Goal: Task Accomplishment & Management: Manage account settings

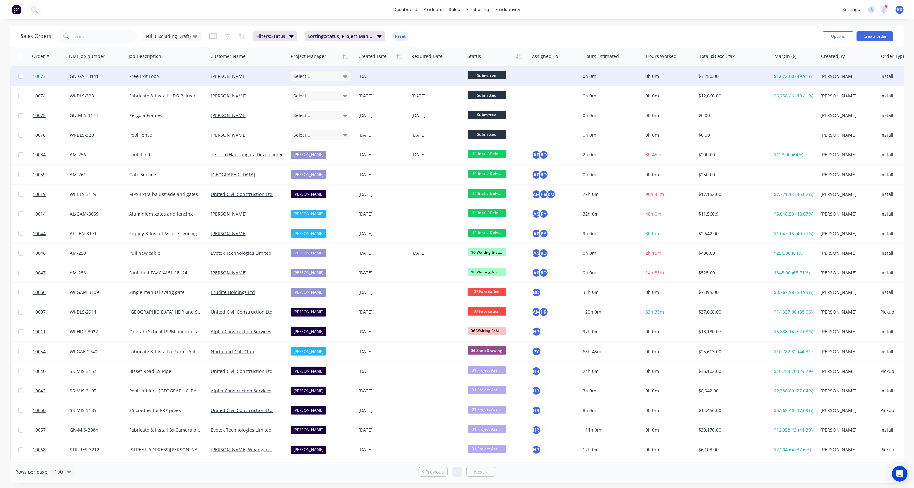
click at [37, 73] on span "10073" at bounding box center [39, 76] width 13 height 6
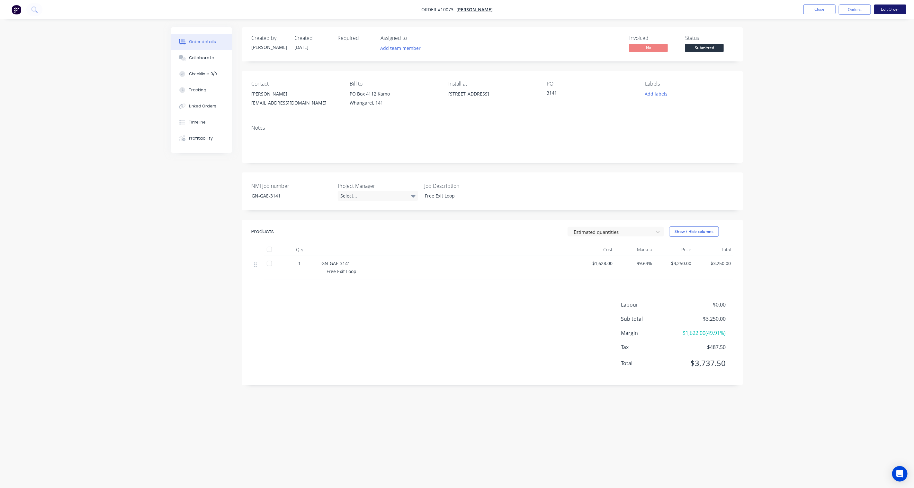
click at [902, 13] on button "Edit Order" at bounding box center [891, 10] width 32 height 10
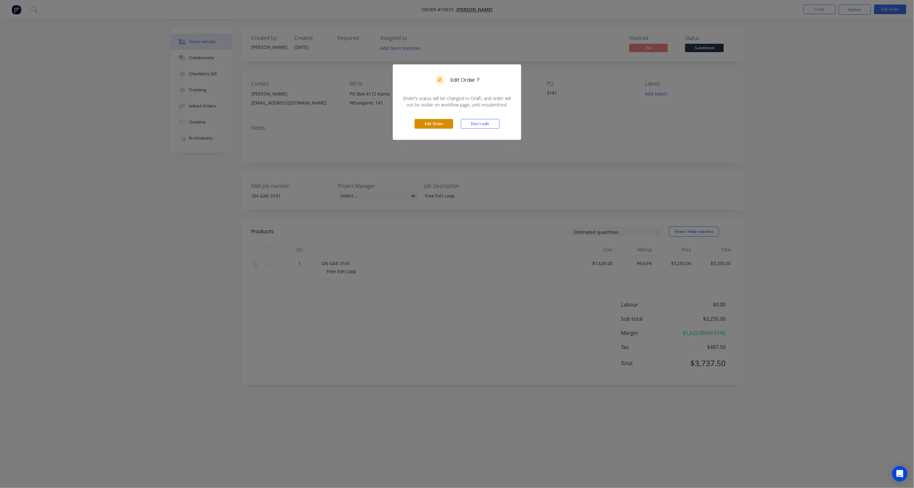
click at [447, 125] on button "Edit Order" at bounding box center [434, 124] width 39 height 10
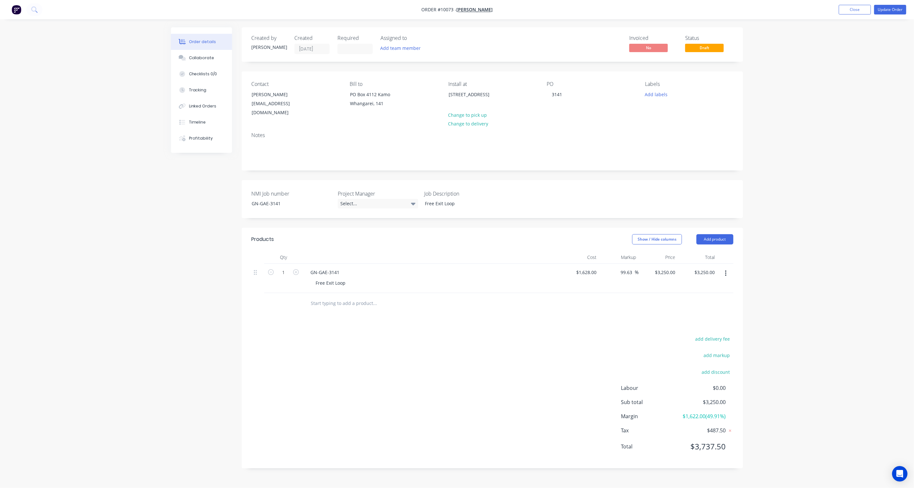
click at [726, 270] on icon "button" at bounding box center [725, 273] width 1 height 6
click at [691, 324] on div "Delete" at bounding box center [703, 328] width 50 height 9
click at [722, 234] on button "Add product" at bounding box center [715, 239] width 37 height 10
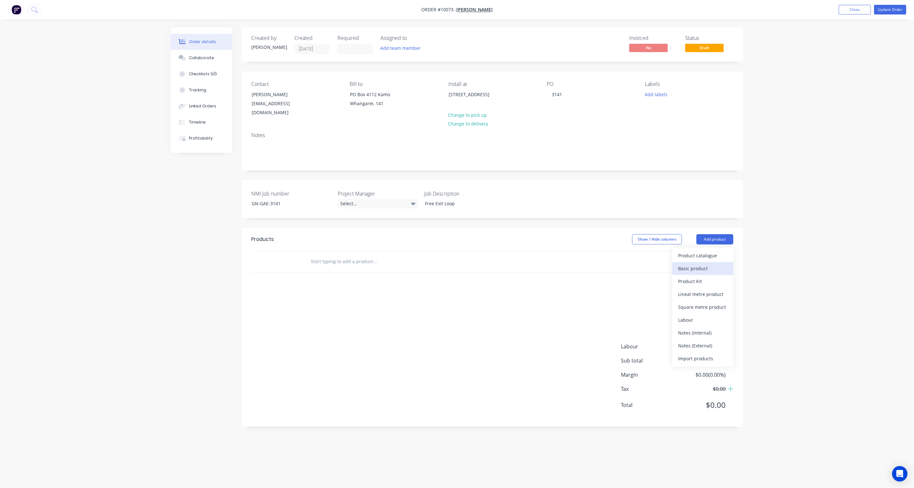
click at [697, 264] on div "Basic product" at bounding box center [703, 268] width 50 height 9
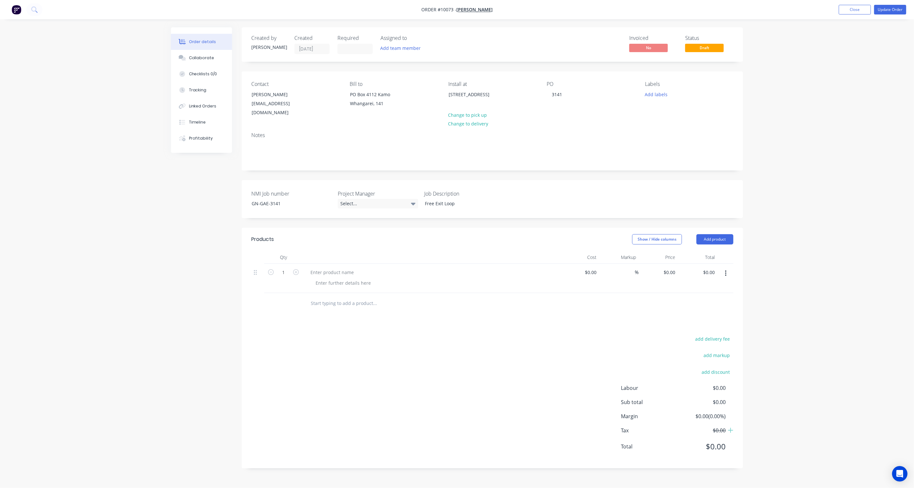
click at [726, 270] on icon "button" at bounding box center [726, 273] width 2 height 7
click at [689, 324] on div "Delete" at bounding box center [703, 328] width 50 height 9
click at [719, 237] on button "Add product" at bounding box center [715, 239] width 37 height 10
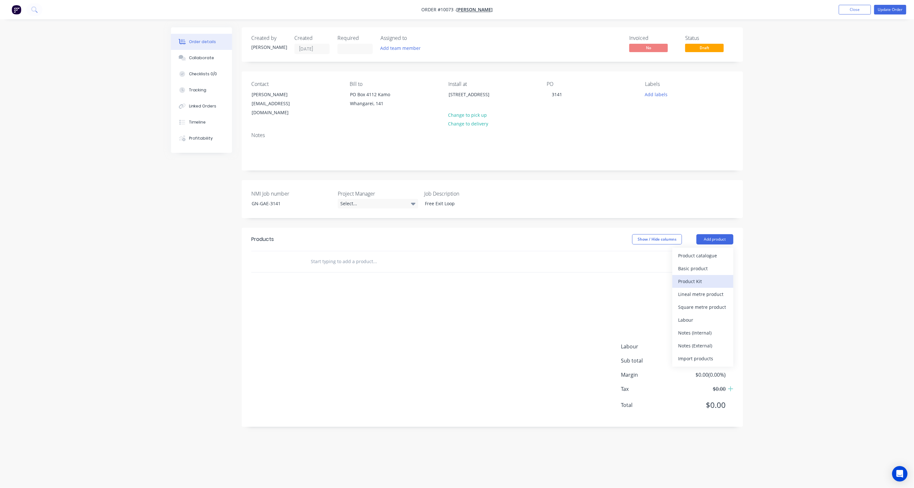
click at [700, 277] on div "Product Kit" at bounding box center [703, 281] width 50 height 9
click at [707, 264] on div "Standard pricing" at bounding box center [703, 268] width 50 height 9
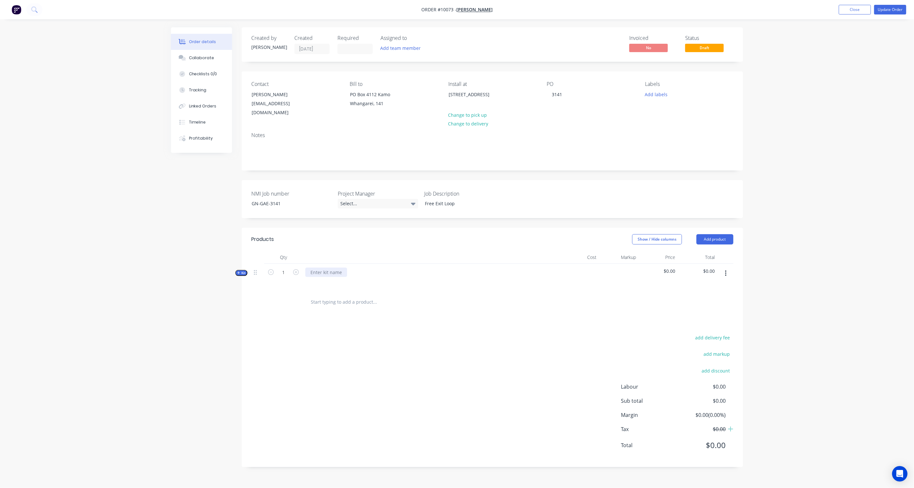
click at [328, 268] on div at bounding box center [326, 272] width 42 height 9
click at [241, 270] on span "Kit" at bounding box center [241, 272] width 8 height 5
click at [727, 268] on button "button" at bounding box center [726, 274] width 15 height 12
click at [704, 311] on div "Add sub kit to kit" at bounding box center [703, 315] width 50 height 9
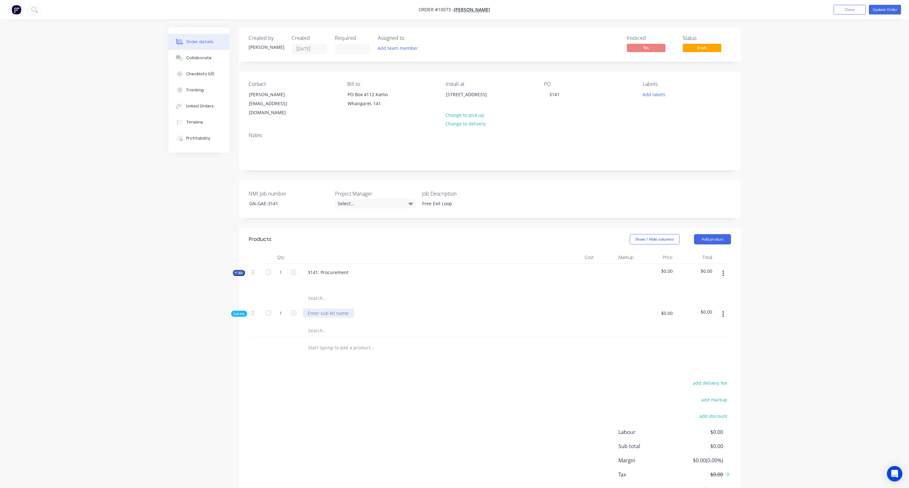
click at [311, 308] on div at bounding box center [328, 312] width 51 height 9
drag, startPoint x: 333, startPoint y: 306, endPoint x: 252, endPoint y: 293, distance: 82.0
click at [252, 293] on div "Sub-kit 1 Automation $0.00 $0.00" at bounding box center [490, 315] width 482 height 46
click at [341, 378] on div "add delivery fee add markup add discount Labour $0.00 Sub total $0.00 Margin $0…" at bounding box center [490, 440] width 482 height 124
click at [725, 309] on button "button" at bounding box center [723, 314] width 15 height 12
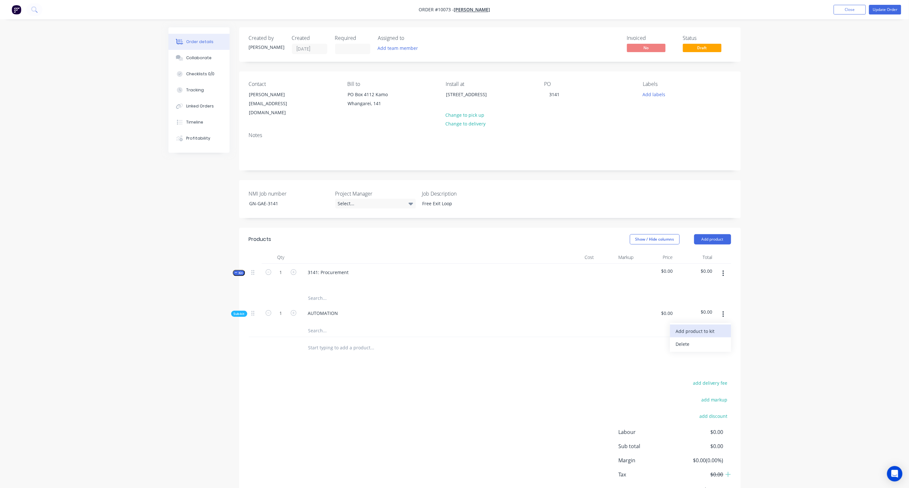
click at [700, 326] on div "Add product to kit" at bounding box center [701, 330] width 50 height 9
click at [702, 352] on div "Product catalogue" at bounding box center [701, 356] width 50 height 9
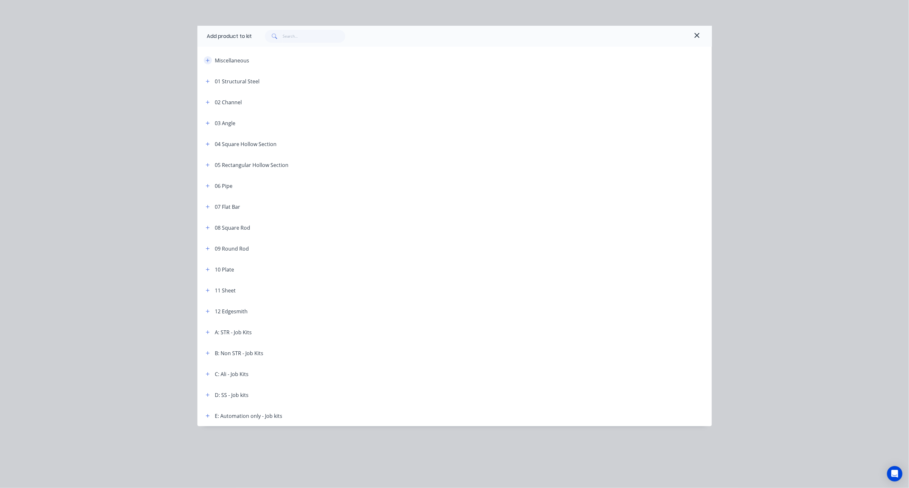
click at [208, 58] on icon "button" at bounding box center [208, 60] width 4 height 5
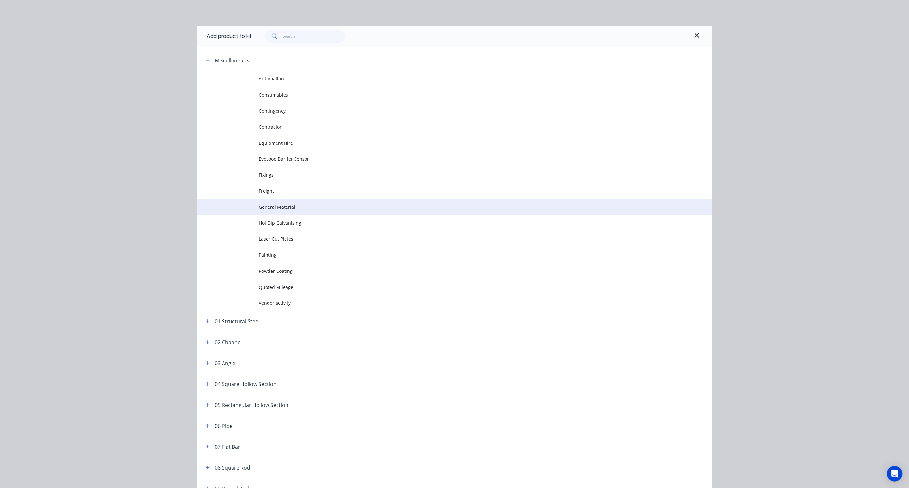
click at [287, 204] on span "General Material" at bounding box center [440, 207] width 362 height 7
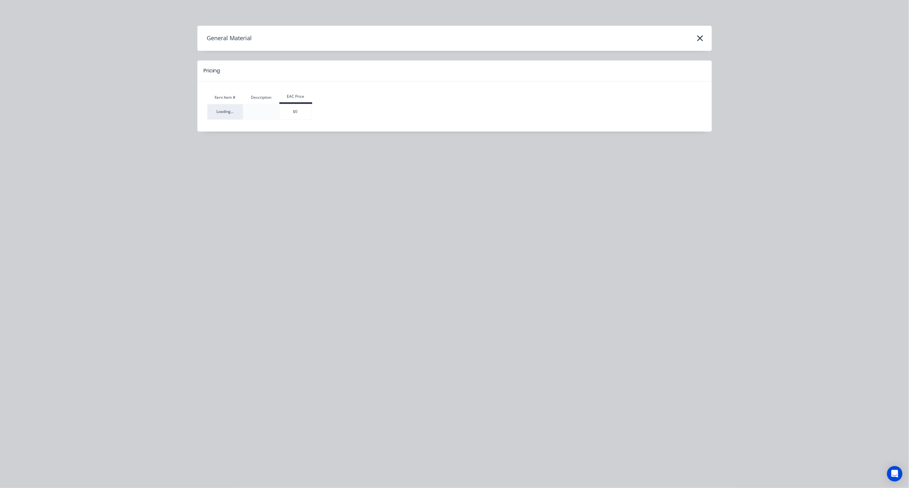
click at [297, 120] on div "Xero Item # Description EAC Price Loading... $0" at bounding box center [454, 106] width 495 height 31
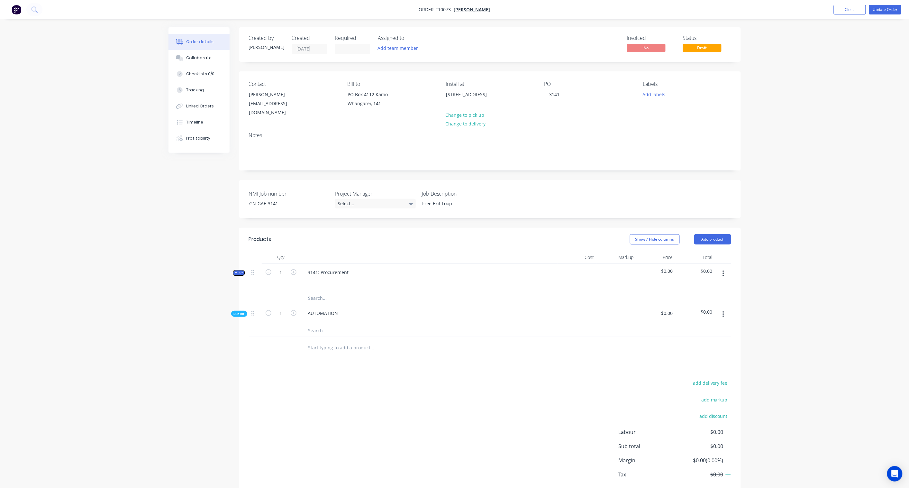
click at [235, 311] on span "Sub-kit" at bounding box center [239, 313] width 11 height 5
click at [237, 311] on span "Sub-kit" at bounding box center [239, 313] width 11 height 5
click at [327, 328] on div "General Material" at bounding box center [326, 332] width 47 height 9
drag, startPoint x: 344, startPoint y: 325, endPoint x: 291, endPoint y: 322, distance: 53.8
click at [291, 324] on div "1 General Material Description $0.00 $0.00 % $0.00 $0.00 $0.00 $0.00" at bounding box center [490, 338] width 482 height 29
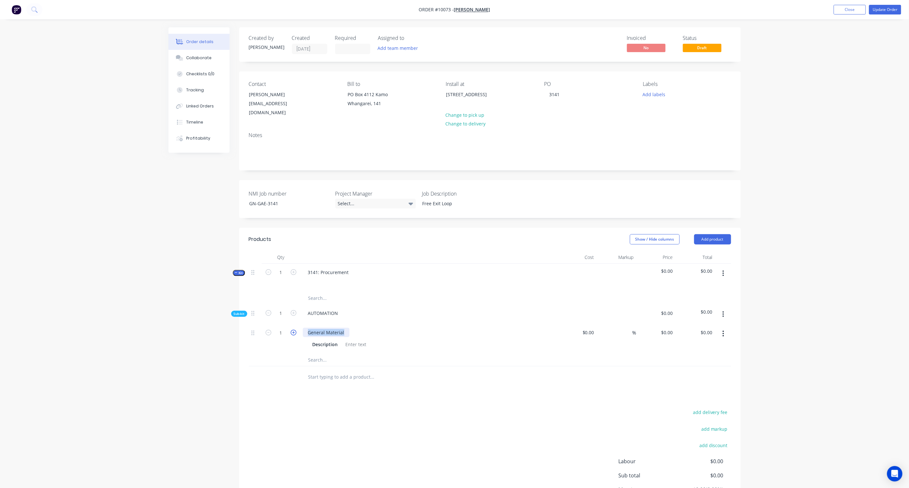
paste div
click at [352, 340] on div at bounding box center [356, 344] width 26 height 9
paste div
click at [386, 391] on div "Products Show / Hide columns Add product Qty Cost Markup Price Total Kit 1 3141…" at bounding box center [490, 385] width 502 height 314
click at [591, 328] on input at bounding box center [589, 332] width 15 height 9
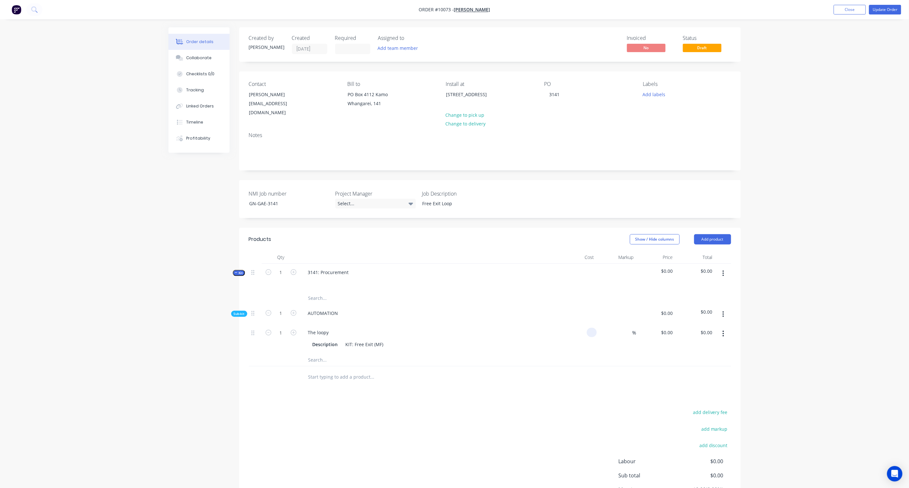
paste input "890.08"
type input "$890.08"
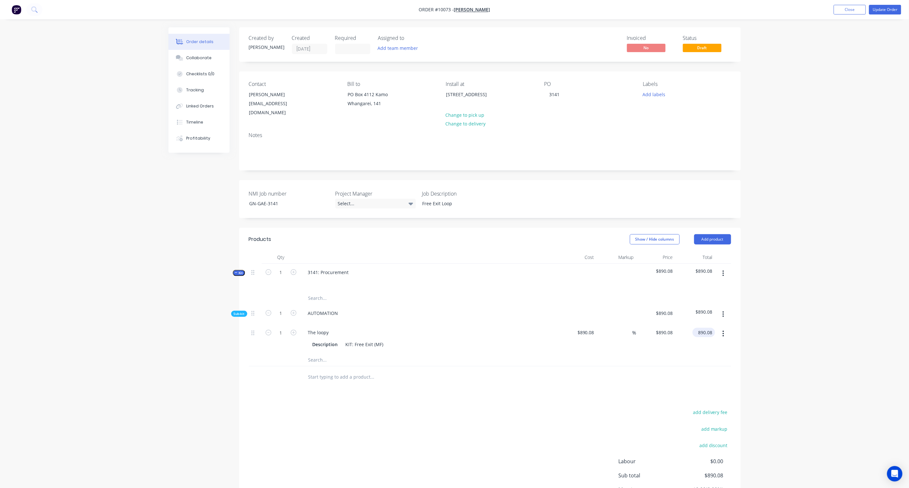
click at [712, 328] on input "890.08" at bounding box center [705, 332] width 20 height 9
paste input "1369.35"
type input "1369.35"
type input "53.85"
type input "$1,369.35"
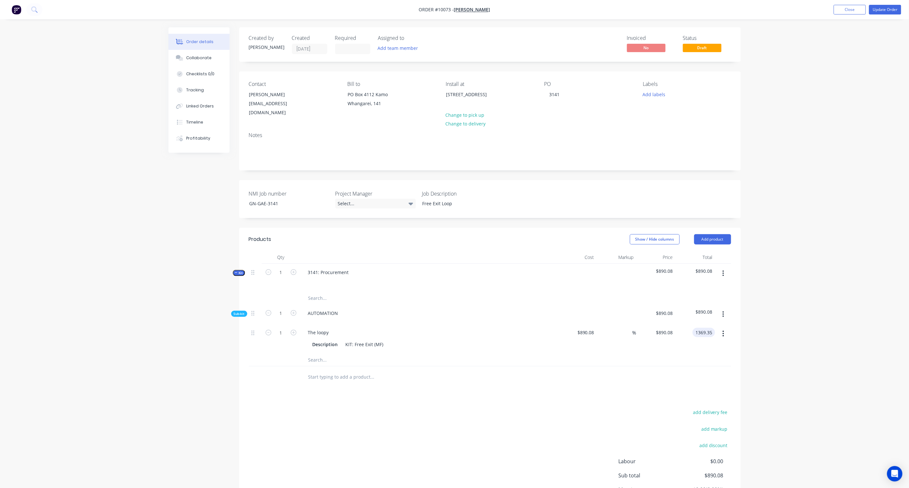
type input "$1,369.35"
click at [783, 334] on div "Order details Collaborate Checklists 0/0 Tracking Linked Orders Timeline Profit…" at bounding box center [454, 275] width 909 height 551
click at [331, 328] on div "The loopy" at bounding box center [318, 332] width 31 height 9
drag, startPoint x: 331, startPoint y: 325, endPoint x: 279, endPoint y: 325, distance: 52.1
click at [279, 325] on div "1 The loopy Description KIT: Free Exit (MF) $890.08 $890.08 53.85 53.85 % $1,36…" at bounding box center [490, 338] width 482 height 29
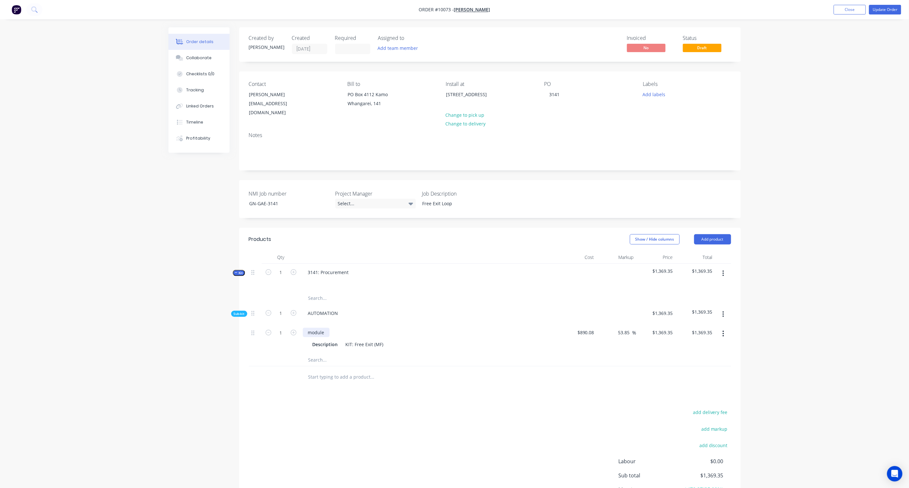
drag, startPoint x: 310, startPoint y: 324, endPoint x: 344, endPoint y: 323, distance: 34.1
click at [311, 328] on div "module" at bounding box center [316, 332] width 27 height 9
click at [375, 340] on div "KIT: Free Exit (MF)" at bounding box center [364, 344] width 43 height 9
drag, startPoint x: 383, startPoint y: 336, endPoint x: 321, endPoint y: 333, distance: 62.8
click at [321, 340] on div "Description KIT: Free Exit (MF)" at bounding box center [427, 344] width 235 height 9
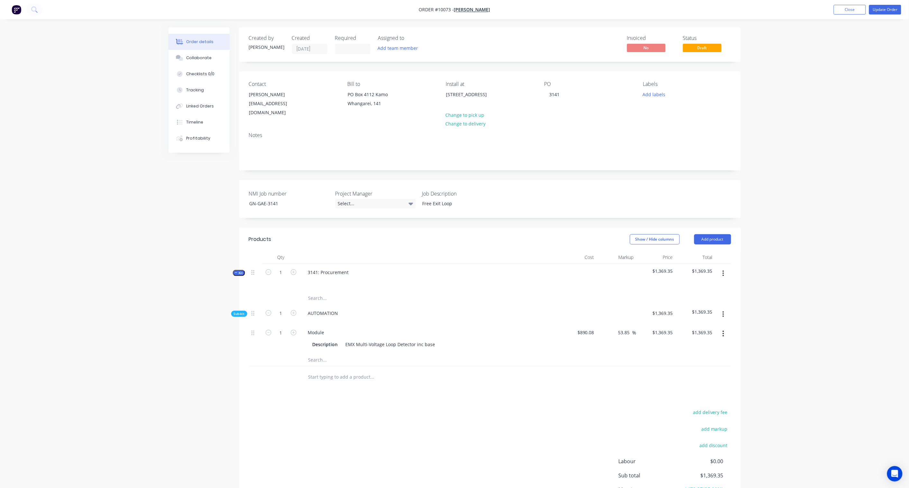
click at [446, 400] on div "Products Show / Hide columns Add product Qty Cost Markup Price Total Kit 1 3141…" at bounding box center [490, 385] width 502 height 314
click at [593, 328] on input "890.08" at bounding box center [587, 332] width 20 height 9
paste input "246.4"
type input "$246.48"
type input "$379.1989"
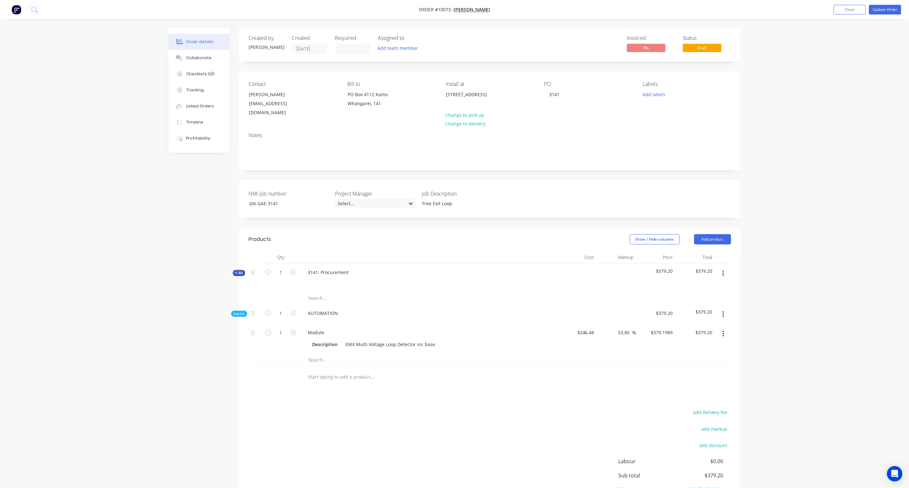
click at [838, 357] on div "Order details Collaborate Checklists 0/0 Tracking Linked Orders Timeline Profit…" at bounding box center [454, 275] width 909 height 551
click at [706, 328] on input "379.20" at bounding box center [705, 332] width 20 height 9
paste input "52.11"
type input "352.11"
type input "42.86"
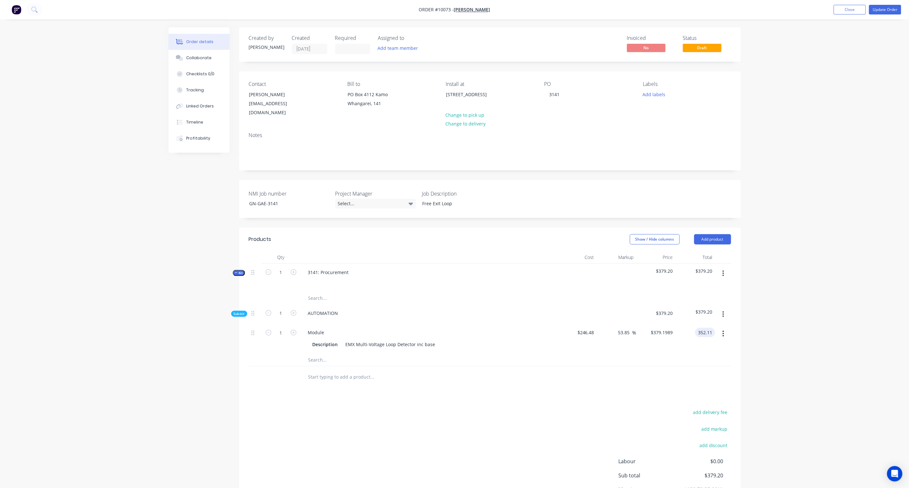
type input "$352.11"
click at [781, 331] on div "Order details Collaborate Checklists 0/0 Tracking Linked Orders Timeline Profit…" at bounding box center [454, 275] width 909 height 551
click at [722, 330] on icon "button" at bounding box center [723, 333] width 2 height 7
click at [757, 304] on div "Order details Collaborate Checklists 0/0 Tracking Linked Orders Timeline Profit…" at bounding box center [454, 275] width 909 height 551
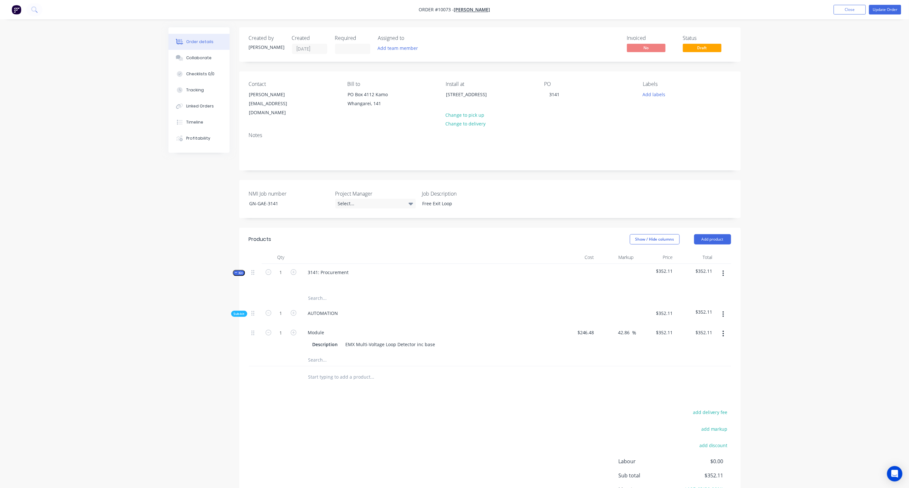
click at [723, 311] on icon "button" at bounding box center [723, 314] width 2 height 7
click at [696, 326] on div "Add product to kit" at bounding box center [701, 330] width 50 height 9
click at [698, 352] on div "Product catalogue" at bounding box center [701, 356] width 50 height 9
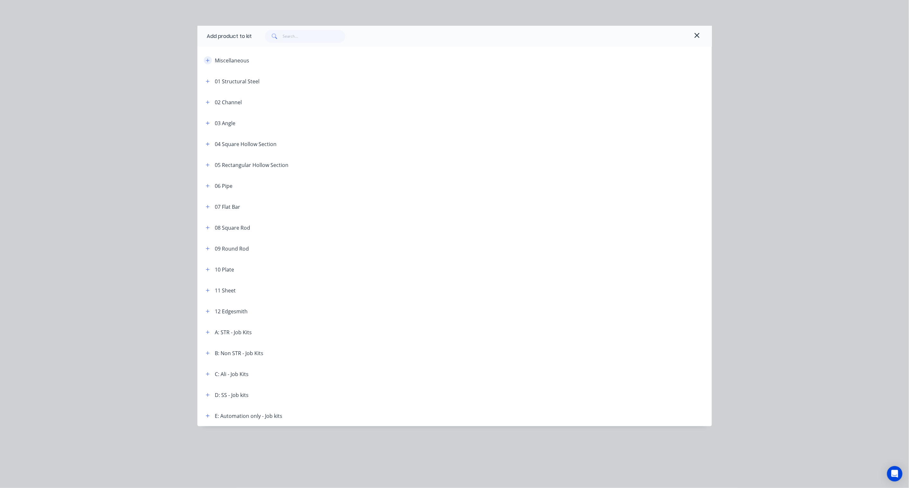
click at [206, 62] on icon "button" at bounding box center [208, 60] width 4 height 5
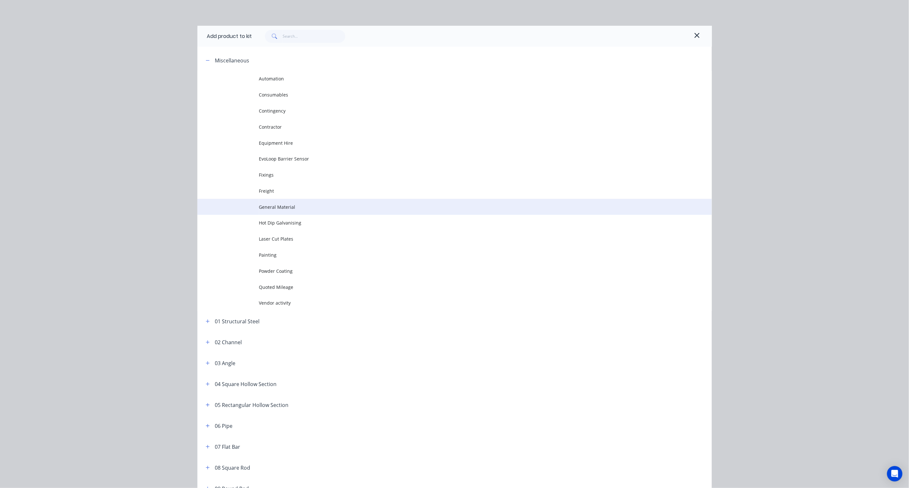
click at [279, 208] on span "General Material" at bounding box center [440, 207] width 362 height 7
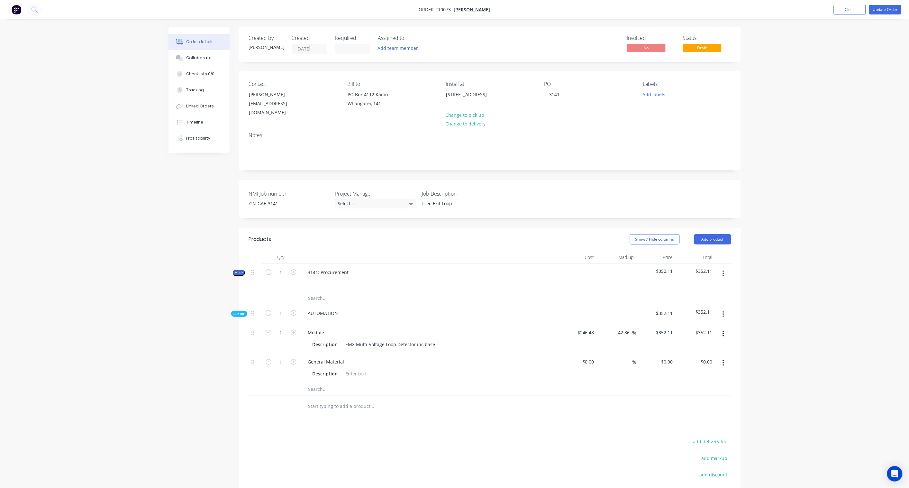
click at [722, 359] on icon "button" at bounding box center [723, 362] width 2 height 7
click at [684, 401] on div "Delete" at bounding box center [701, 405] width 50 height 9
click at [723, 330] on icon "button" at bounding box center [723, 333] width 2 height 7
click at [696, 371] on div "Delete" at bounding box center [701, 375] width 50 height 9
click at [810, 315] on div "Order details Collaborate Checklists 0/0 Tracking Linked Orders Timeline Profit…" at bounding box center [454, 261] width 909 height 522
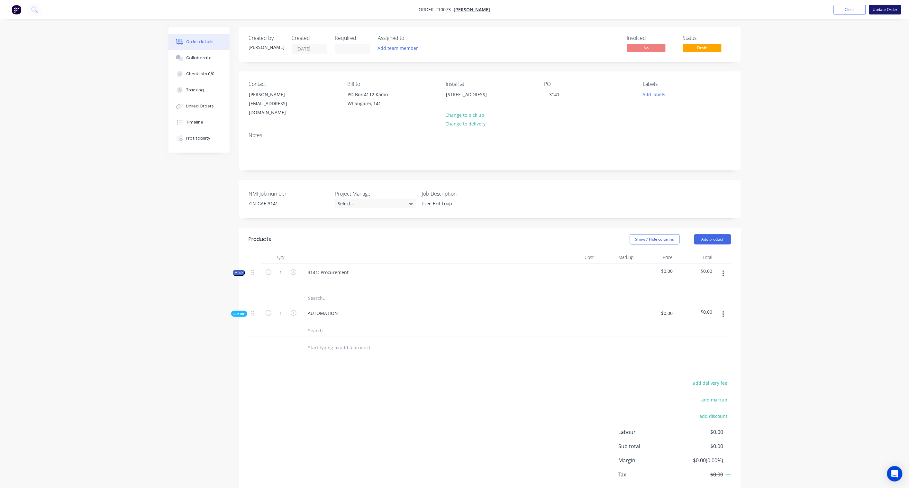
click at [891, 11] on button "Update Order" at bounding box center [885, 10] width 32 height 10
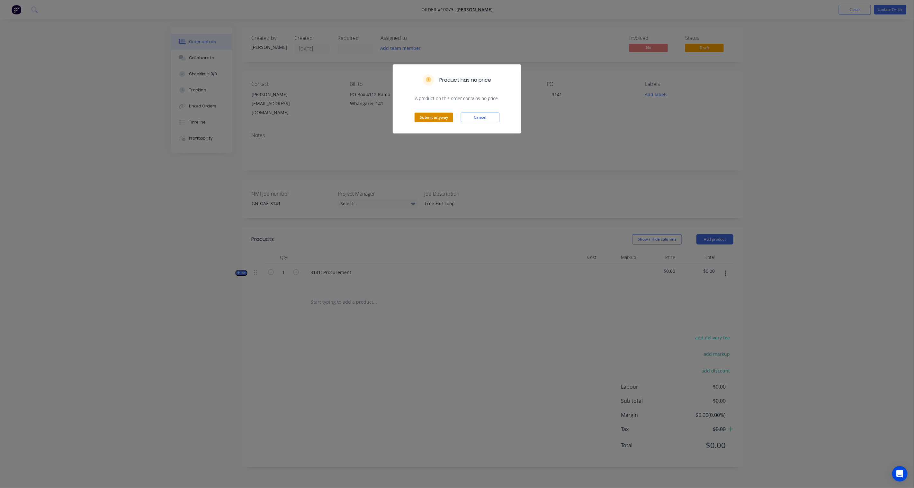
click at [430, 119] on button "Submit anyway" at bounding box center [434, 118] width 39 height 10
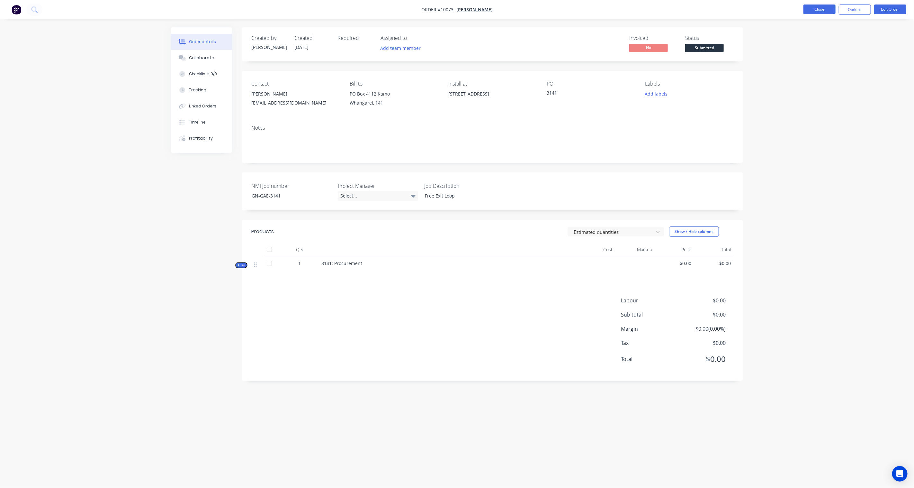
click at [814, 9] on button "Close" at bounding box center [820, 10] width 32 height 10
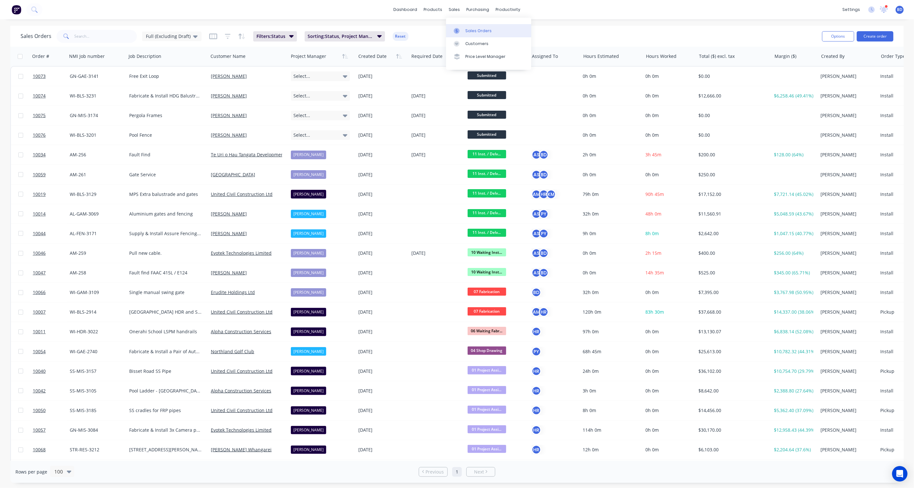
click at [479, 28] on div "Sales Orders" at bounding box center [479, 31] width 26 height 6
click at [441, 30] on link "Product Catalogue" at bounding box center [465, 30] width 85 height 13
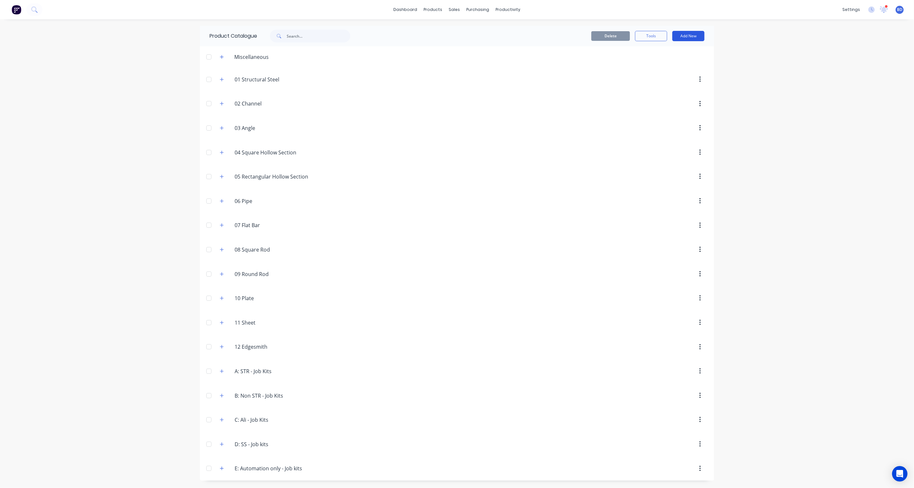
click at [685, 34] on button "Add New" at bounding box center [689, 36] width 32 height 10
click at [673, 50] on div "Category" at bounding box center [674, 52] width 50 height 9
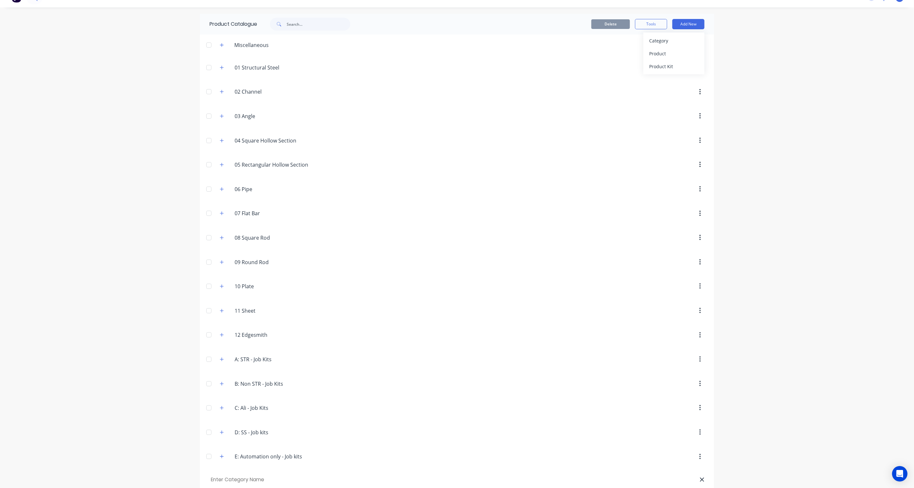
scroll to position [21, 0]
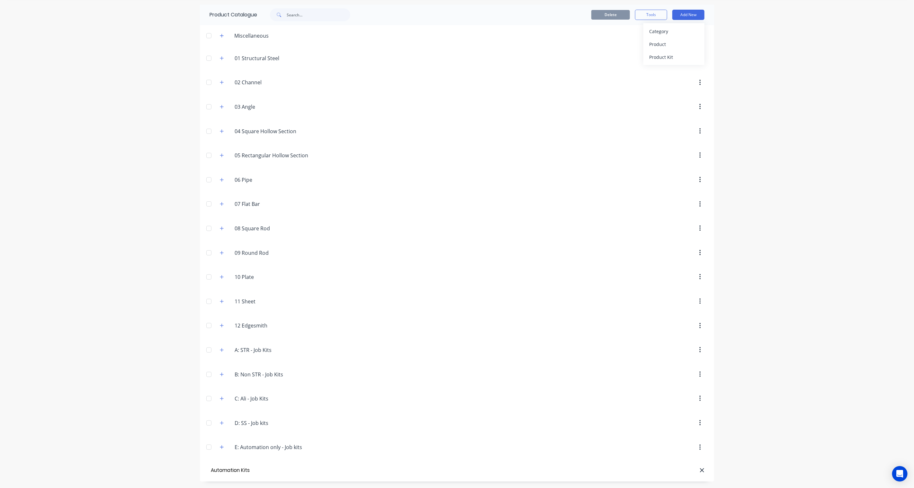
type input "Automation Kits"
drag, startPoint x: 698, startPoint y: 472, endPoint x: 468, endPoint y: 466, distance: 230.0
click at [689, 452] on div "Miscellaneous 01.Structural.Steel 01 Structural Steel 02.Channel 02 Channel 03.…" at bounding box center [457, 254] width 514 height 458
click at [220, 471] on icon "button" at bounding box center [222, 471] width 4 height 5
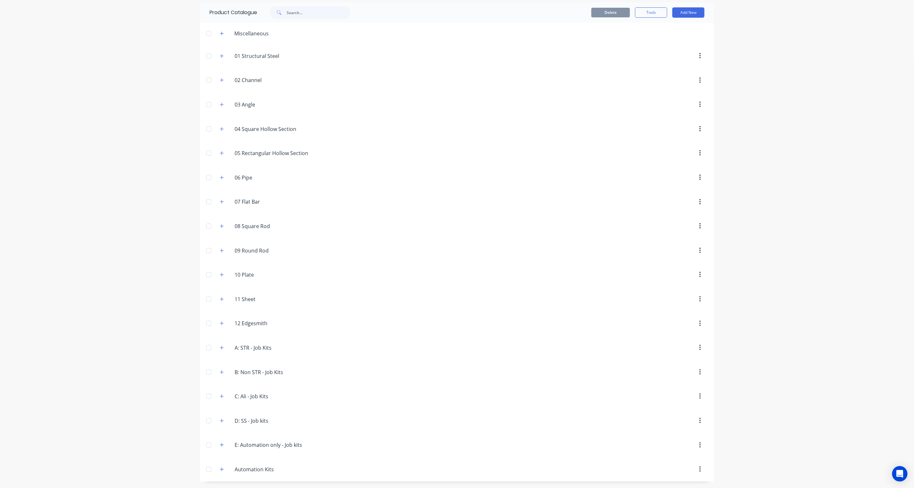
scroll to position [24, 0]
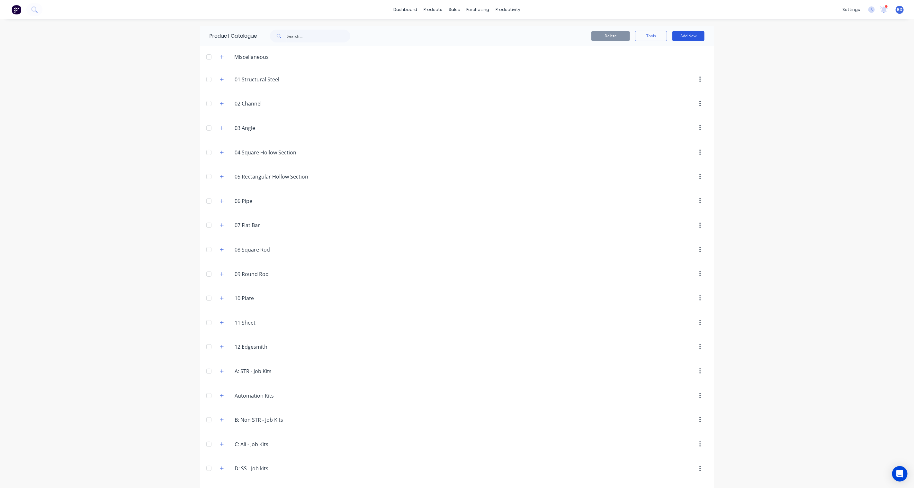
click at [689, 35] on button "Add New" at bounding box center [689, 36] width 32 height 10
click at [663, 77] on div "Product Kit" at bounding box center [674, 78] width 50 height 9
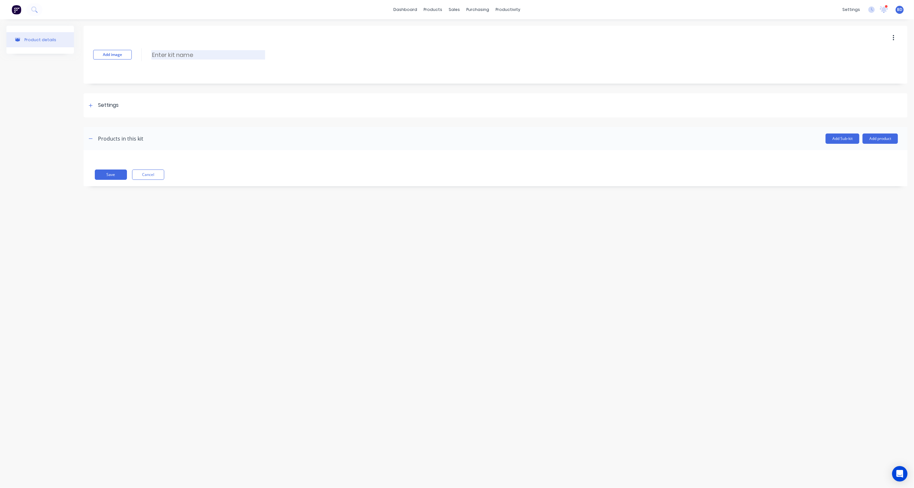
click at [185, 55] on input at bounding box center [208, 54] width 114 height 9
click at [192, 52] on input at bounding box center [208, 54] width 114 height 9
paste input "Free exit MF - in ground"
type input "Free exit MF - in ground"
click at [88, 105] on div at bounding box center [91, 105] width 8 height 8
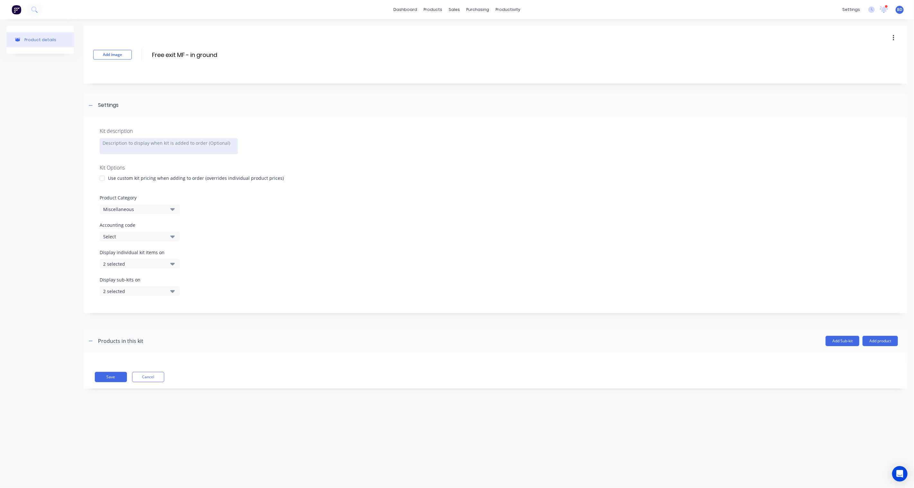
click at [127, 145] on div at bounding box center [169, 146] width 138 height 16
click at [163, 148] on div at bounding box center [169, 146] width 138 height 16
click at [172, 208] on icon "button" at bounding box center [172, 208] width 5 height 7
click at [145, 235] on div "Automation Kits" at bounding box center [148, 237] width 96 height 13
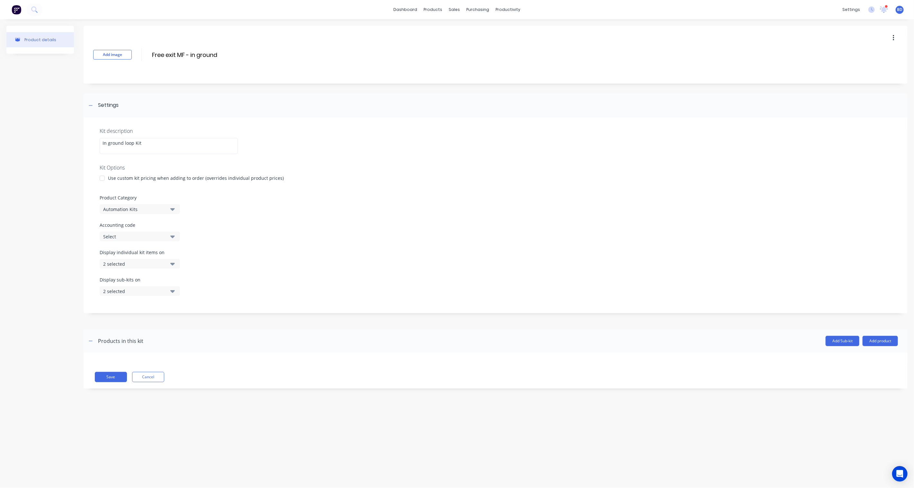
click at [170, 236] on icon "button" at bounding box center [172, 236] width 5 height 7
click at [272, 241] on div "Kit description In ground loop Kit Kit Options Use custom kit pricing when addi…" at bounding box center [496, 215] width 824 height 196
click at [173, 264] on icon "button" at bounding box center [172, 264] width 5 height 3
click at [290, 258] on div "Display individual kit items on 2 selected" at bounding box center [496, 262] width 792 height 27
click at [309, 233] on div "Accounting code Select" at bounding box center [496, 232] width 792 height 20
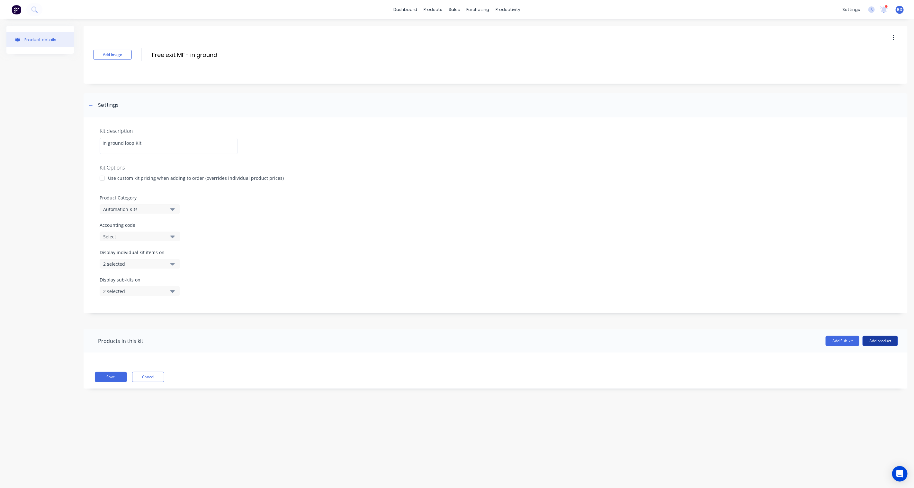
click at [882, 339] on button "Add product" at bounding box center [880, 341] width 35 height 10
click at [867, 359] on div "Product catalogue" at bounding box center [868, 357] width 50 height 9
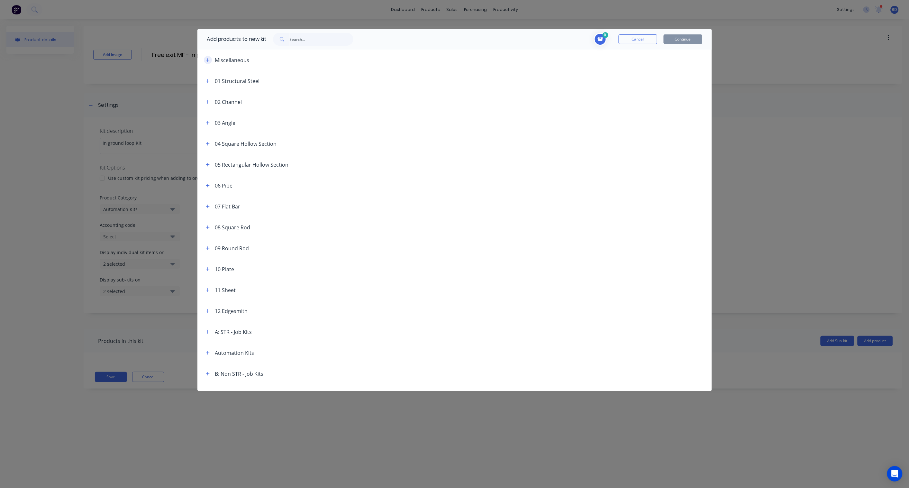
click at [210, 63] on button "button" at bounding box center [208, 60] width 8 height 8
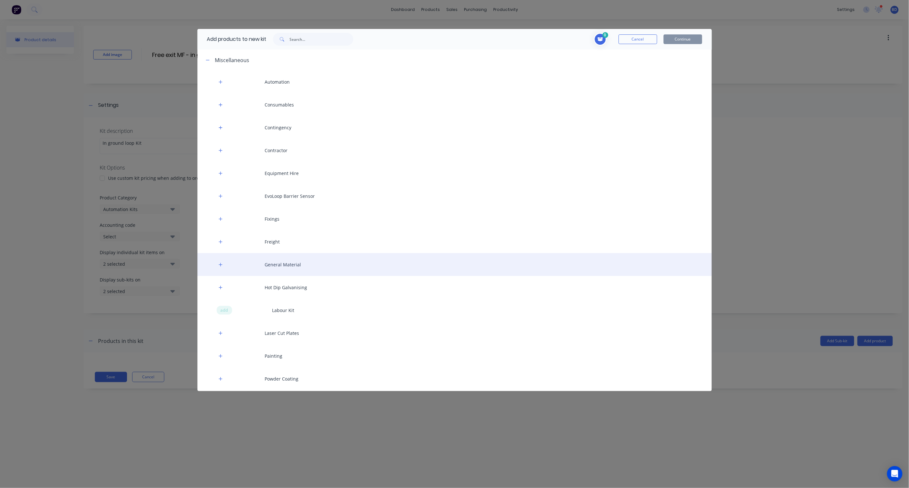
click at [296, 265] on div "General Material" at bounding box center [454, 264] width 514 height 23
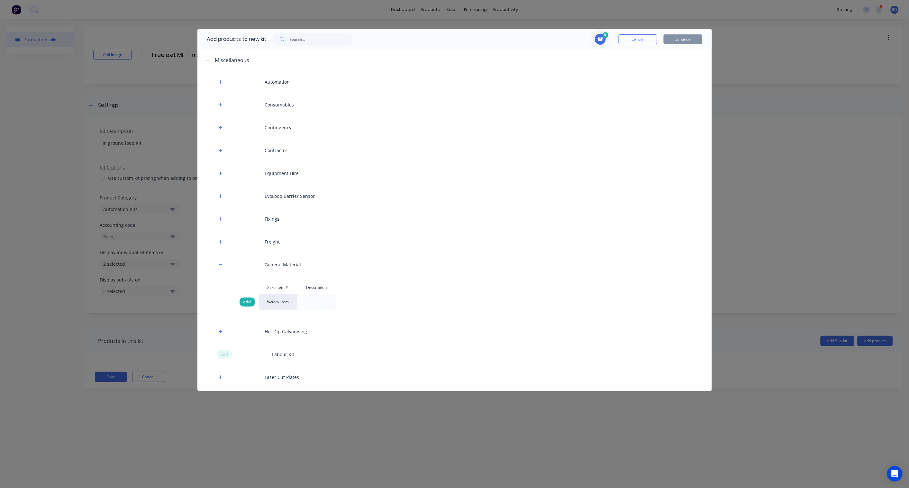
click at [248, 303] on span "add" at bounding box center [247, 302] width 8 height 6
click at [685, 40] on button "Continue" at bounding box center [683, 39] width 39 height 10
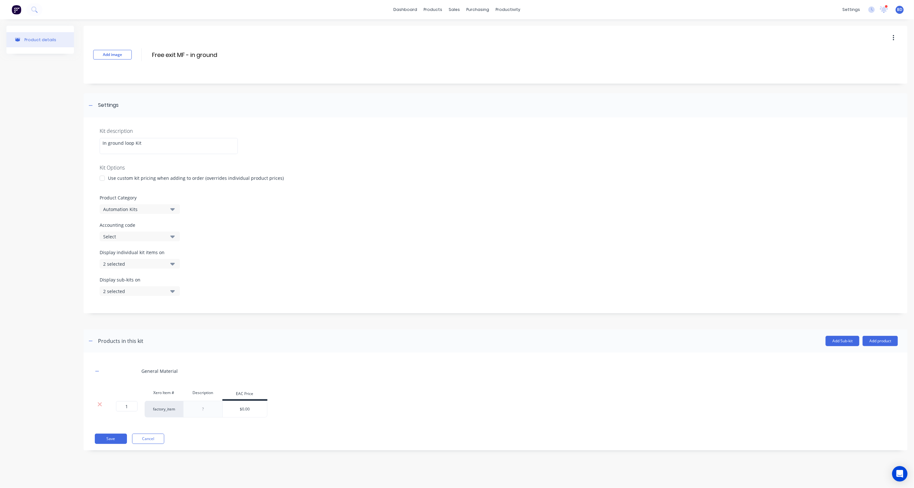
click at [166, 370] on div "General Material" at bounding box center [159, 371] width 36 height 7
drag, startPoint x: 176, startPoint y: 370, endPoint x: 115, endPoint y: 369, distance: 60.5
click at [115, 369] on div "General Material" at bounding box center [495, 371] width 805 height 18
click at [171, 370] on div "General Material" at bounding box center [159, 371] width 36 height 7
click at [169, 371] on div "General Material" at bounding box center [159, 371] width 36 height 7
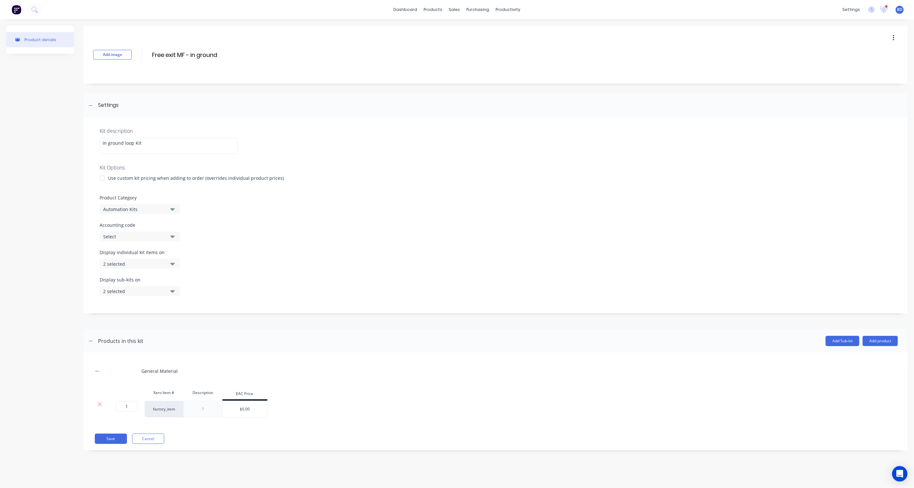
click at [179, 371] on div "General Material" at bounding box center [495, 371] width 805 height 18
drag, startPoint x: 174, startPoint y: 371, endPoint x: 133, endPoint y: 369, distance: 40.9
click at [133, 369] on div "General Material" at bounding box center [495, 371] width 805 height 18
click at [99, 405] on icon at bounding box center [100, 404] width 4 height 4
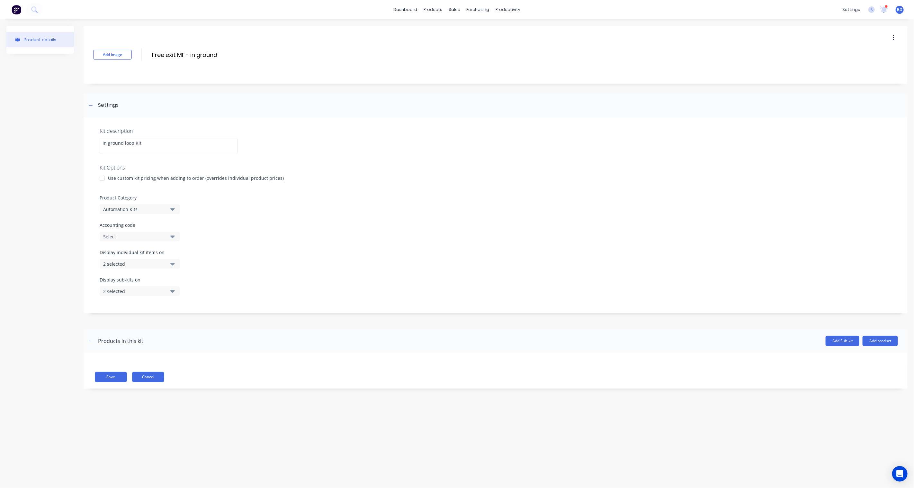
click at [159, 380] on button "Cancel" at bounding box center [148, 377] width 32 height 10
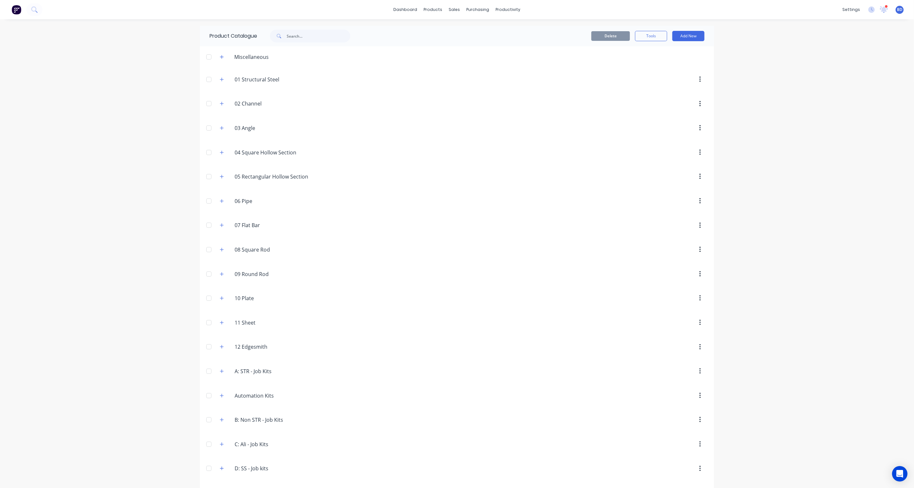
scroll to position [24, 0]
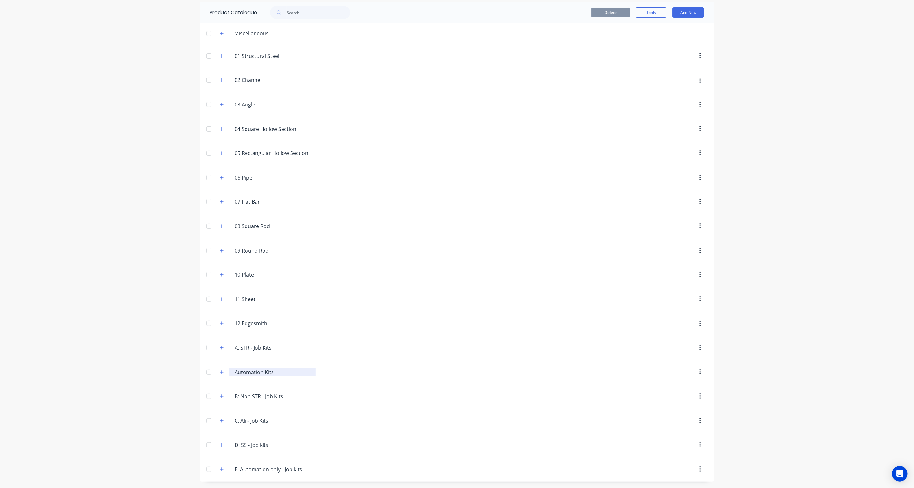
click at [257, 370] on input "Automation Kits" at bounding box center [273, 372] width 76 height 8
click at [223, 374] on span at bounding box center [222, 372] width 8 height 8
click at [220, 372] on icon "button" at bounding box center [222, 372] width 4 height 5
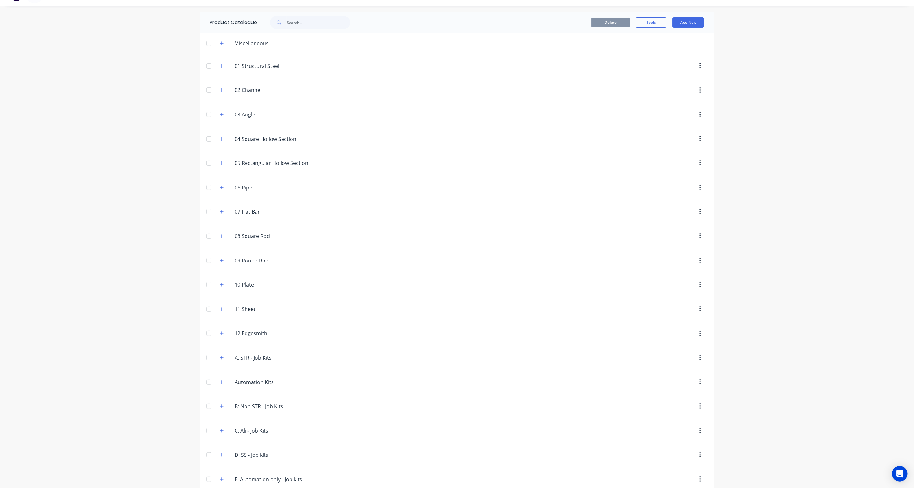
scroll to position [0, 0]
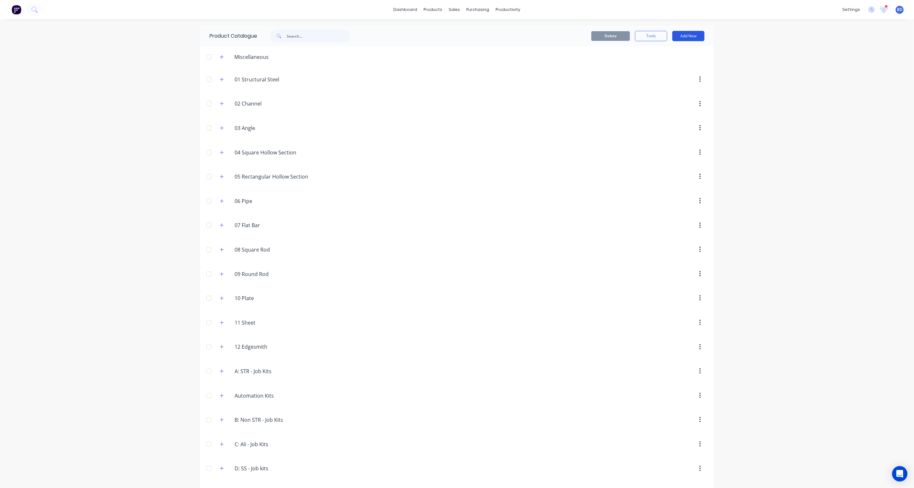
click at [693, 35] on button "Add New" at bounding box center [689, 36] width 32 height 10
click at [672, 77] on div "Product Kit" at bounding box center [674, 78] width 50 height 9
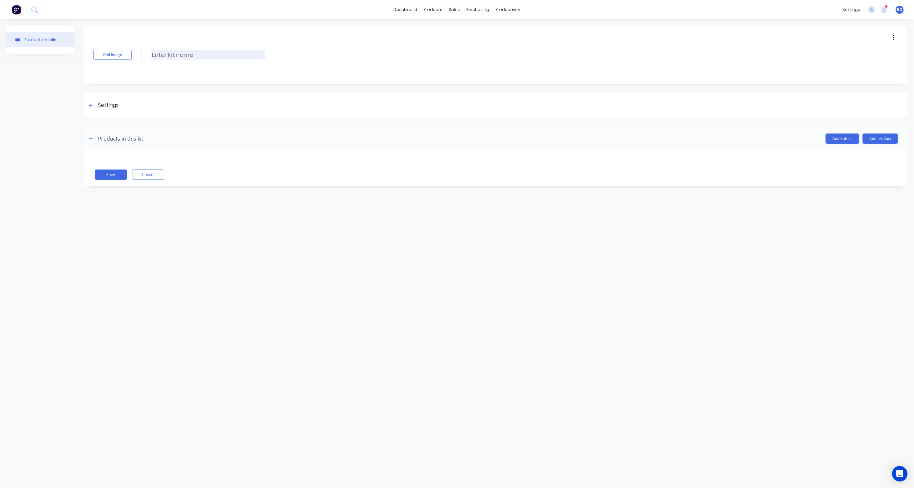
click at [162, 57] on input at bounding box center [208, 54] width 114 height 9
type input "z"
type input "In ground loop"
click at [88, 105] on div at bounding box center [91, 105] width 8 height 8
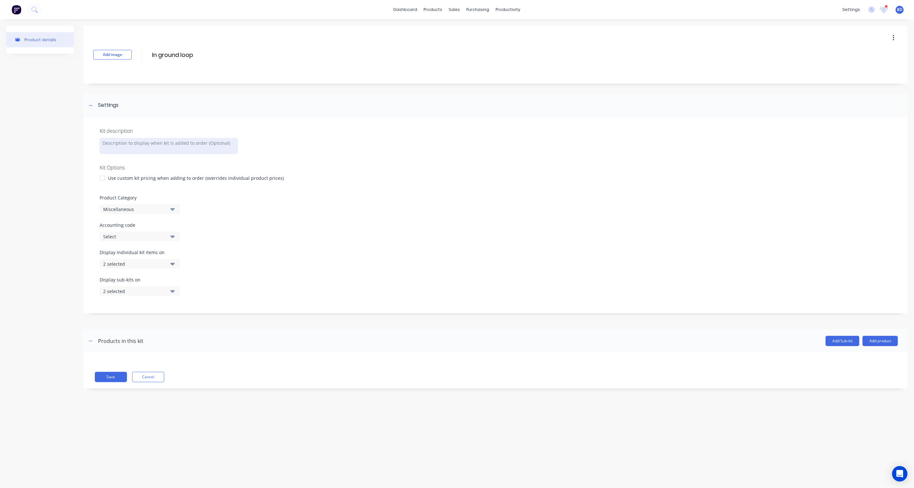
click at [162, 153] on div at bounding box center [169, 146] width 138 height 16
paste div
click at [387, 394] on div "Add image In ground loop In ground loop Enter kit name Settings Kit description…" at bounding box center [496, 212] width 824 height 372
click at [889, 345] on button "Add product" at bounding box center [880, 341] width 35 height 10
click at [210, 410] on div "Product details Add image In ground loop In ground loop Enter kit name Settings…" at bounding box center [457, 247] width 914 height 456
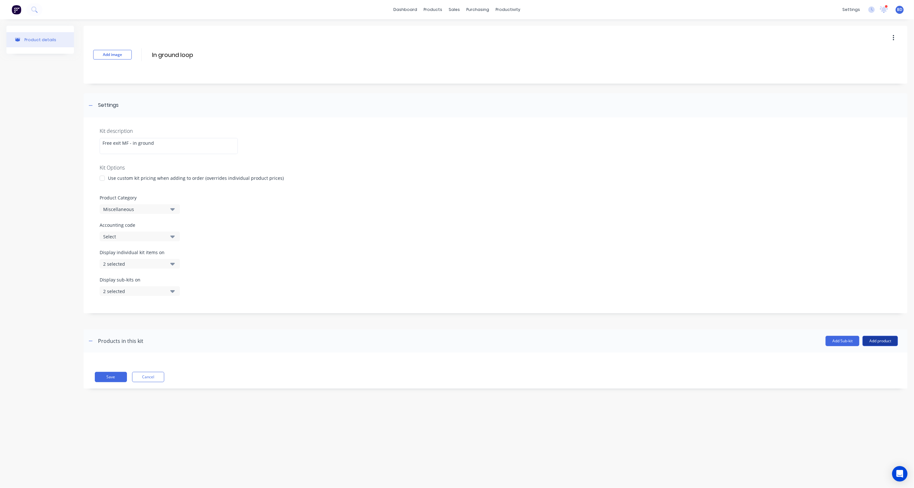
click at [879, 342] on button "Add product" at bounding box center [880, 341] width 35 height 10
click at [811, 410] on div "Product details Add image In ground loop In ground loop Enter kit name Settings…" at bounding box center [457, 247] width 914 height 456
click at [882, 341] on button "Add product" at bounding box center [880, 341] width 35 height 10
click at [862, 358] on div "Product catalogue" at bounding box center [868, 357] width 50 height 9
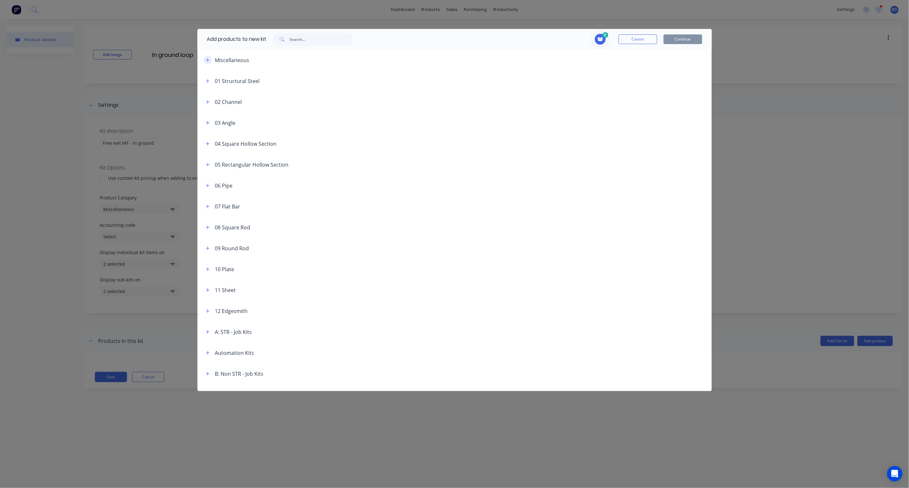
click at [207, 58] on icon "button" at bounding box center [208, 60] width 4 height 5
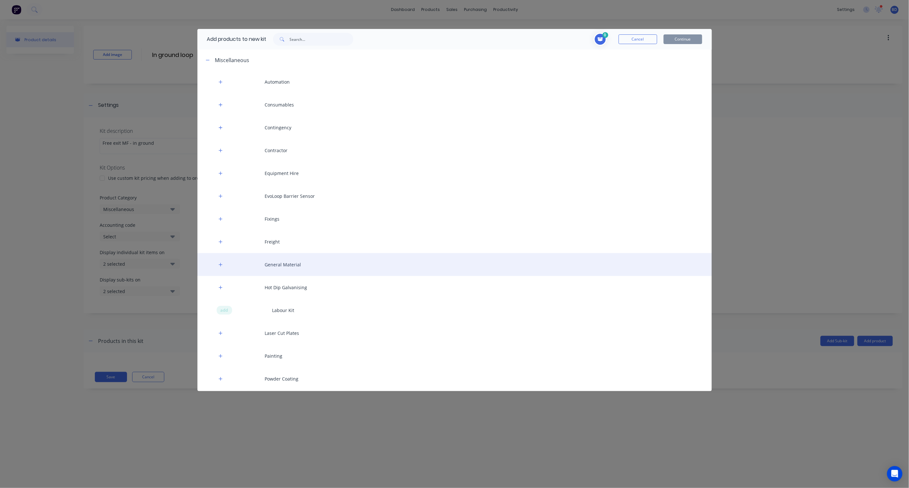
click at [295, 267] on div "General Material" at bounding box center [454, 264] width 514 height 23
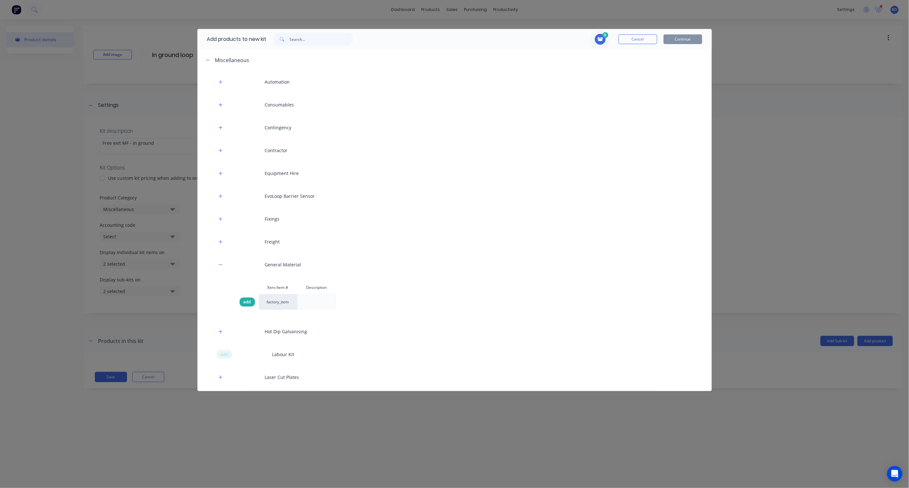
click at [244, 301] on span "add" at bounding box center [247, 302] width 8 height 6
click at [690, 41] on button "Continue" at bounding box center [683, 39] width 39 height 10
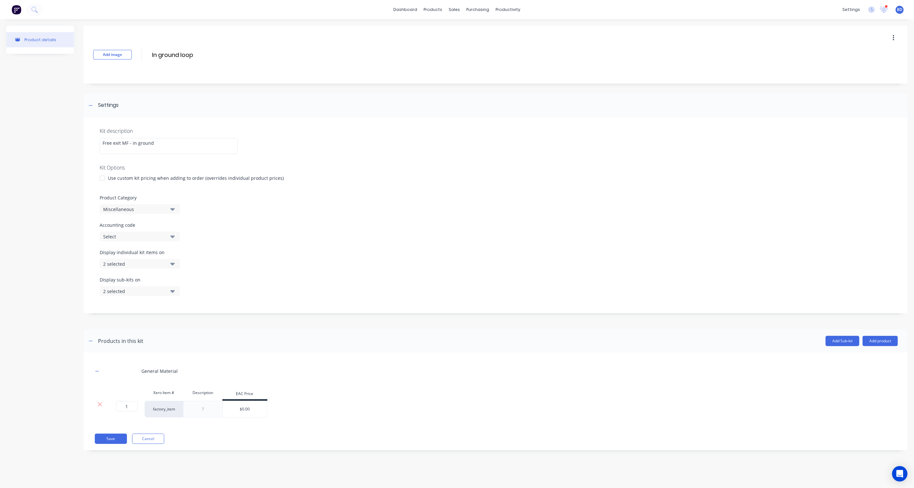
click at [171, 407] on div "factory_item" at bounding box center [164, 409] width 39 height 17
drag, startPoint x: 177, startPoint y: 407, endPoint x: 132, endPoint y: 406, distance: 45.3
click at [132, 406] on div "1 1 ? factory_item $0.00" at bounding box center [180, 409] width 174 height 17
click at [168, 412] on div "factory_item" at bounding box center [164, 409] width 39 height 17
click at [168, 410] on div "factory_item" at bounding box center [164, 409] width 39 height 17
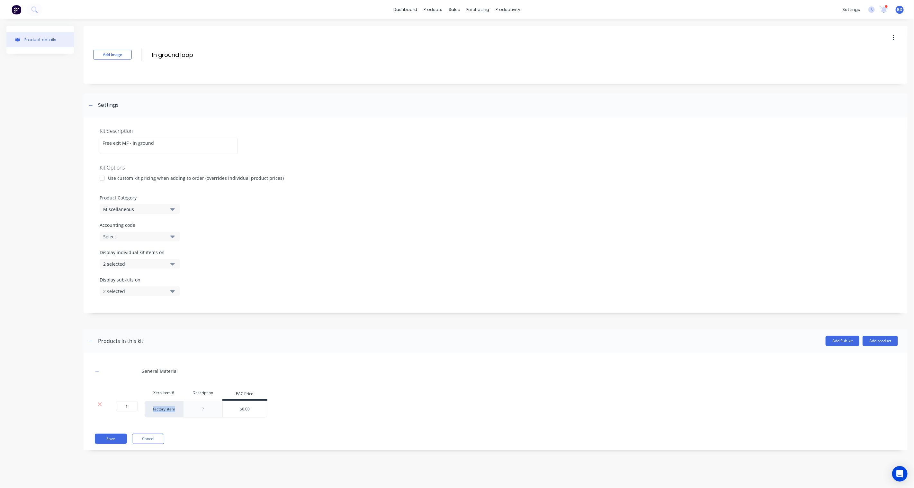
click at [168, 410] on div "factory_item" at bounding box center [164, 409] width 39 height 17
drag, startPoint x: 168, startPoint y: 410, endPoint x: 176, endPoint y: 409, distance: 8.7
click at [168, 410] on div "factory_item" at bounding box center [164, 409] width 39 height 17
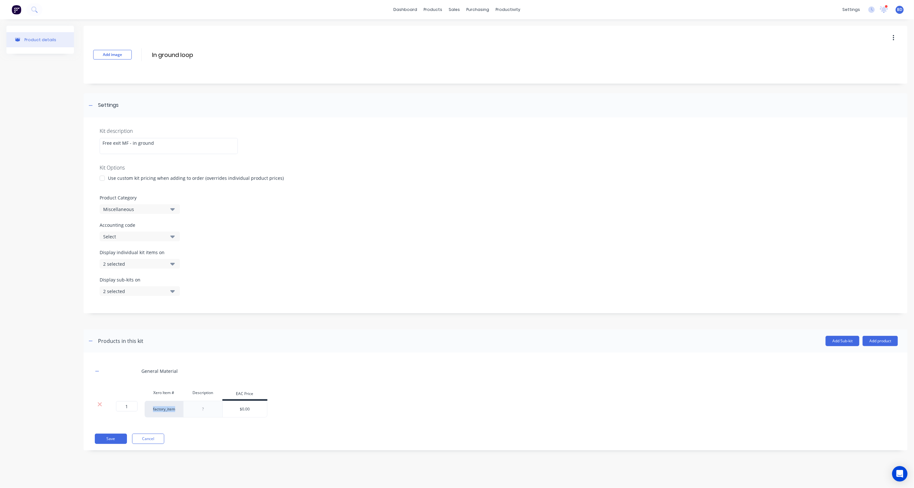
click at [181, 409] on div "factory_item" at bounding box center [164, 409] width 39 height 17
click at [181, 408] on div "factory_item" at bounding box center [164, 409] width 39 height 17
click at [153, 369] on div "General Material" at bounding box center [159, 371] width 36 height 7
drag, startPoint x: 159, startPoint y: 369, endPoint x: 120, endPoint y: 366, distance: 38.4
click at [120, 366] on div "General Material" at bounding box center [495, 371] width 805 height 18
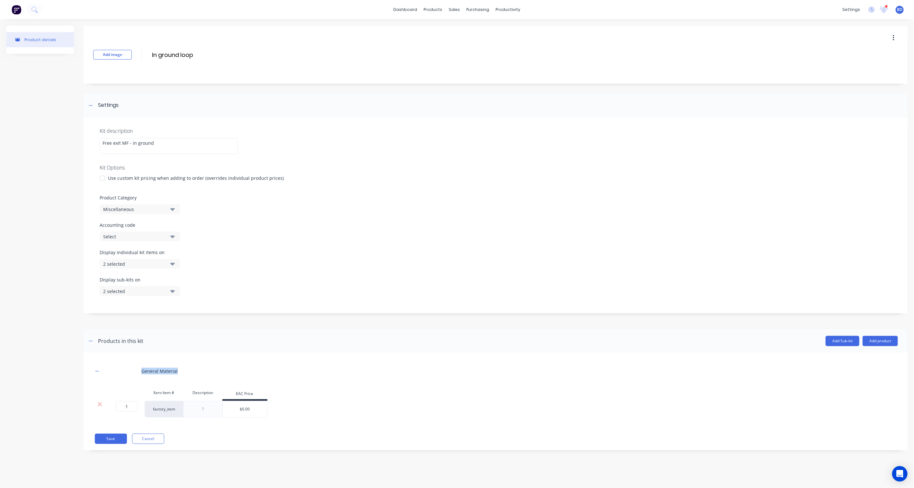
drag, startPoint x: 184, startPoint y: 368, endPoint x: 123, endPoint y: 370, distance: 61.1
click at [123, 370] on div "General Material" at bounding box center [495, 371] width 805 height 18
click at [98, 404] on icon at bounding box center [99, 404] width 5 height 6
click at [110, 375] on button "Save" at bounding box center [111, 377] width 32 height 10
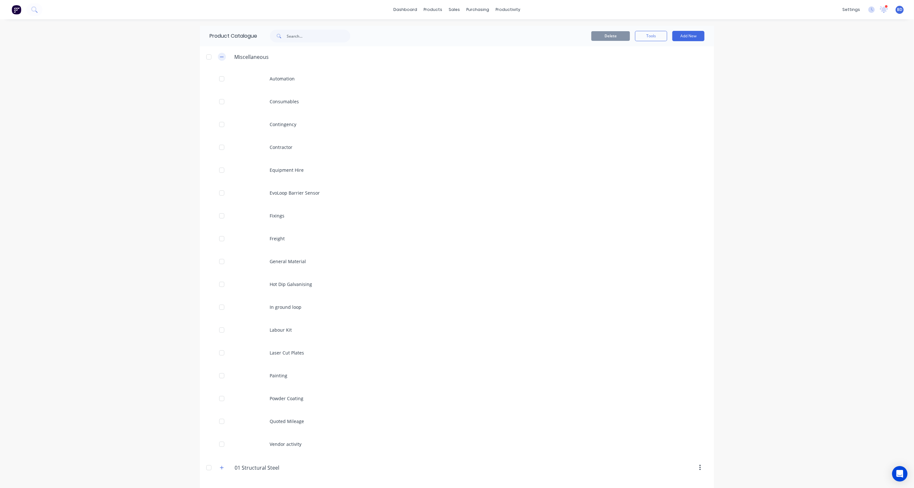
click at [220, 57] on icon "button" at bounding box center [222, 57] width 4 height 0
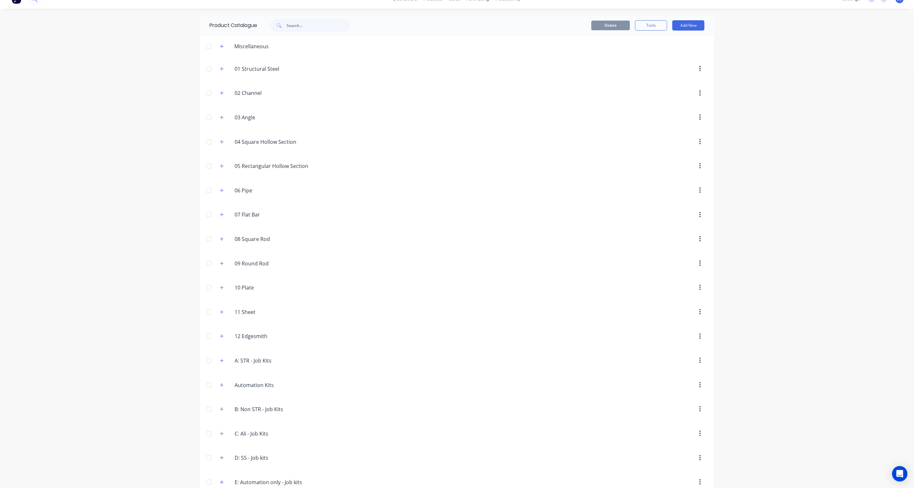
scroll to position [24, 0]
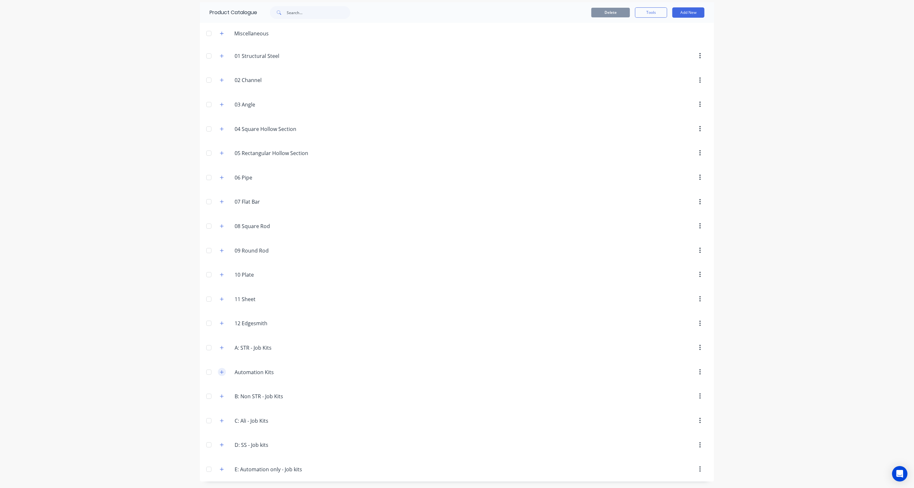
click at [220, 371] on icon "button" at bounding box center [222, 372] width 4 height 5
click at [220, 371] on icon "button" at bounding box center [222, 372] width 4 height 4
click at [220, 370] on icon "button" at bounding box center [222, 372] width 4 height 5
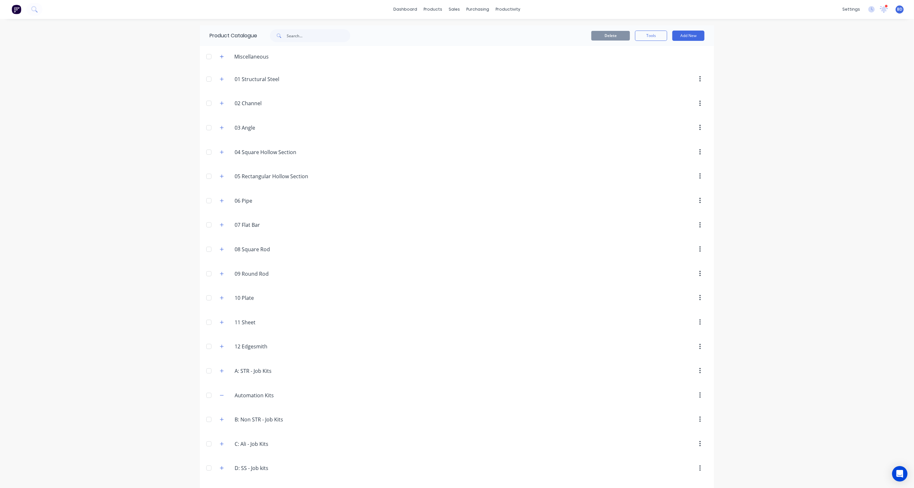
scroll to position [0, 0]
click at [220, 395] on icon "button" at bounding box center [222, 395] width 4 height 5
click at [221, 370] on icon "button" at bounding box center [222, 371] width 4 height 5
click at [218, 56] on button "button" at bounding box center [222, 57] width 8 height 8
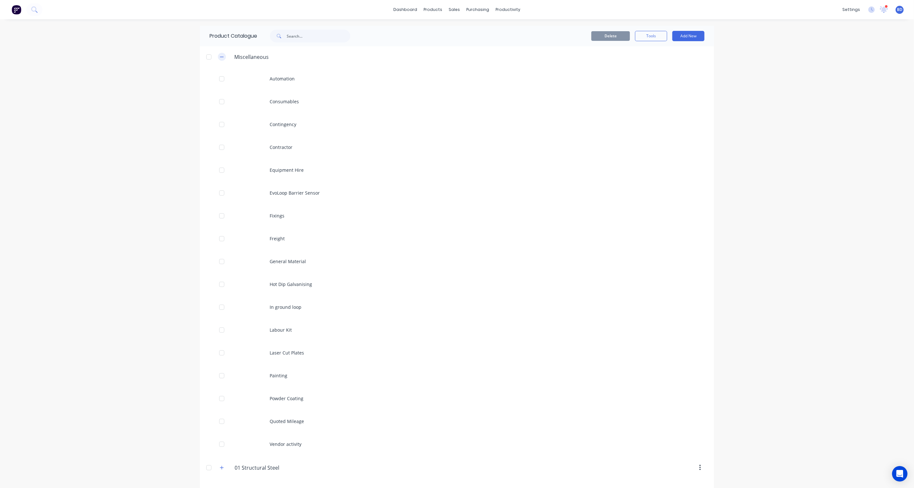
click at [218, 56] on button "button" at bounding box center [222, 57] width 8 height 8
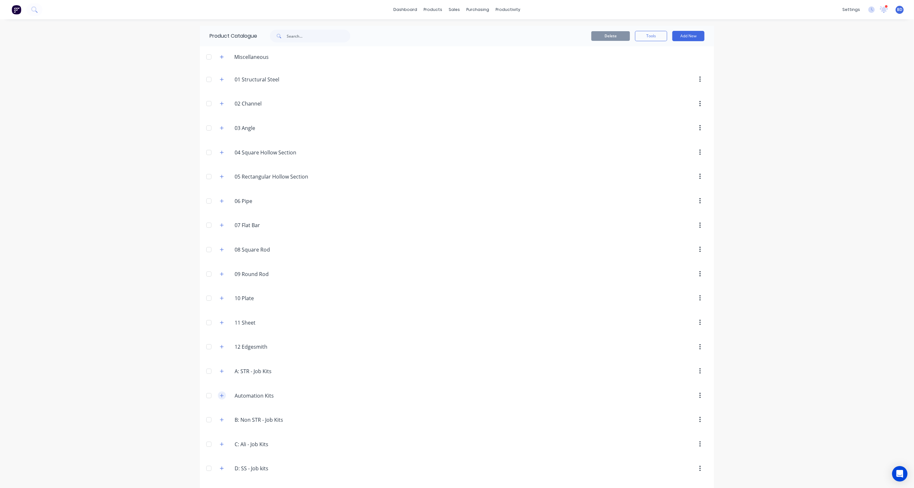
click at [220, 397] on icon "button" at bounding box center [222, 395] width 4 height 5
click at [241, 395] on input "Automation Kits" at bounding box center [273, 396] width 76 height 8
click at [235, 396] on input "Automation Kits" at bounding box center [273, 396] width 76 height 8
type input "13 Automation Kits"
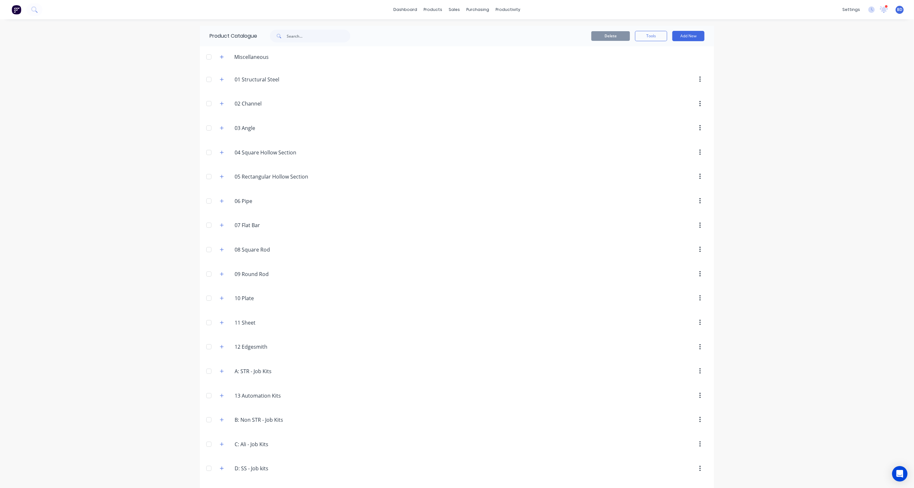
click at [33, 326] on div "dashboard products sales purchasing productivity dashboard products Product Cat…" at bounding box center [457, 244] width 914 height 488
click at [682, 37] on button "Add New" at bounding box center [689, 36] width 32 height 10
click at [672, 50] on div "Category" at bounding box center [674, 52] width 50 height 9
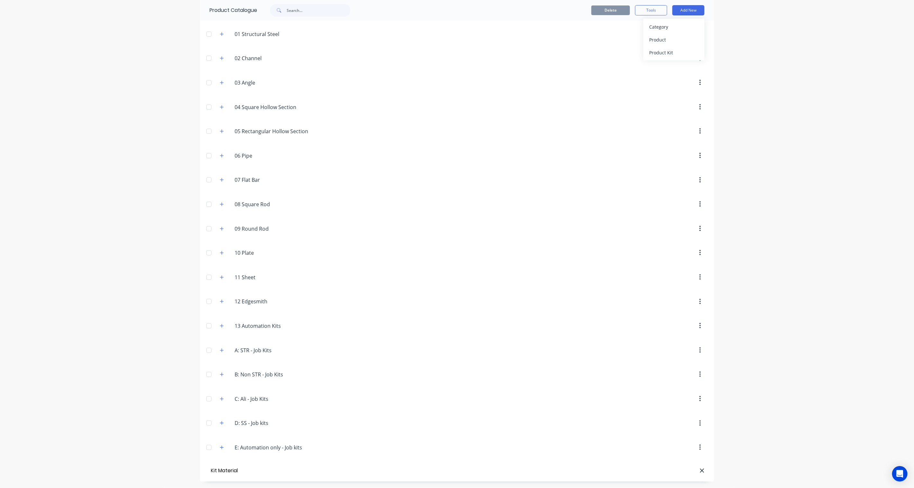
type input "Kit Material"
click at [235, 471] on input "Kit Material" at bounding box center [273, 471] width 76 height 8
click at [231, 473] on div "Kit.Material Kit Material" at bounding box center [272, 471] width 86 height 8
click at [229, 471] on div "Kit.Material Kit Material" at bounding box center [272, 471] width 86 height 8
click at [235, 471] on input "Kit Material" at bounding box center [273, 471] width 76 height 8
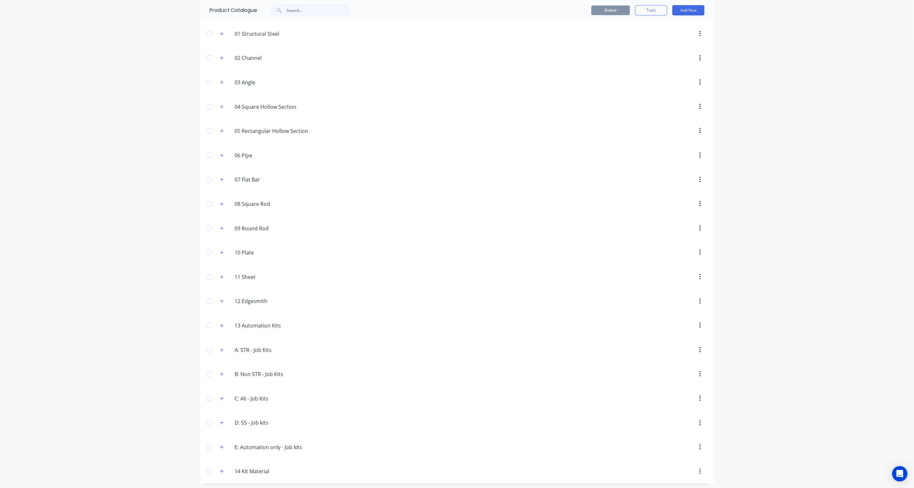
type input "14 Kit Material"
click at [117, 429] on div "dashboard products sales purchasing productivity dashboard products Product Cat…" at bounding box center [457, 244] width 914 height 488
click at [270, 471] on input "14 Kit Material" at bounding box center [273, 471] width 76 height 8
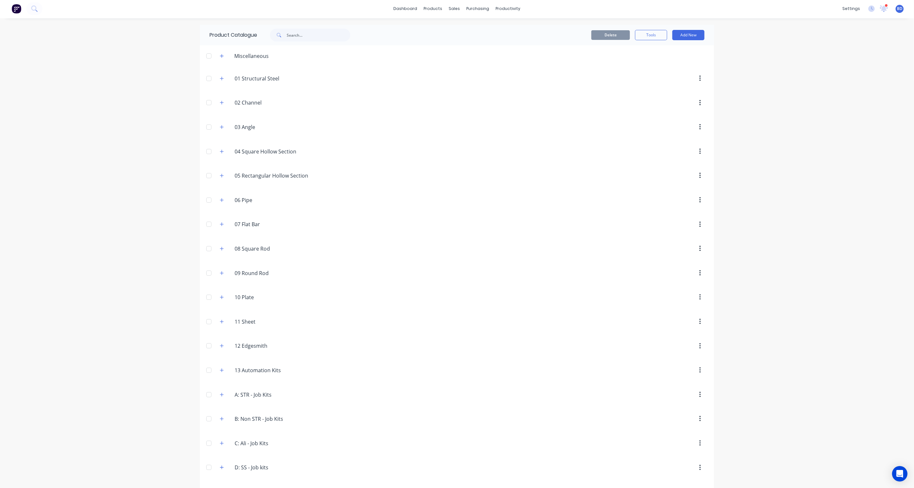
scroll to position [0, 0]
click at [685, 32] on button "Add New" at bounding box center [689, 36] width 32 height 10
click at [667, 63] on div "Product" at bounding box center [674, 65] width 50 height 9
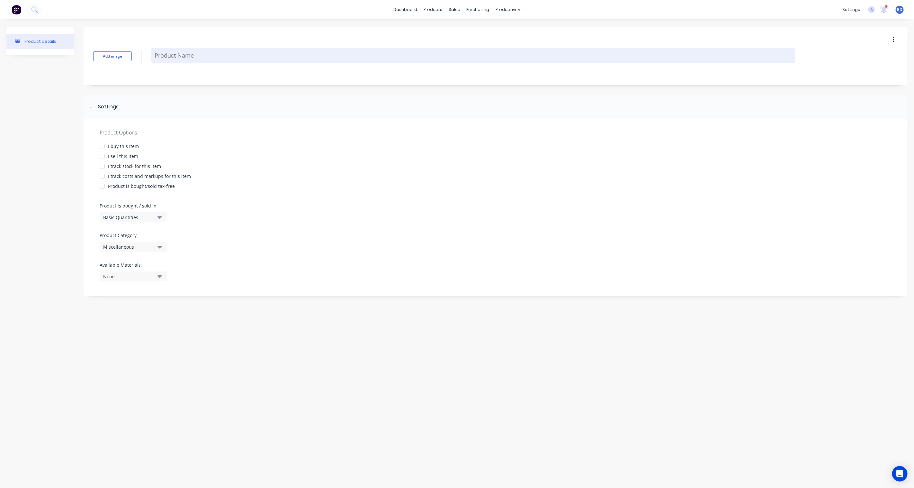
click at [173, 51] on textarea at bounding box center [473, 55] width 644 height 15
click at [176, 55] on textarea at bounding box center [473, 55] width 644 height 15
paste textarea "EMX Multi-Voltage Loop Detector inc base"
type textarea "x"
type textarea "EMX Multi-Voltage Loop Detector inc base"
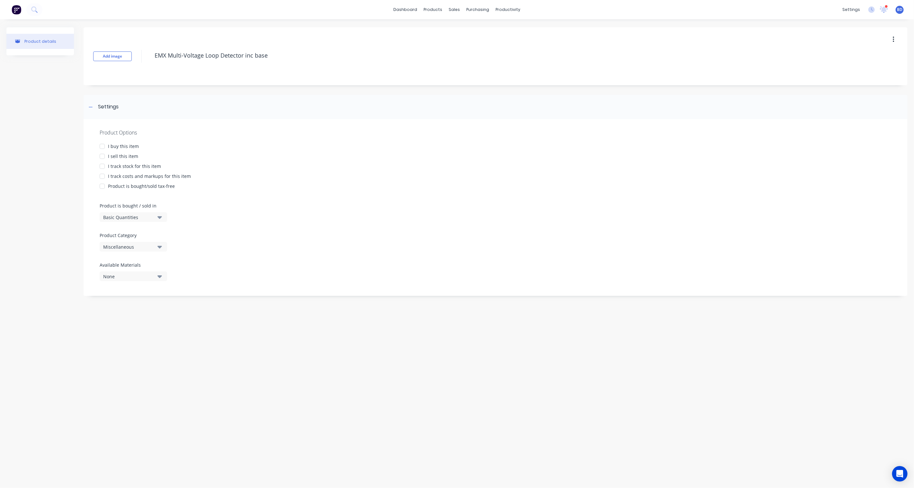
click at [101, 145] on div at bounding box center [102, 146] width 13 height 13
click at [101, 154] on div at bounding box center [102, 156] width 13 height 13
click at [104, 174] on div at bounding box center [102, 176] width 13 height 13
type textarea "x"
type textarea "EMX Multi-Voltage Loop Detector inc base"
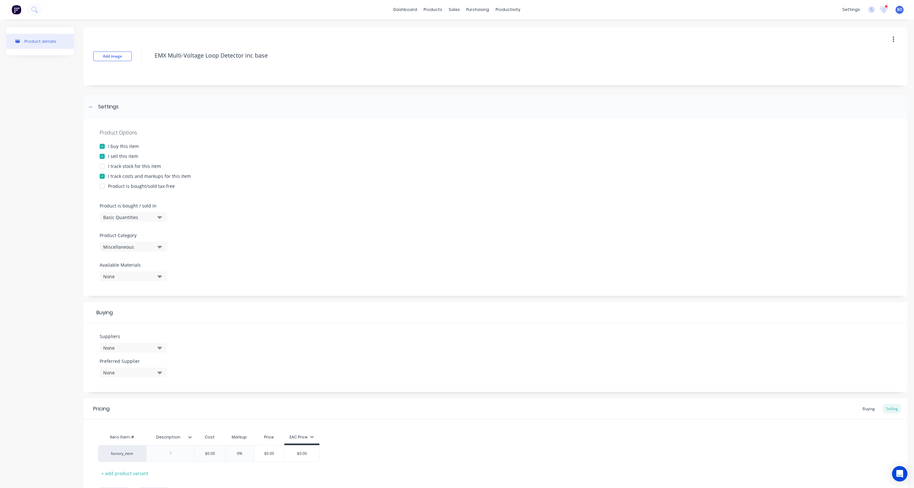
type textarea "x"
type textarea "EMX Multi-Voltage Loop Detector inc base"
click at [156, 219] on button "Basic Quantities" at bounding box center [134, 217] width 68 height 10
click at [201, 211] on div "Product Options I buy this item I sell this item I track stock for this item I …" at bounding box center [496, 207] width 824 height 177
click at [161, 247] on icon "button" at bounding box center [160, 247] width 5 height 3
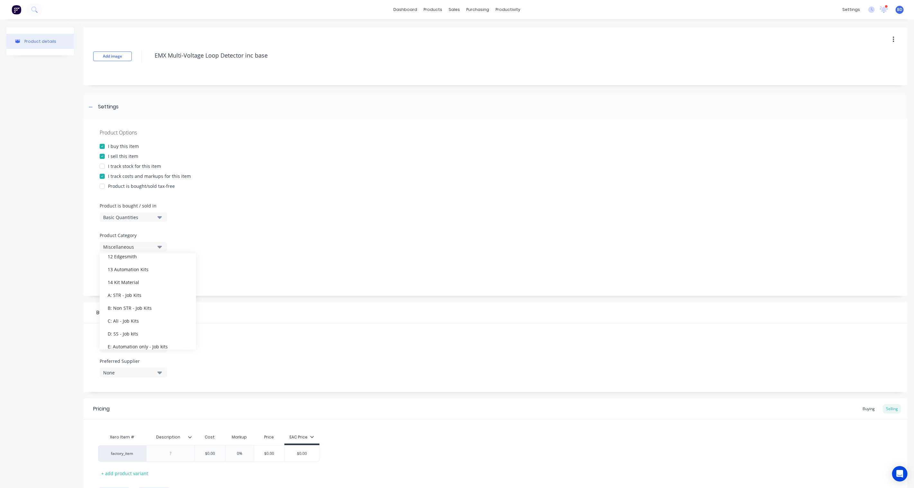
scroll to position [186, 0]
click at [131, 262] on div "14 Kit Material" at bounding box center [148, 262] width 96 height 13
click at [161, 277] on icon "button" at bounding box center [160, 276] width 5 height 3
click at [231, 265] on div "Product Options I buy this item I sell this item I track stock for this item I …" at bounding box center [496, 207] width 824 height 177
click at [143, 275] on div "None" at bounding box center [128, 276] width 51 height 7
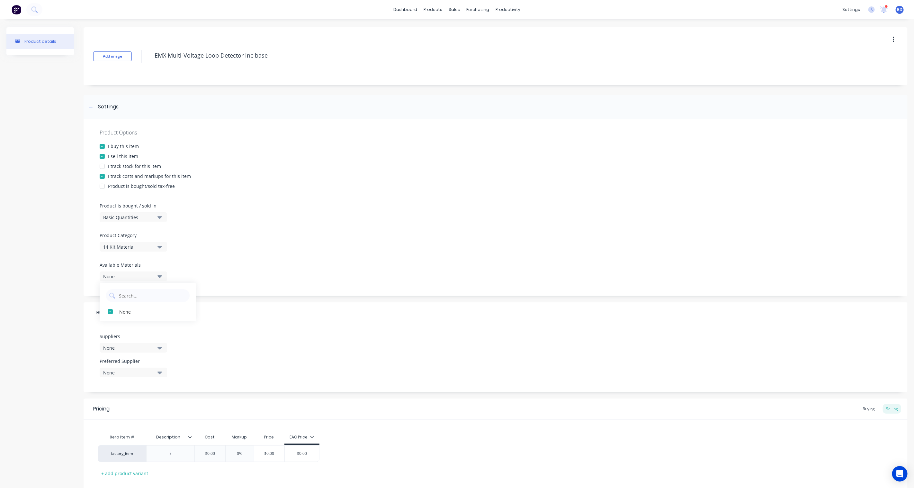
click at [237, 281] on div "Product Options I buy this item I sell this item I track stock for this item I …" at bounding box center [496, 207] width 824 height 177
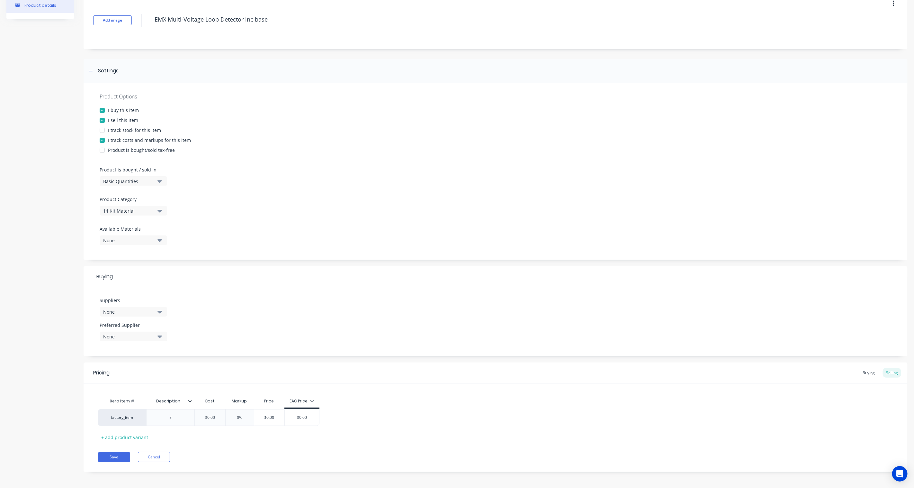
scroll to position [37, 0]
click at [134, 416] on div "factory_item" at bounding box center [121, 416] width 35 height 6
click at [184, 378] on div "Pricing Buying Selling" at bounding box center [496, 371] width 824 height 21
click at [176, 422] on div at bounding box center [170, 416] width 48 height 17
click at [166, 415] on div at bounding box center [171, 416] width 32 height 8
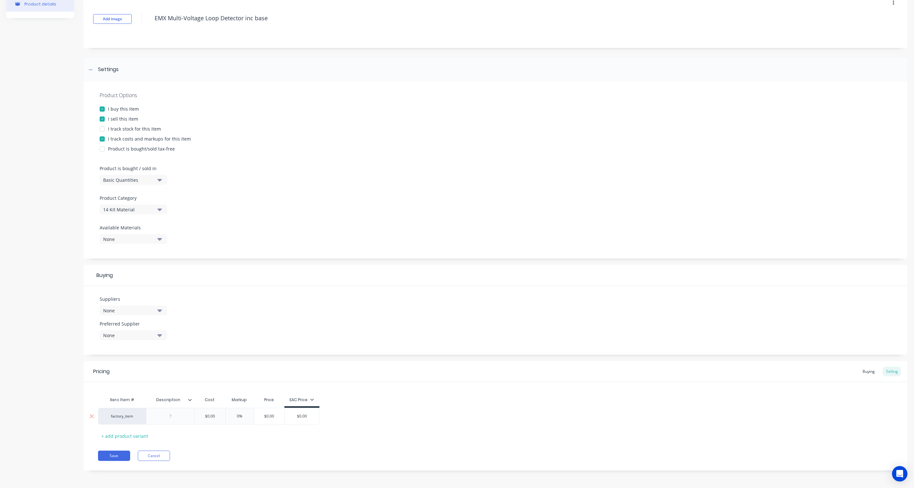
click at [169, 416] on div at bounding box center [171, 416] width 32 height 8
click at [177, 414] on div at bounding box center [171, 416] width 32 height 8
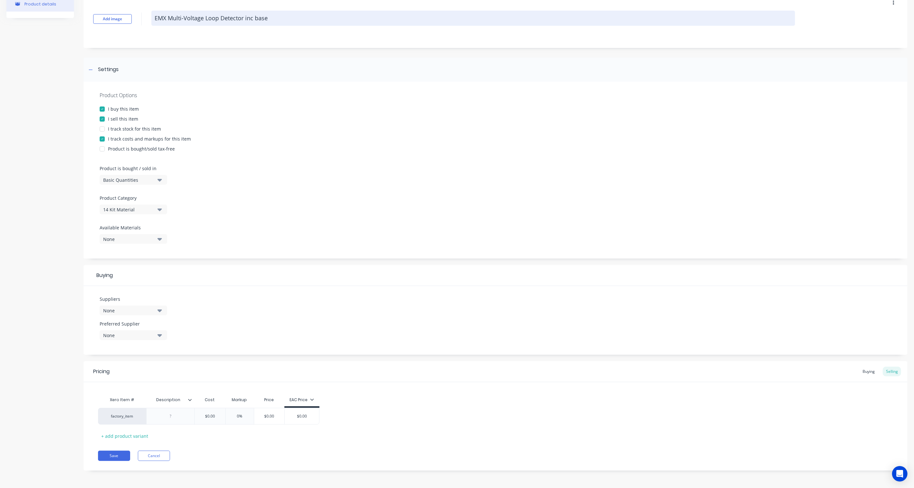
drag, startPoint x: 219, startPoint y: 18, endPoint x: 225, endPoint y: 18, distance: 6.1
click at [219, 18] on textarea "EMX Multi-Voltage Loop Detector inc base" at bounding box center [473, 18] width 644 height 15
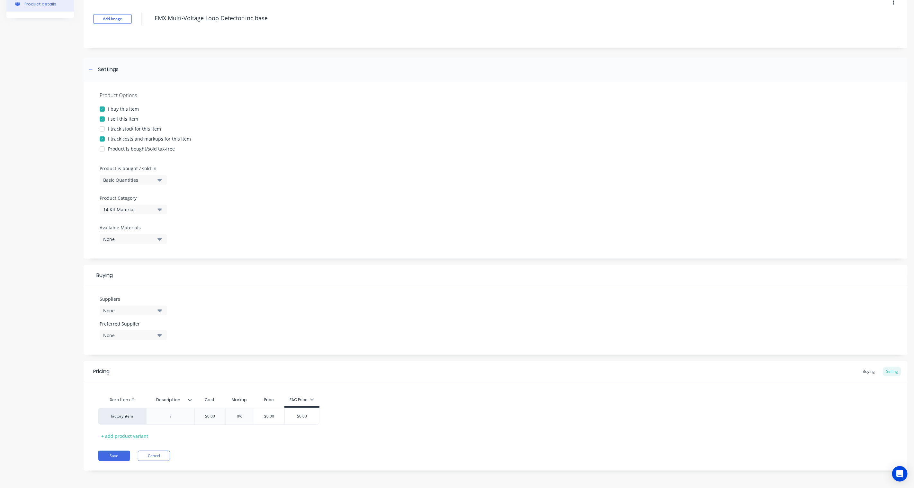
drag, startPoint x: 291, startPoint y: 20, endPoint x: 62, endPoint y: 12, distance: 228.4
click at [62, 12] on div "Product details Add image EMX Multi-Voltage Loop Detector inc base Settings Pro…" at bounding box center [457, 235] width 902 height 490
paste textarea "Free exit MF - in ground"
type textarea "x"
type textarea "Free exit MF - in ground"
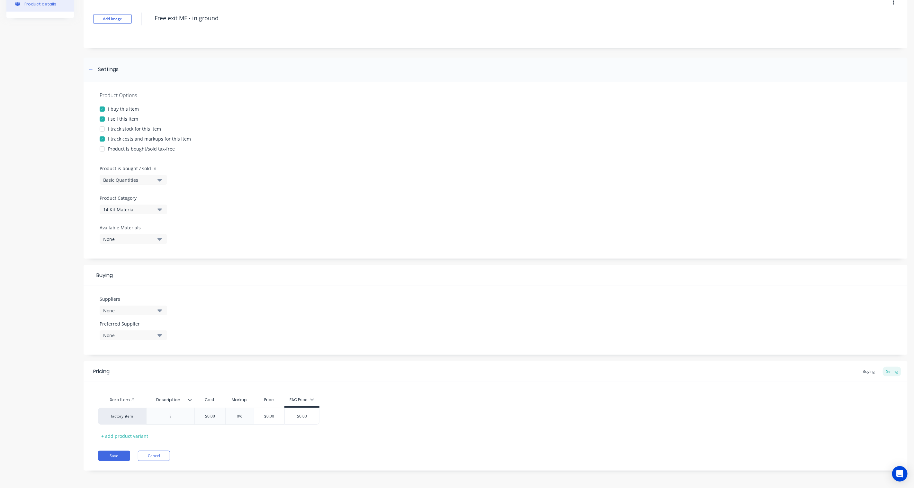
type textarea "x"
type textarea "Free exit MF - in ground"
click at [56, 60] on div "Product details" at bounding box center [40, 235] width 68 height 490
click at [176, 418] on div at bounding box center [171, 416] width 32 height 8
paste div
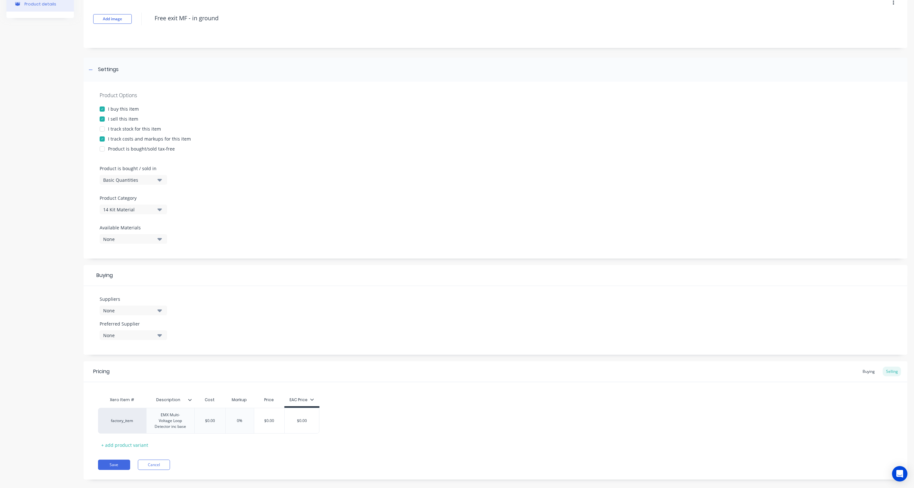
click at [214, 448] on div "Pricing Buying Selling Xero Item # Description Cost Markup Price EAC Price fact…" at bounding box center [496, 420] width 824 height 118
type textarea "x"
type input "$0.00"
drag, startPoint x: 269, startPoint y: 417, endPoint x: 234, endPoint y: 415, distance: 35.4
click at [234, 415] on div "factory_item EMX Multi-Voltage Loop Detector inc base $0.00 $0.00 0% $0.00 $0.00" at bounding box center [234, 416] width 273 height 17
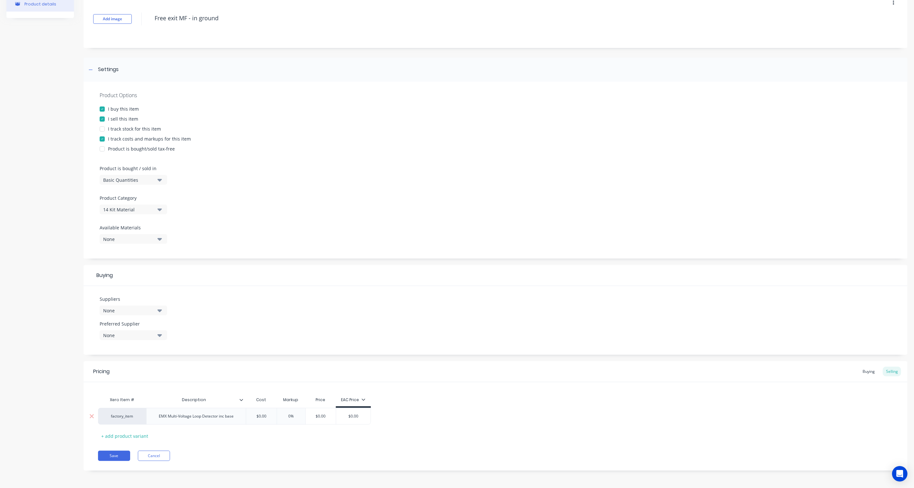
paste input "$246.48"
type textarea "x"
type input "$246.48"
type input "$0.00"
drag, startPoint x: 377, startPoint y: 416, endPoint x: 381, endPoint y: 416, distance: 4.2
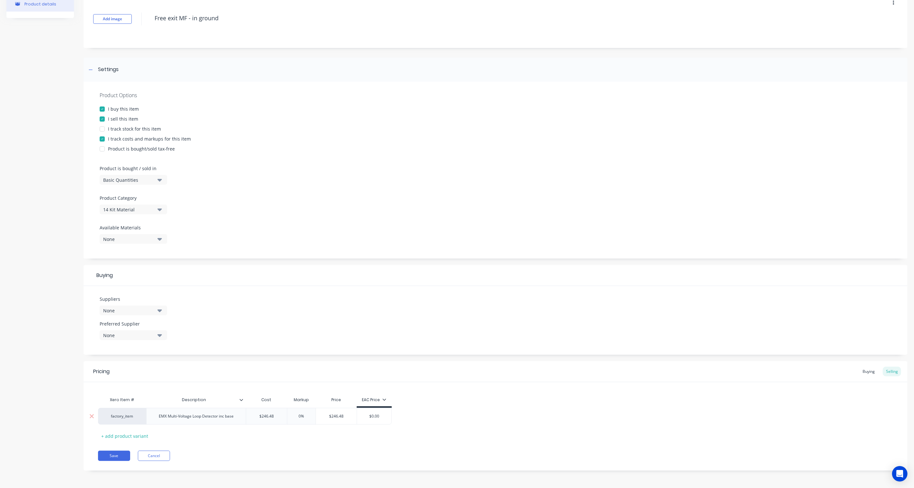
click at [377, 416] on input "$0.00" at bounding box center [374, 416] width 34 height 6
paste input "$352.11"
type textarea "x"
type input "$0.0 $352.11 0"
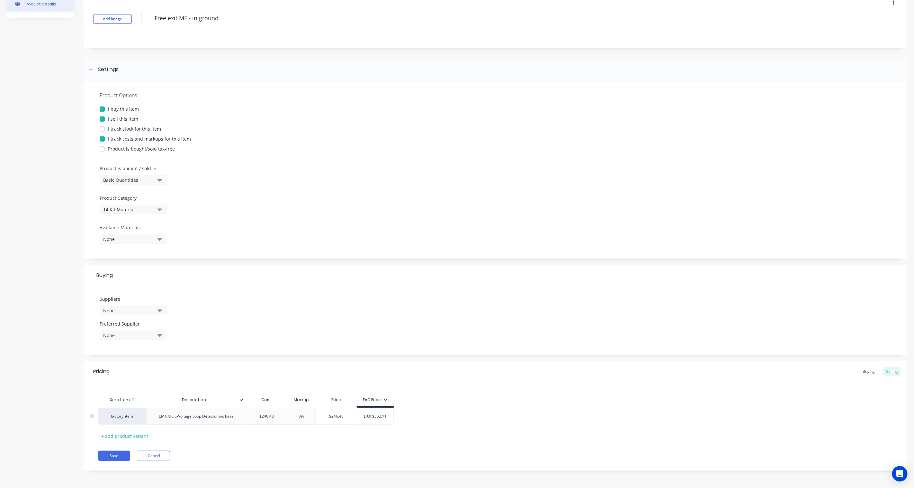
drag, startPoint x: 371, startPoint y: 416, endPoint x: 337, endPoint y: 414, distance: 34.2
click at [337, 414] on div "factory_item EMX Multi-Voltage Loop Detector inc base $246.48 $246.48 0% $246.4…" at bounding box center [246, 416] width 296 height 17
type textarea "x"
type input "$352.11 0"
type textarea "x"
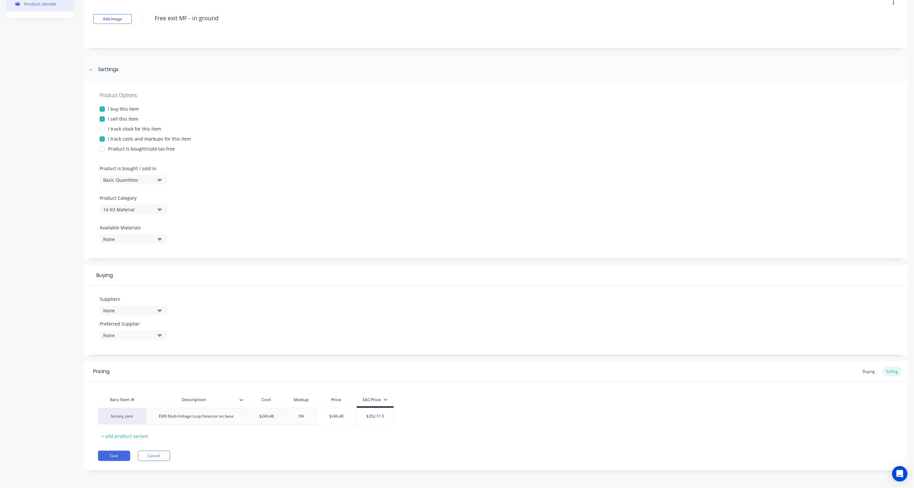
type input "$352.11 0"
click at [456, 422] on div "factory_item EMX Multi-Voltage Loop Detector inc base $246.48 $246.48 0% $246.4…" at bounding box center [495, 416] width 795 height 17
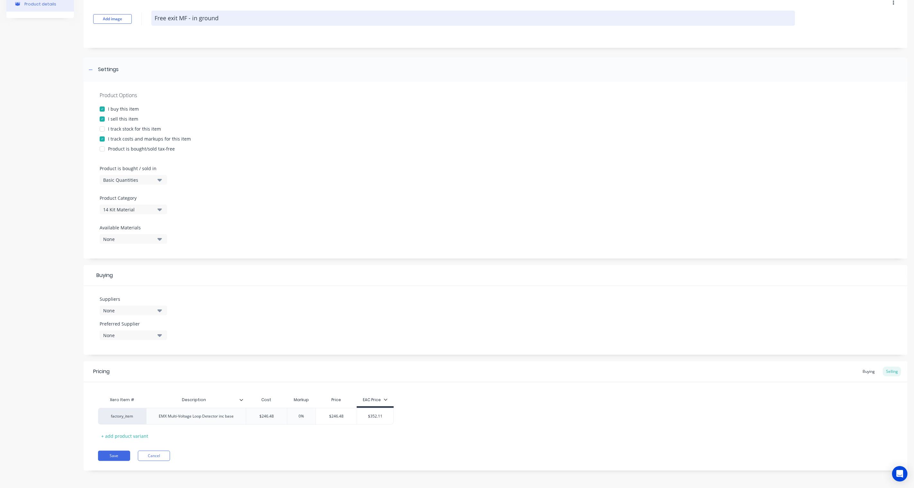
drag, startPoint x: 219, startPoint y: 14, endPoint x: 242, endPoint y: 16, distance: 23.2
click at [219, 14] on textarea "Free exit MF - in ground" at bounding box center [473, 18] width 644 height 15
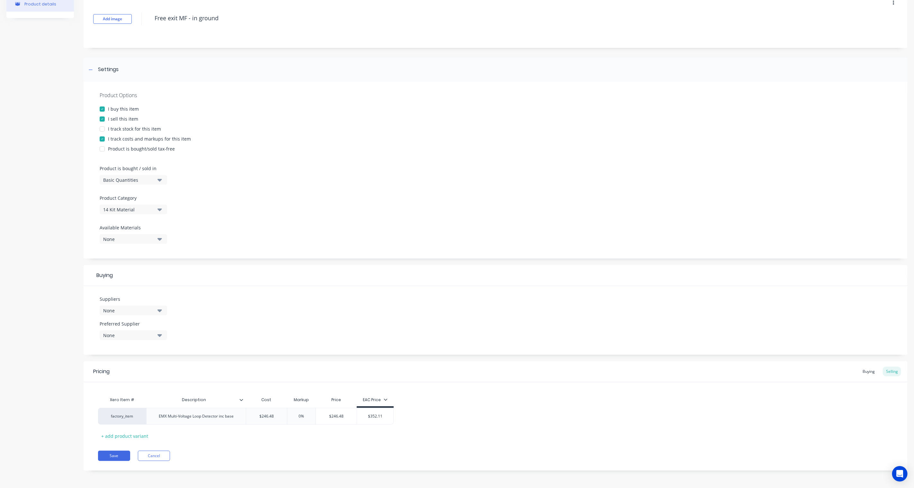
drag, startPoint x: 169, startPoint y: 16, endPoint x: 81, endPoint y: 15, distance: 88.7
click at [81, 15] on div "Product details Add image Free exit MF - in ground Settings Product Options I b…" at bounding box center [457, 235] width 902 height 490
paste textarea "EMX Multi-Voltage Loop Detector inc base"
type textarea "x"
type textarea "EMX Multi-Voltage Loop Detector inc base"
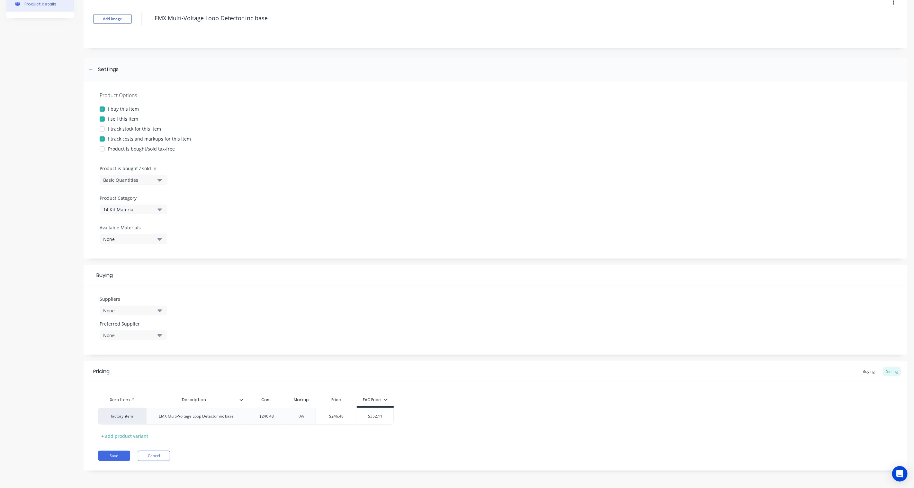
type textarea "x"
type textarea "EMX Multi-Voltage Loop Detector inc base"
click at [31, 204] on div "Product details" at bounding box center [40, 235] width 68 height 490
click at [111, 454] on button "Save" at bounding box center [114, 455] width 32 height 10
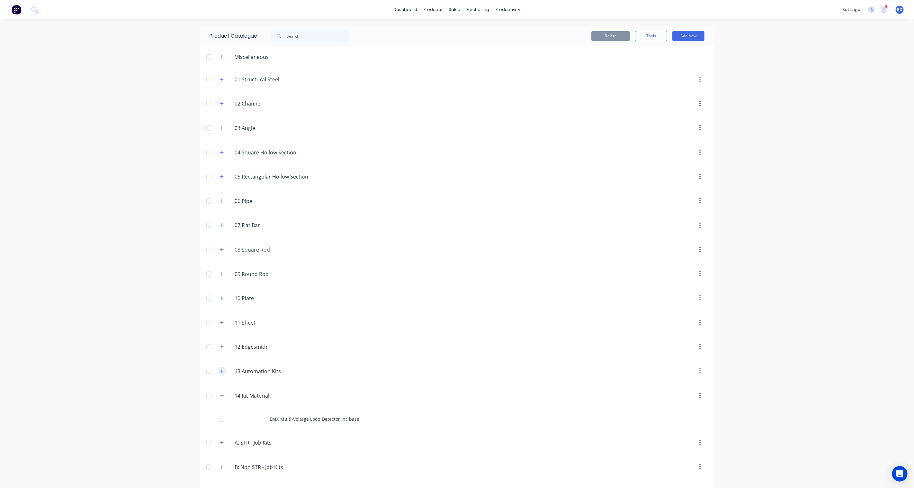
click at [220, 373] on icon "button" at bounding box center [222, 371] width 4 height 5
click at [218, 348] on button "button" at bounding box center [222, 347] width 8 height 8
click at [220, 348] on icon "button" at bounding box center [222, 346] width 4 height 5
click at [691, 38] on button "Add New" at bounding box center [689, 36] width 32 height 10
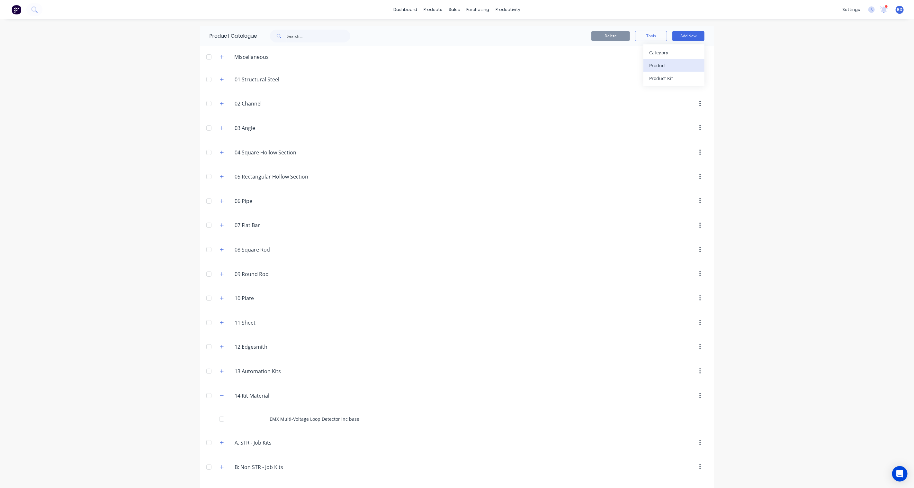
click at [673, 62] on div "Product" at bounding box center [674, 65] width 50 height 9
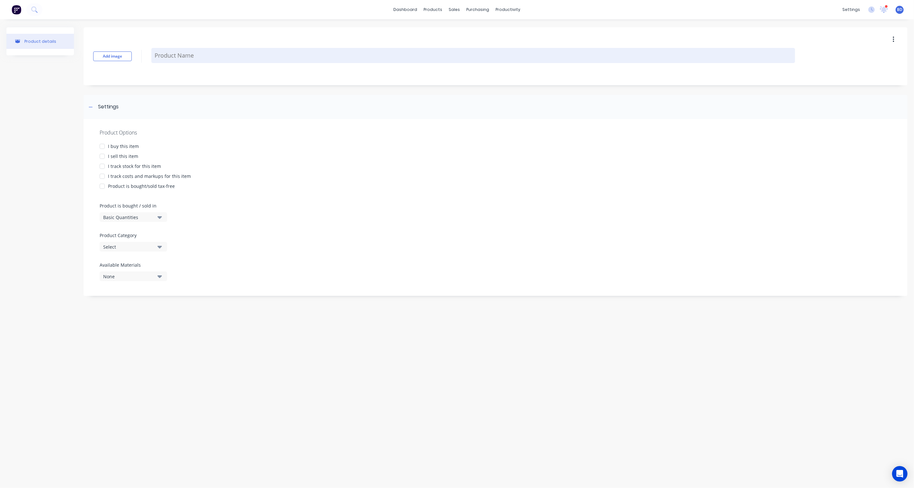
click at [206, 57] on textarea at bounding box center [473, 55] width 644 height 15
paste textarea "CABLE TRAFFIC LOOP 1X1.5 PP80 250V ELV"
type textarea "x"
type textarea "CABLE TRAFFIC LOOP 1X1.5 PP80 250V ELV"
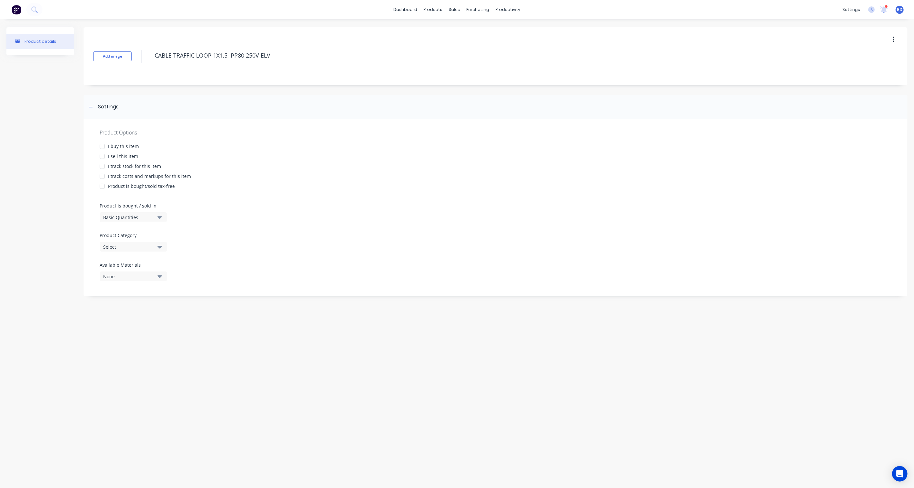
click at [100, 146] on div at bounding box center [102, 146] width 13 height 13
click at [101, 155] on div at bounding box center [102, 156] width 13 height 13
click at [102, 166] on div at bounding box center [102, 166] width 13 height 13
click at [101, 164] on div at bounding box center [102, 166] width 13 height 13
click at [103, 175] on div at bounding box center [102, 176] width 13 height 13
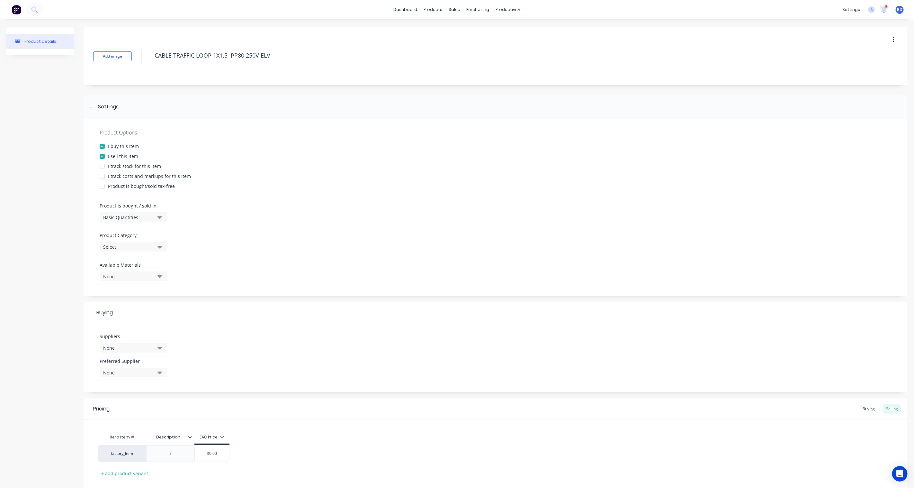
type textarea "x"
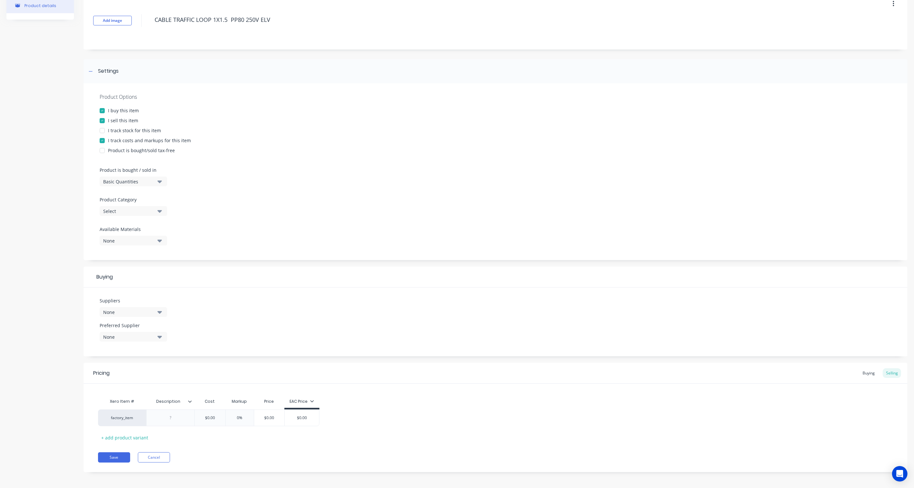
scroll to position [37, 0]
type textarea "CABLE TRAFFIC LOOP 1X1.5 PP80 250V ELV"
type textarea "x"
type textarea "CABLE TRAFFIC LOOP 1X1.5 PP80 250V ELV"
type textarea "x"
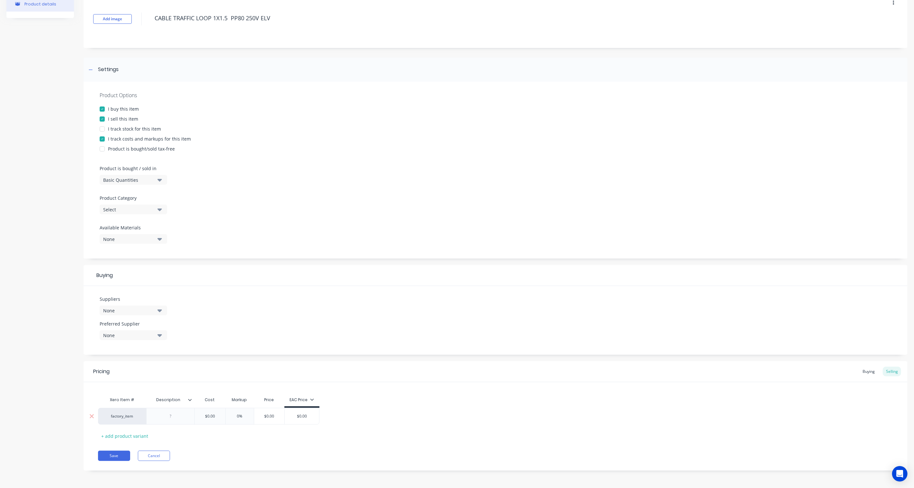
drag, startPoint x: 171, startPoint y: 416, endPoint x: 176, endPoint y: 419, distance: 5.1
click at [171, 416] on div at bounding box center [171, 416] width 32 height 8
paste div
click at [265, 417] on input "text" at bounding box center [259, 416] width 32 height 6
type textarea "x"
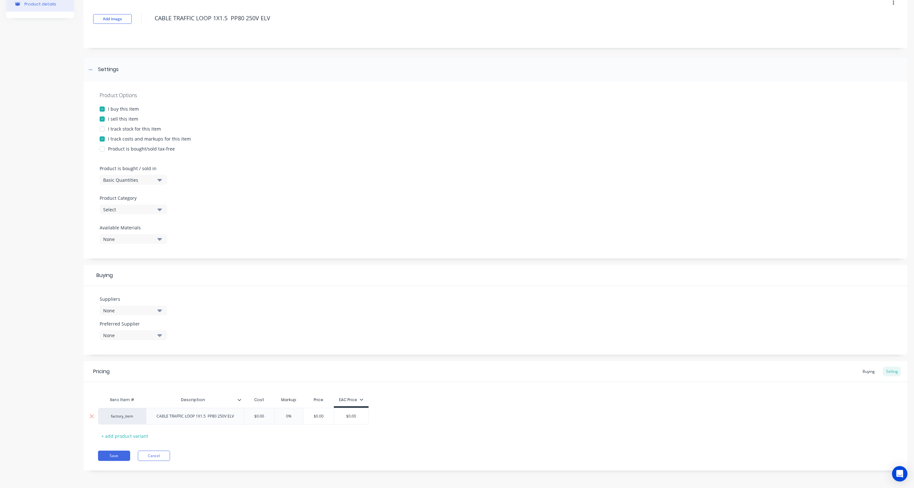
type input "$0.00"
drag, startPoint x: 272, startPoint y: 415, endPoint x: 250, endPoint y: 416, distance: 22.2
click at [250, 416] on input "$0.00" at bounding box center [259, 416] width 32 height 6
paste input "$1.76"
type textarea "x"
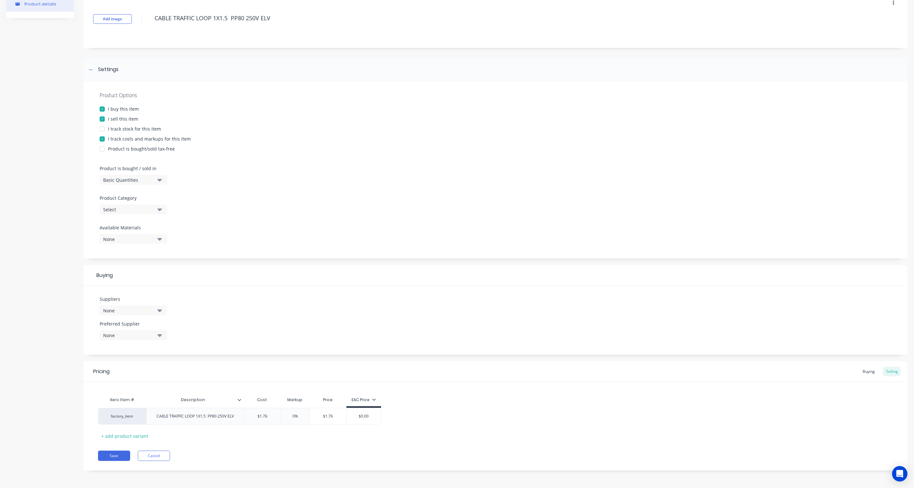
type input "$1.76"
click at [455, 431] on div "Xero Item # Description Cost Markup Price EAC Price factory_item CABLE TRAFFIC …" at bounding box center [495, 417] width 795 height 48
click at [374, 411] on div "$0.00" at bounding box center [364, 416] width 34 height 16
type input "$0.00"
drag, startPoint x: 372, startPoint y: 415, endPoint x: 327, endPoint y: 413, distance: 45.1
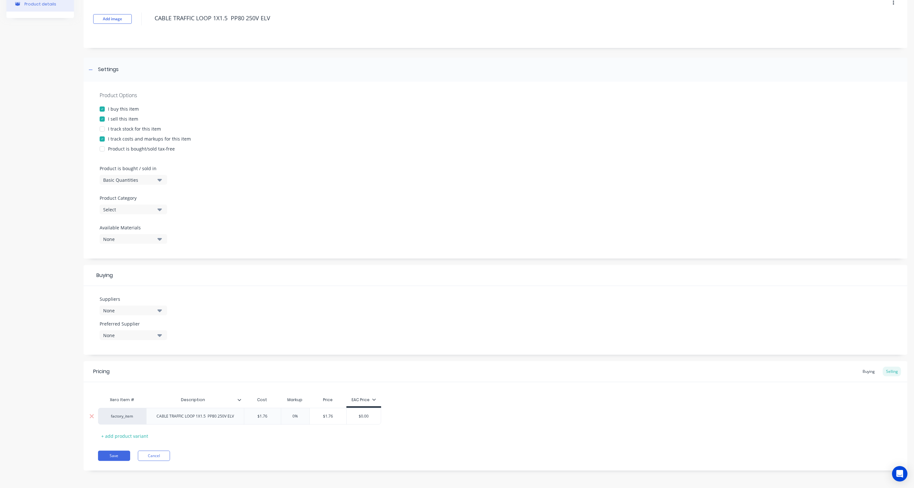
click at [327, 413] on div "factory_item CABLE TRAFFIC LOOP 1X1.5 PP80 250V ELV $1.76 $1.76 0% $1.76 $0.00 …" at bounding box center [239, 416] width 283 height 17
type textarea "x"
type input "2"
type textarea "x"
type input "2."
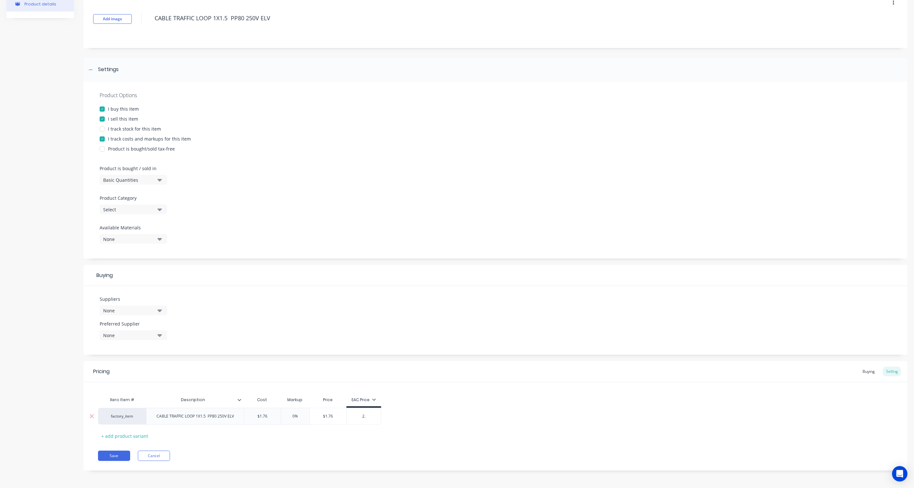
type textarea "x"
type input "2.5"
type textarea "x"
type input "2.51"
type textarea "x"
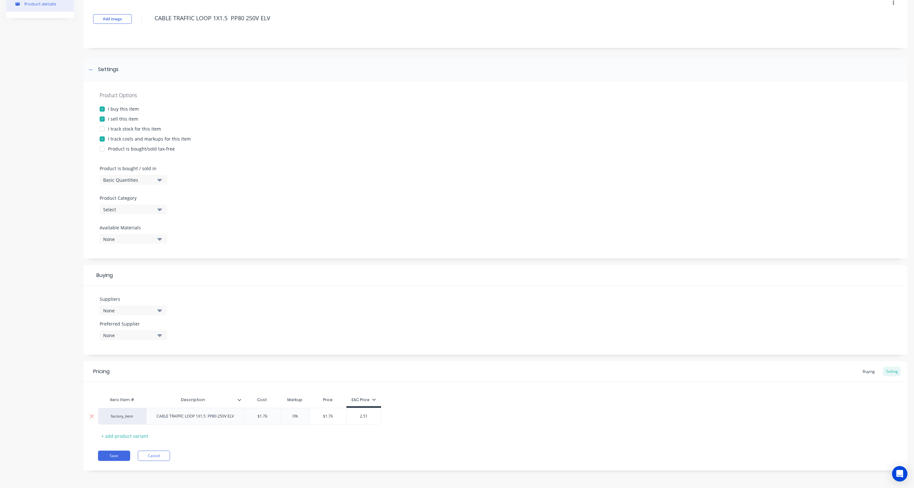
type input "2.514"
type textarea "x"
type input "2.5143"
click at [476, 406] on div "Xero Item # Description Cost Markup Price EAC Price factory_item CABLE TRAFFIC …" at bounding box center [495, 417] width 795 height 48
click at [117, 456] on button "Save" at bounding box center [114, 455] width 32 height 10
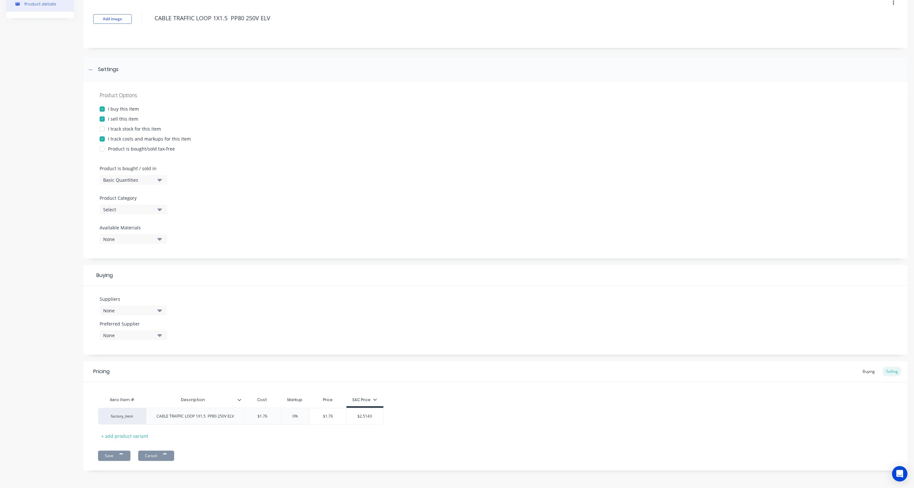
type textarea "x"
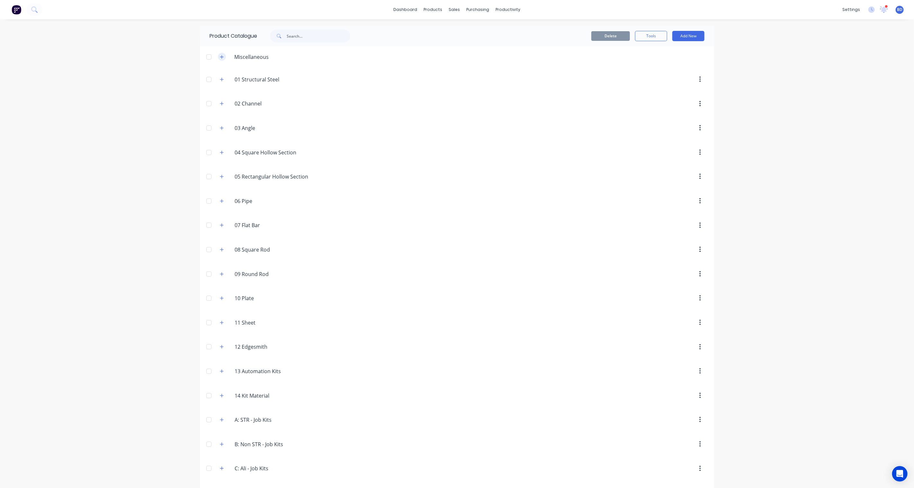
click at [220, 59] on icon "button" at bounding box center [222, 57] width 4 height 5
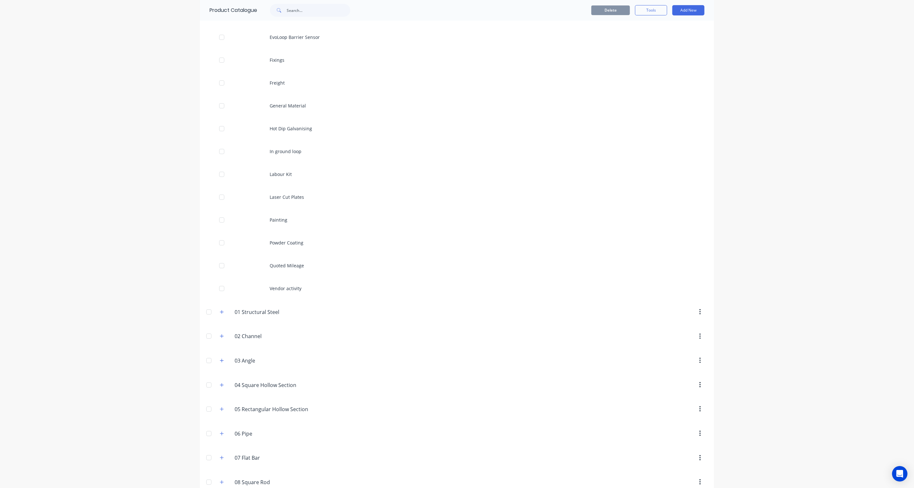
scroll to position [36, 0]
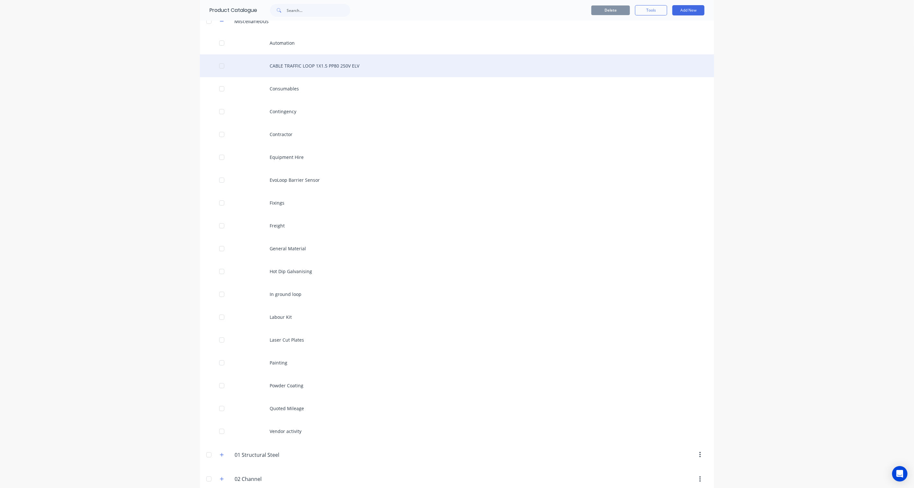
click at [346, 60] on div "CABLE TRAFFIC LOOP 1X1.5 PP80 250V ELV" at bounding box center [457, 65] width 514 height 23
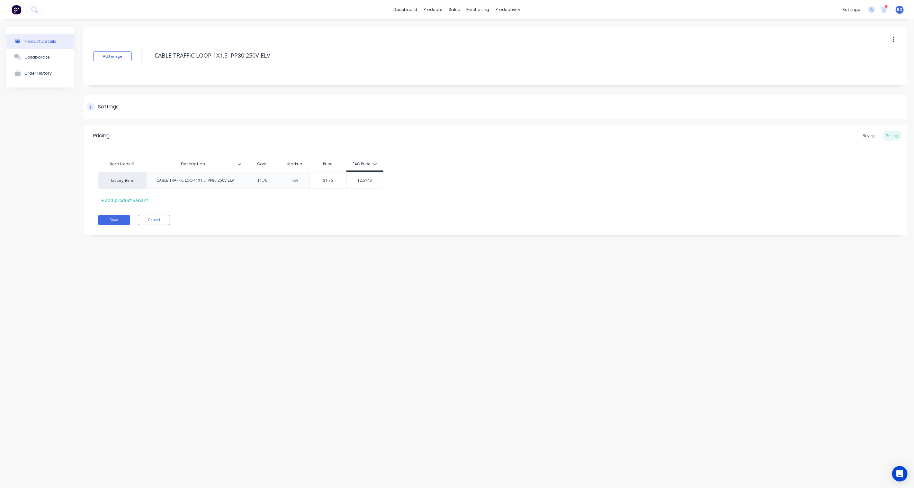
click at [91, 104] on div at bounding box center [91, 107] width 8 height 8
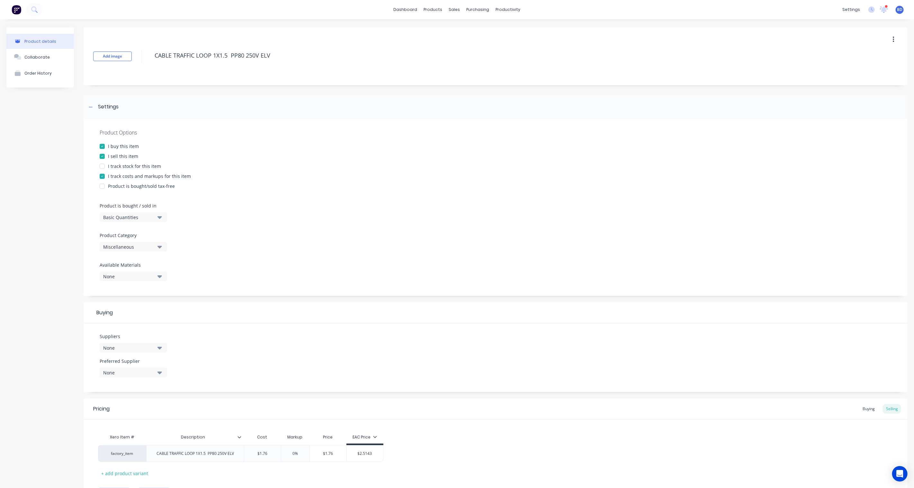
click at [161, 243] on icon "button" at bounding box center [160, 246] width 5 height 7
click at [155, 263] on div "14 Kit Material" at bounding box center [148, 262] width 96 height 13
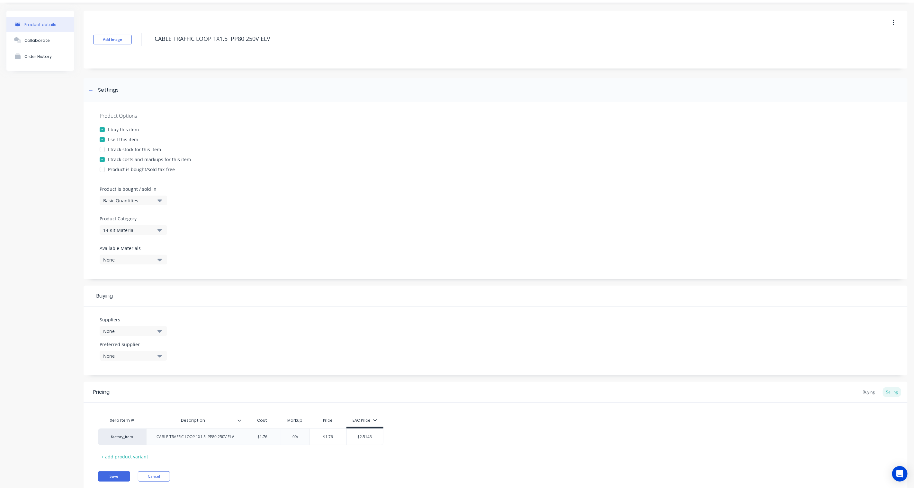
scroll to position [37, 0]
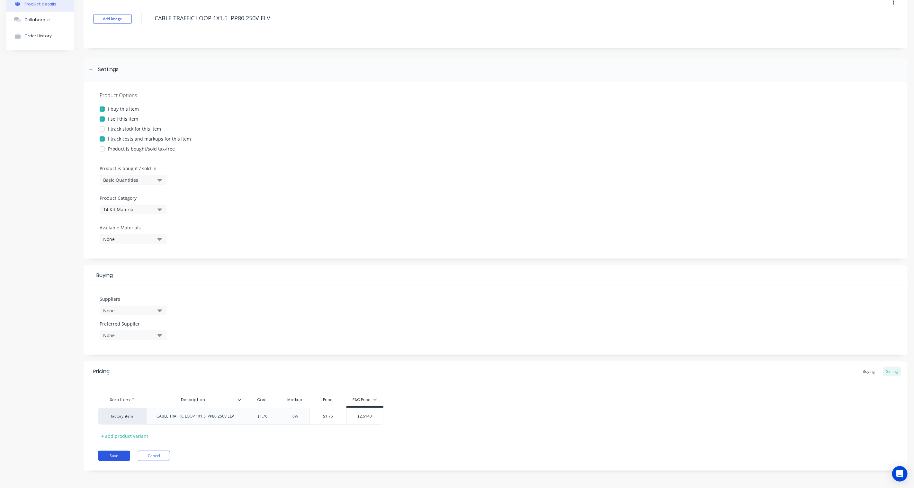
click at [108, 452] on button "Save" at bounding box center [114, 455] width 32 height 10
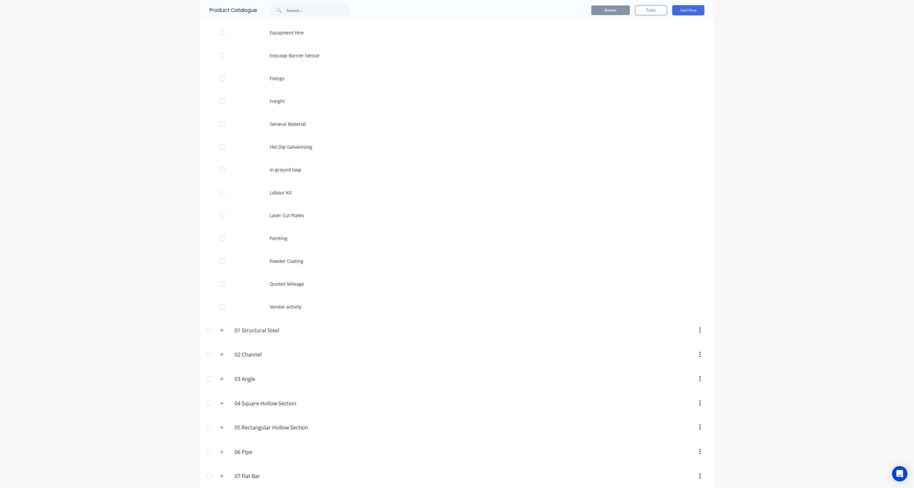
scroll to position [482, 0]
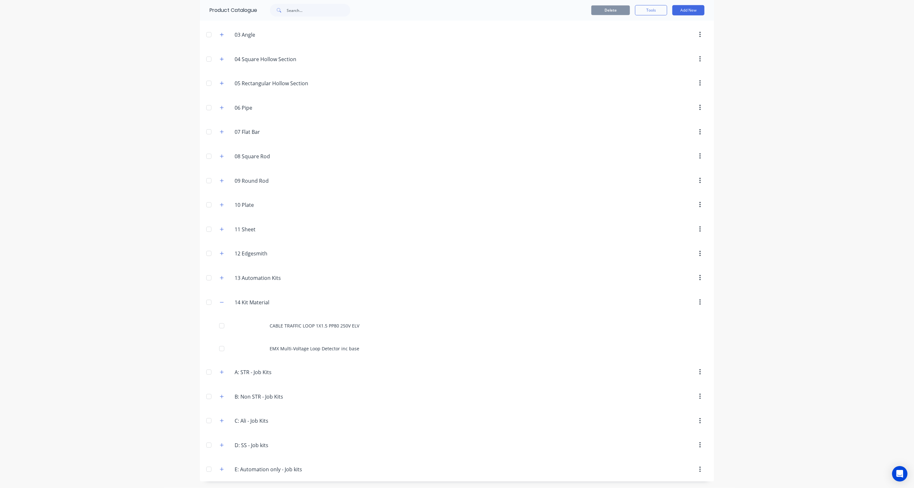
click at [699, 302] on button "button" at bounding box center [700, 302] width 15 height 12
click at [749, 285] on div "dashboard products sales purchasing productivity dashboard products Product Cat…" at bounding box center [457, 244] width 914 height 488
click at [687, 9] on button "Add New" at bounding box center [689, 10] width 32 height 10
click at [663, 39] on div "Product" at bounding box center [674, 39] width 50 height 9
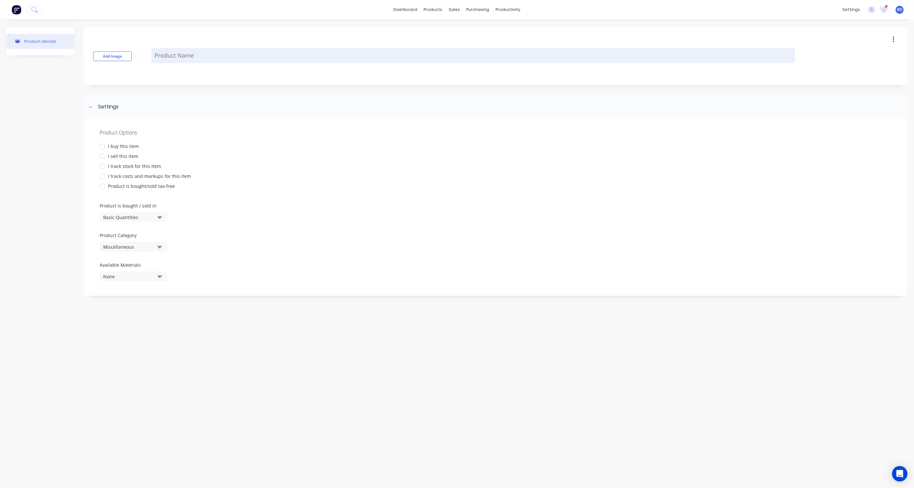
click at [195, 55] on textarea at bounding box center [473, 55] width 644 height 15
drag, startPoint x: 240, startPoint y: 55, endPoint x: 190, endPoint y: 57, distance: 50.5
click at [190, 57] on textarea at bounding box center [473, 55] width 644 height 15
paste textarea "CONDUIT ELEC HD GREY 20MMX4M VOLTA 20HD.GY.4"
type textarea "x"
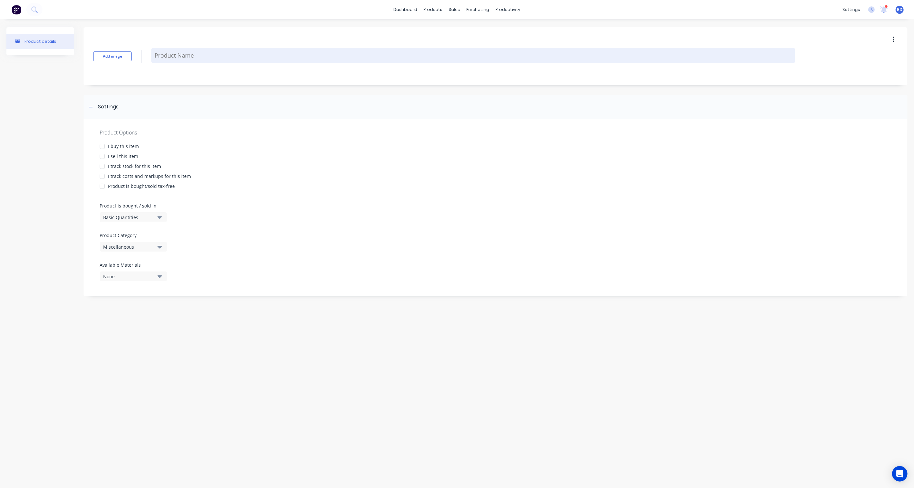
type textarea "CONDUIT ELEC HD GREY 20MMX4M VOLTA 20HD.GY.4"
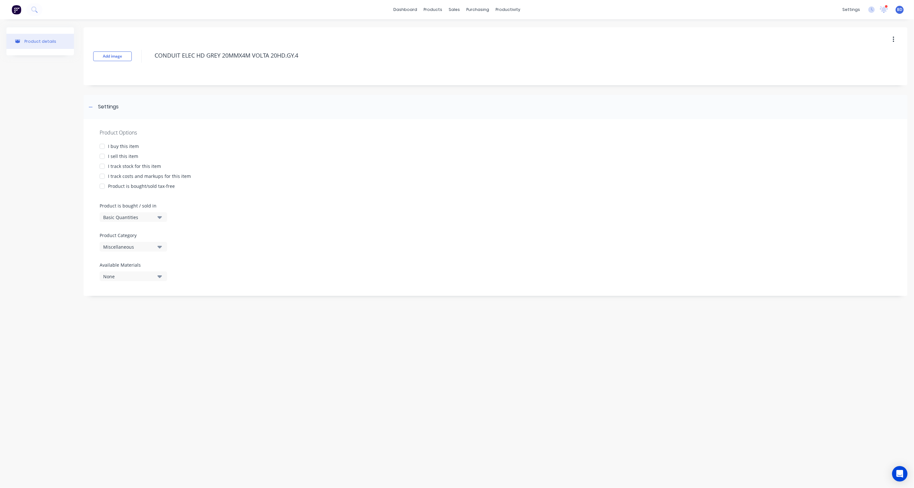
click at [101, 147] on div at bounding box center [102, 146] width 13 height 13
click at [103, 157] on div at bounding box center [102, 156] width 13 height 13
click at [102, 175] on div at bounding box center [102, 176] width 13 height 13
type textarea "x"
type textarea "CONDUIT ELEC HD GREY 20MMX4M VOLTA 20HD.GY.4"
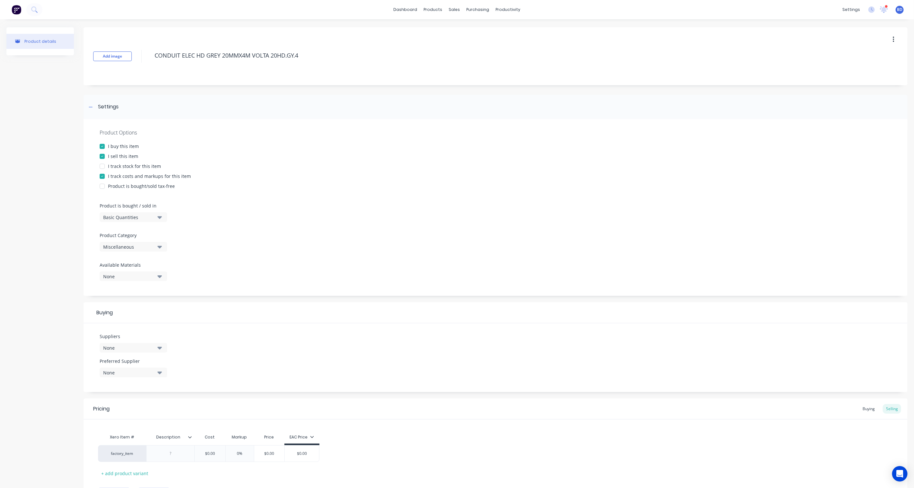
type textarea "x"
type textarea "CONDUIT ELEC HD GREY 20MMX4M VOLTA 20HD.GY.4"
click at [161, 245] on icon "button" at bounding box center [160, 246] width 5 height 7
click at [156, 263] on div "14 Kit Material" at bounding box center [148, 262] width 96 height 13
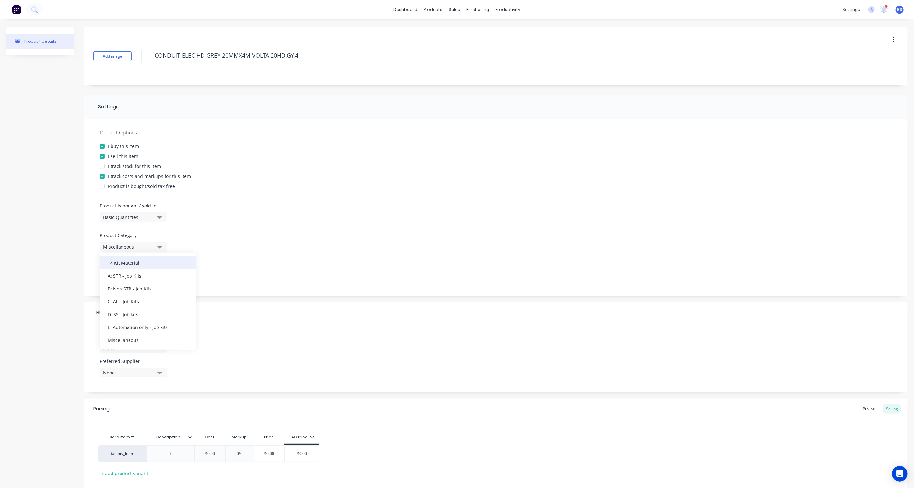
type textarea "x"
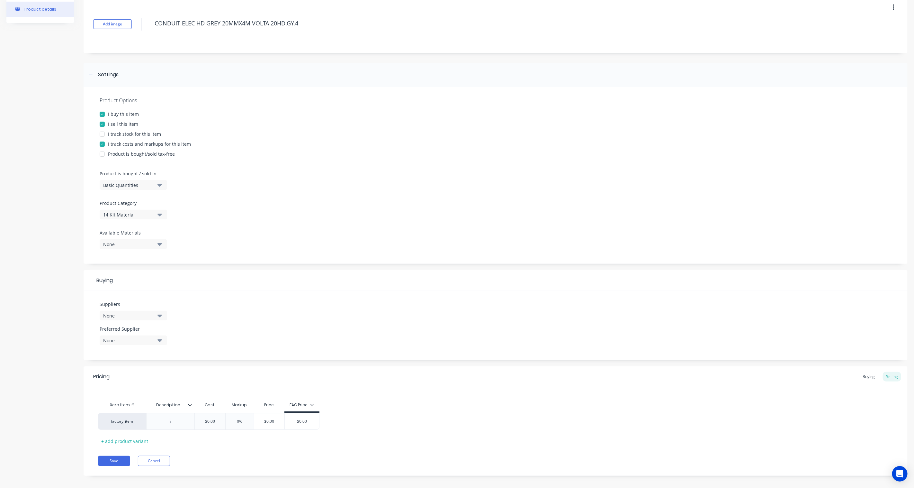
scroll to position [37, 0]
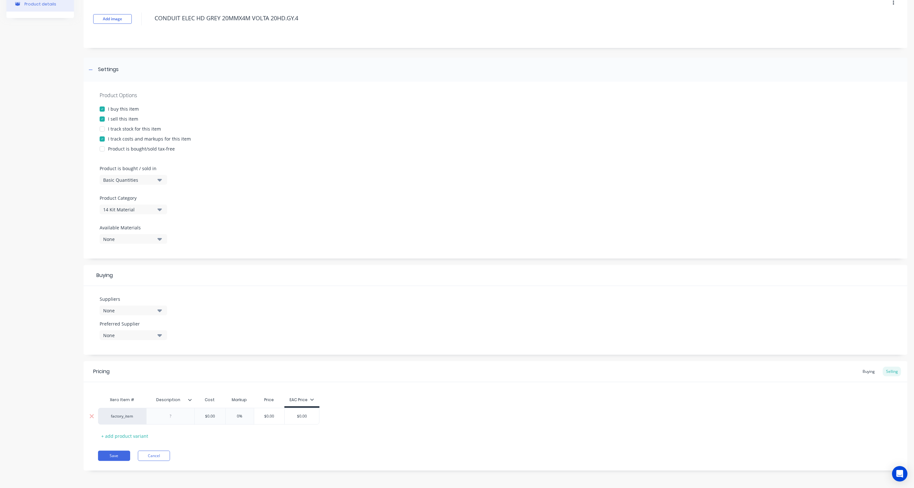
click at [169, 414] on div at bounding box center [171, 416] width 32 height 8
paste div
click at [216, 429] on div "$0.00" at bounding box center [210, 423] width 32 height 16
type textarea "x"
type input "$0.00"
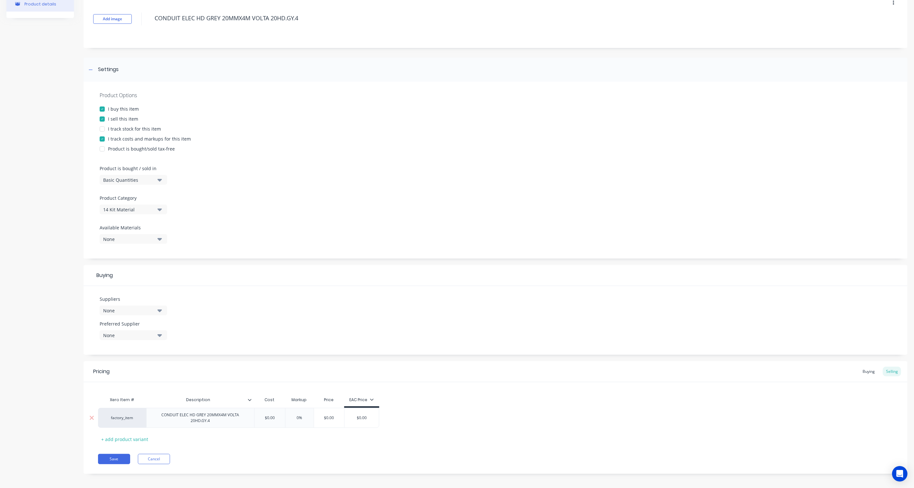
click at [275, 421] on div "$0.00" at bounding box center [270, 418] width 32 height 16
drag, startPoint x: 277, startPoint y: 417, endPoint x: 250, endPoint y: 416, distance: 27.3
click at [250, 416] on div "factory_item CONDUIT ELEC HD GREY 20MMX4M VOLTA 20HD.GY.4 $0.00 $0.00 0% $0.00 …" at bounding box center [238, 418] width 281 height 20
click at [275, 418] on input "$0.00" at bounding box center [270, 418] width 32 height 6
click at [272, 417] on input "$0.00" at bounding box center [270, 418] width 32 height 6
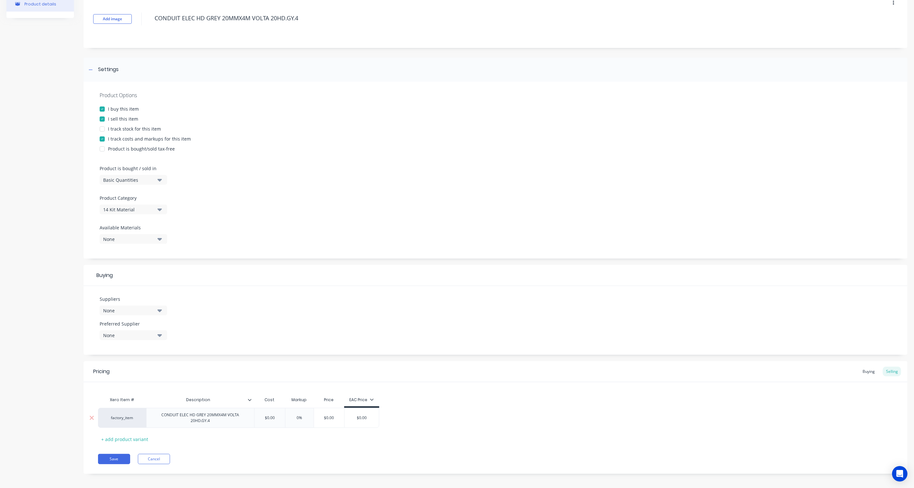
click at [274, 416] on input "$0.00" at bounding box center [270, 418] width 32 height 6
paste input "$16.51"
type textarea "x"
drag, startPoint x: 287, startPoint y: 417, endPoint x: 249, endPoint y: 417, distance: 38.3
click at [249, 417] on div "factory_item CONDUIT ELEC HD GREY 20MMX4M VOLTA 20HD.GY.4 $0.0016 $0.00 $16.51 …" at bounding box center [249, 418] width 302 height 20
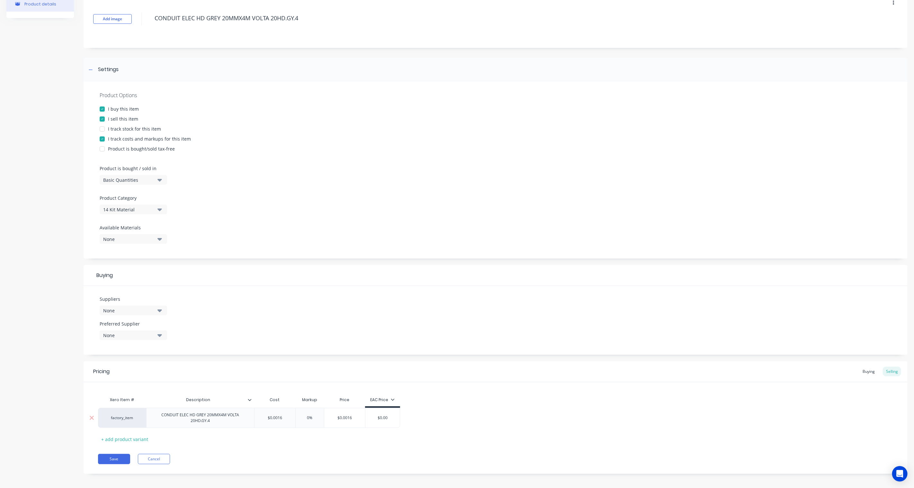
type input "$0.0016"
click at [281, 419] on input "$0.0016" at bounding box center [275, 418] width 41 height 6
drag, startPoint x: 283, startPoint y: 419, endPoint x: 267, endPoint y: 417, distance: 16.5
click at [267, 417] on input "$0.0016" at bounding box center [275, 418] width 41 height 6
paste input "$16.51"
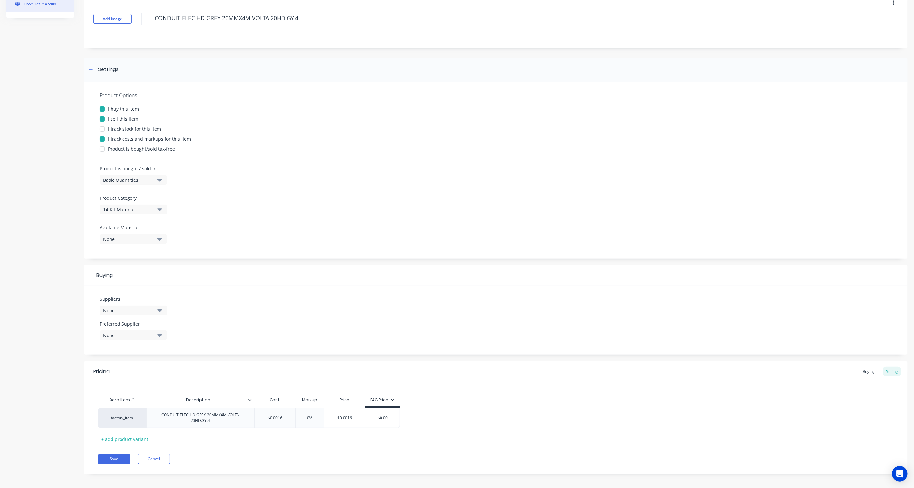
type textarea "x"
type input "$16.51"
type input "$0.00"
click at [386, 417] on input "$0.00" at bounding box center [378, 418] width 34 height 6
drag, startPoint x: 389, startPoint y: 417, endPoint x: 359, endPoint y: 418, distance: 30.2
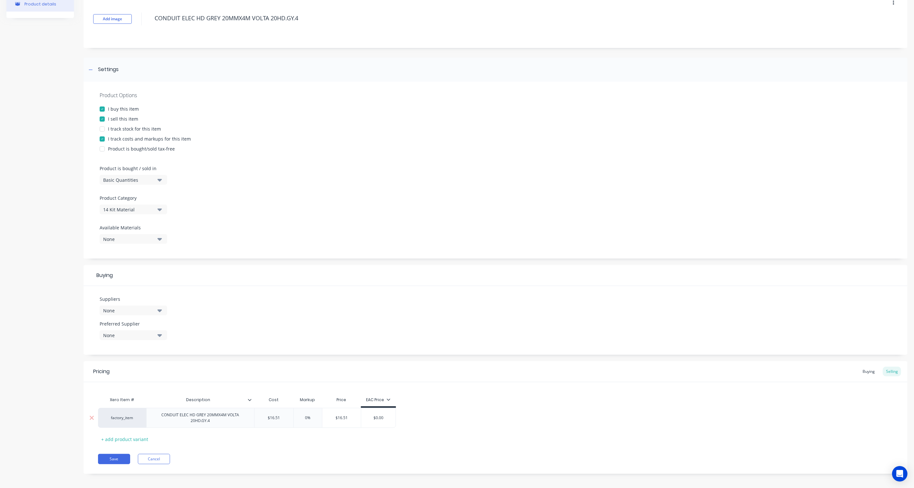
click at [359, 418] on div "factory_item CONDUIT ELEC HD GREY 20MMX4M VOLTA 20HD.GY.4 $16.51 $16.51 0% $16.…" at bounding box center [247, 418] width 298 height 20
paste input "23.58571429"
type textarea "x"
type input "23.58571429"
click at [441, 423] on div "factory_item CONDUIT ELEC HD GREY 20MMX4M VOLTA 20HD.GY.4 $16.51 $16.51 0% $16.…" at bounding box center [495, 418] width 795 height 20
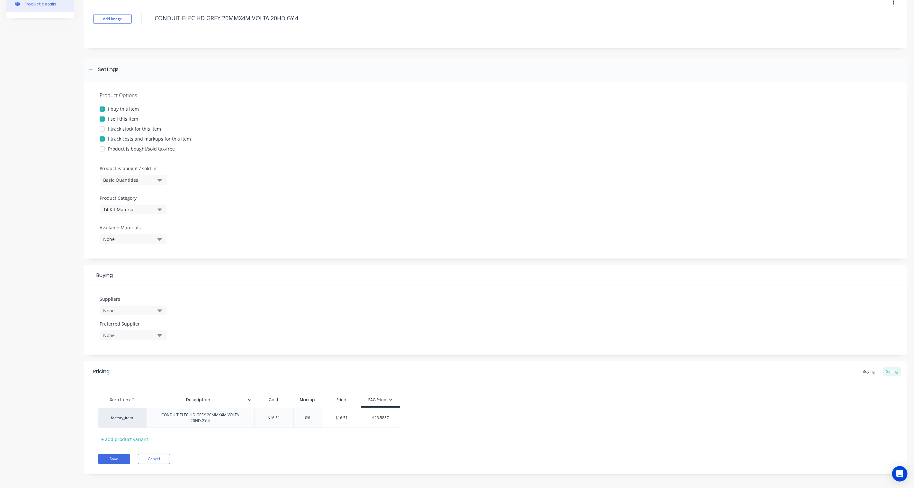
click at [441, 423] on div "factory_item CONDUIT ELEC HD GREY 20MMX4M VOLTA 20HD.GY.4 $16.51 $16.51 0% $16.…" at bounding box center [495, 418] width 795 height 20
type input "0%"
click at [314, 417] on input "0%" at bounding box center [308, 418] width 32 height 6
click at [442, 409] on div "factory_item CONDUIT ELEC HD GREY 20MMX4M VOLTA 20HD.GY.4 $16.51 $16.51 0% 0% $…" at bounding box center [495, 418] width 795 height 20
click at [391, 399] on icon at bounding box center [391, 399] width 4 height 4
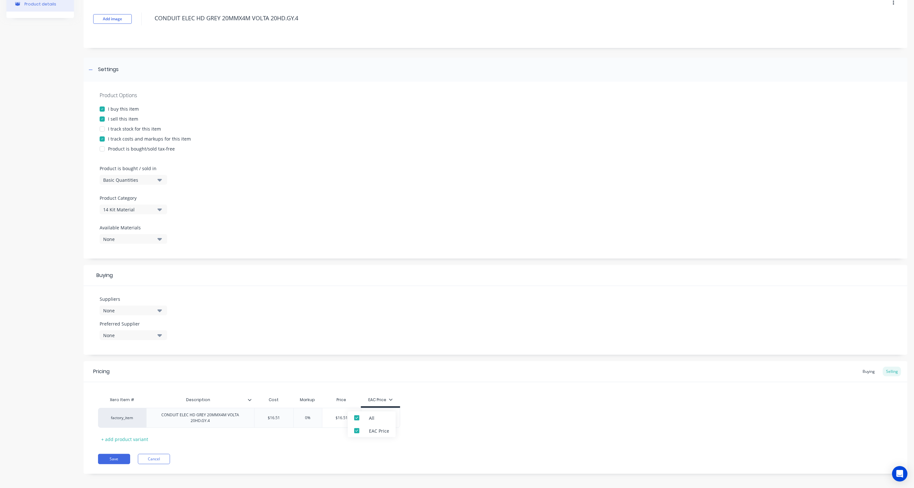
click at [438, 397] on div "Xero Item # Description Cost Markup Price EAC Price factory_item CONDUIT ELEC H…" at bounding box center [495, 418] width 795 height 51
click at [114, 458] on button "Save" at bounding box center [114, 459] width 32 height 10
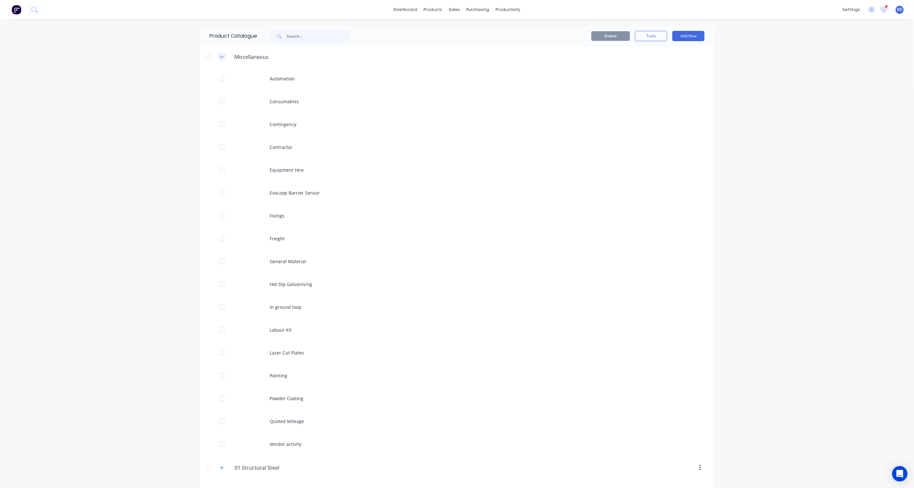
click at [220, 56] on icon "button" at bounding box center [222, 57] width 4 height 5
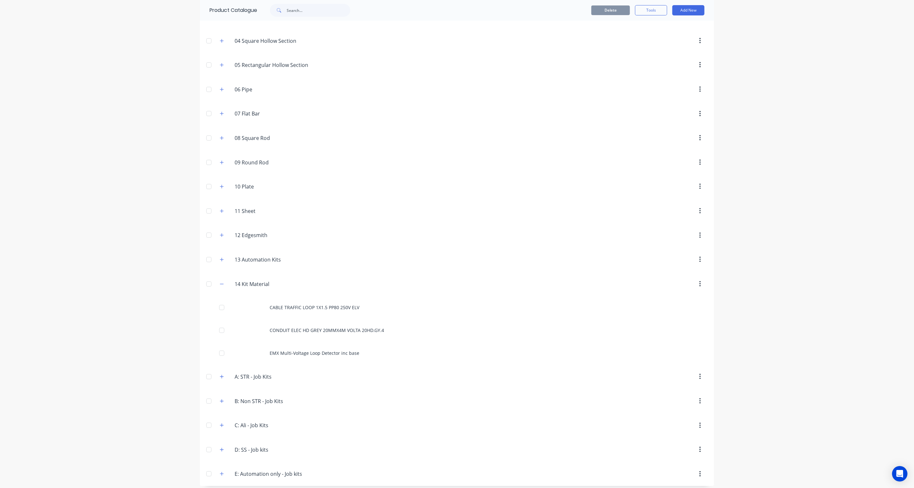
scroll to position [117, 0]
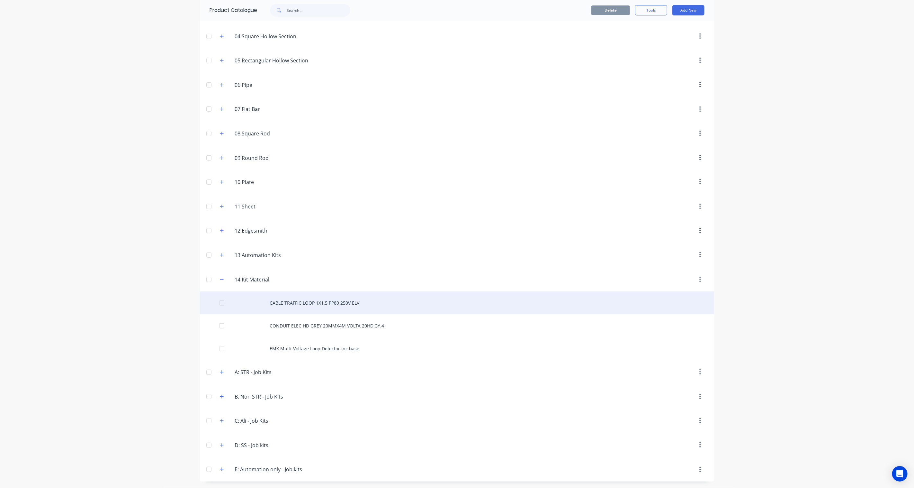
click at [315, 304] on div "CABLE TRAFFIC LOOP 1X1.5 PP80 250V ELV" at bounding box center [457, 302] width 514 height 23
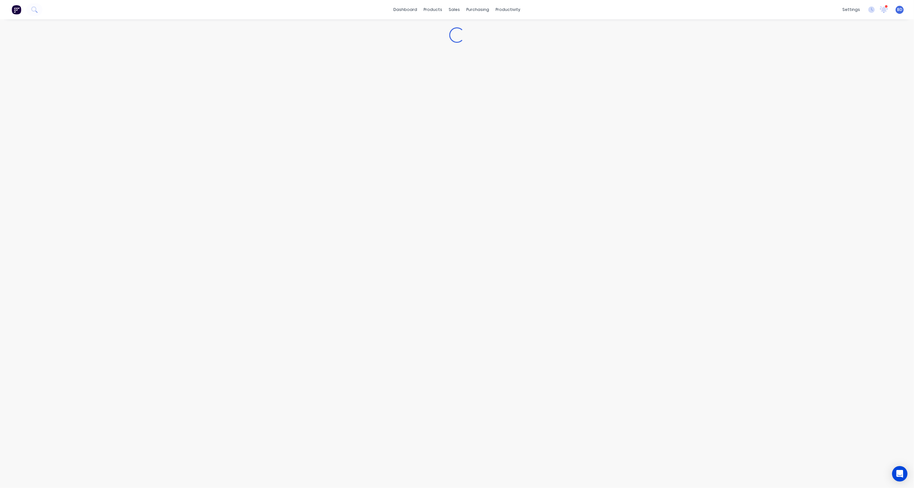
type textarea "x"
type input "0%"
click at [295, 182] on input "0%" at bounding box center [295, 180] width 32 height 6
drag, startPoint x: 302, startPoint y: 181, endPoint x: 284, endPoint y: 181, distance: 18.3
click at [284, 181] on input "0%" at bounding box center [295, 180] width 32 height 6
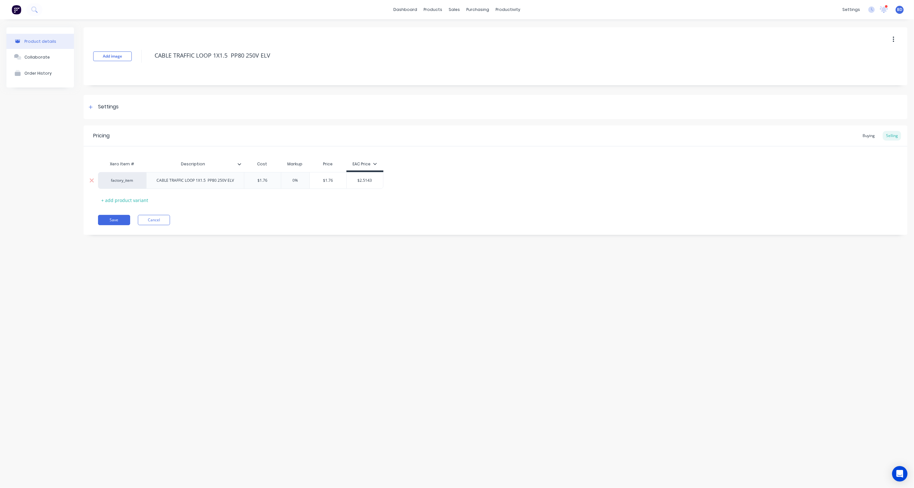
paste input "42.86"
type textarea "x"
type input "42.86%"
click at [397, 210] on div "Pricing Buying Selling Xero Item # Description Cost Markup Price EAC Price fact…" at bounding box center [496, 179] width 824 height 109
click at [393, 205] on div "Pricing Buying Selling Xero Item # Description Cost Markup Price EAC Price fact…" at bounding box center [496, 179] width 824 height 109
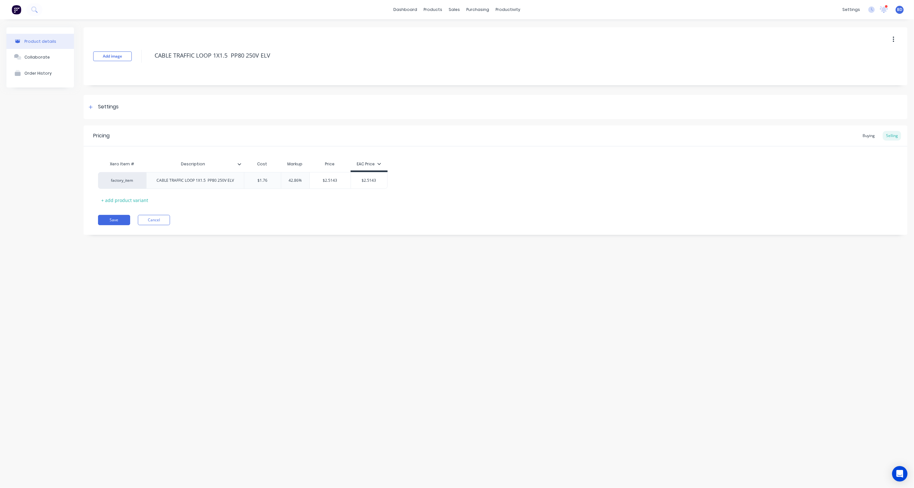
click at [378, 163] on icon at bounding box center [379, 164] width 4 height 4
click at [427, 168] on div "Xero Item # Description Cost Markup Price EAC Price factory_item CABLE TRAFFIC …" at bounding box center [495, 182] width 795 height 48
click at [115, 221] on button "Save" at bounding box center [114, 220] width 32 height 10
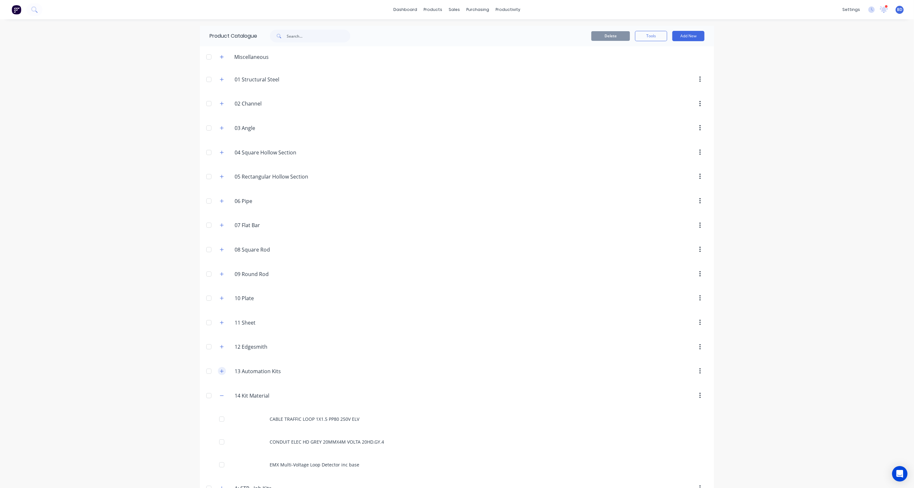
click at [220, 371] on icon "button" at bounding box center [222, 371] width 4 height 5
click at [220, 345] on icon "button" at bounding box center [222, 346] width 4 height 5
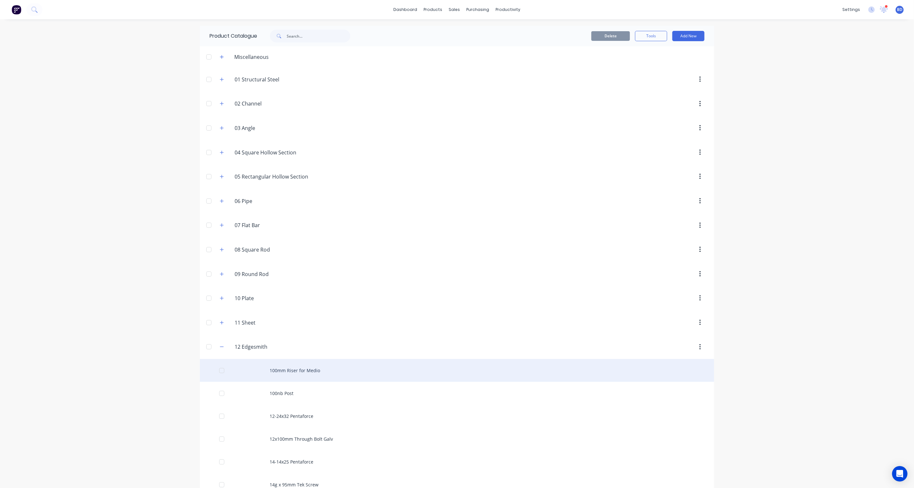
click at [301, 364] on div "100mm Riser for Medio" at bounding box center [457, 370] width 514 height 23
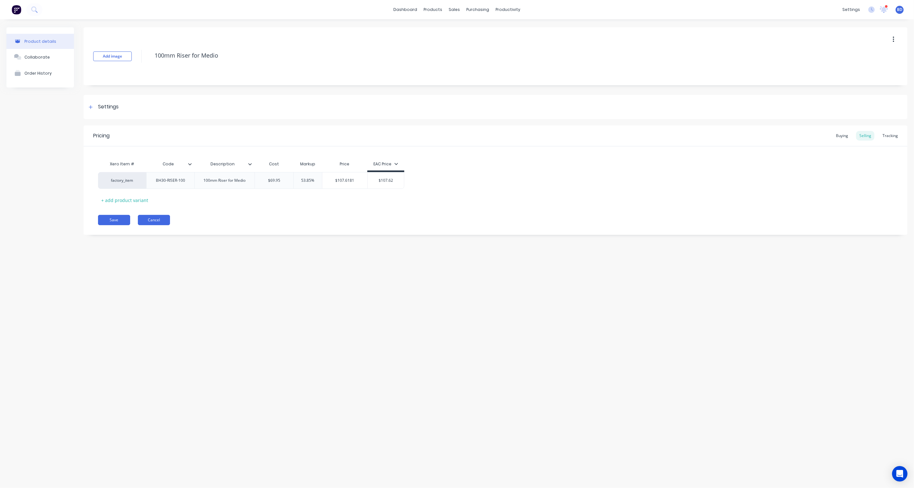
click at [147, 219] on button "Cancel" at bounding box center [154, 220] width 32 height 10
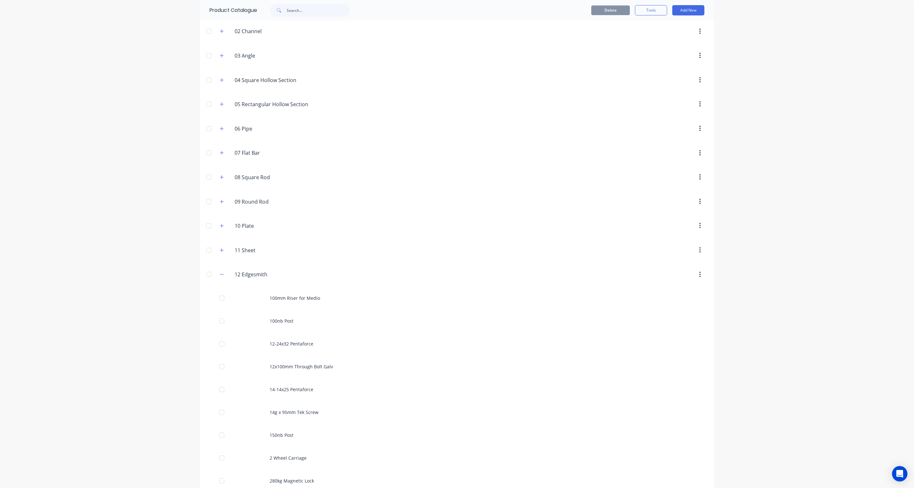
scroll to position [71, 0]
click at [220, 277] on icon "button" at bounding box center [222, 275] width 4 height 5
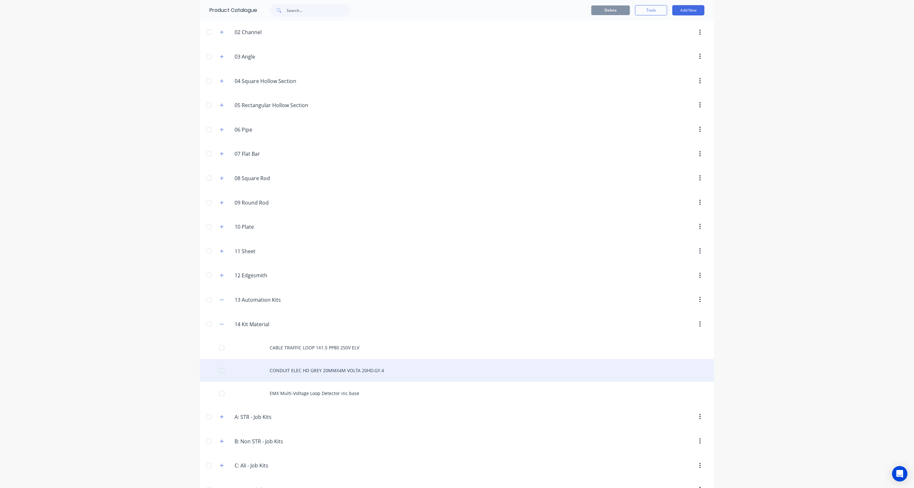
click at [316, 370] on div "CONDUIT ELEC HD GREY 20MMX4M VOLTA 20HD.GY.4" at bounding box center [457, 370] width 514 height 23
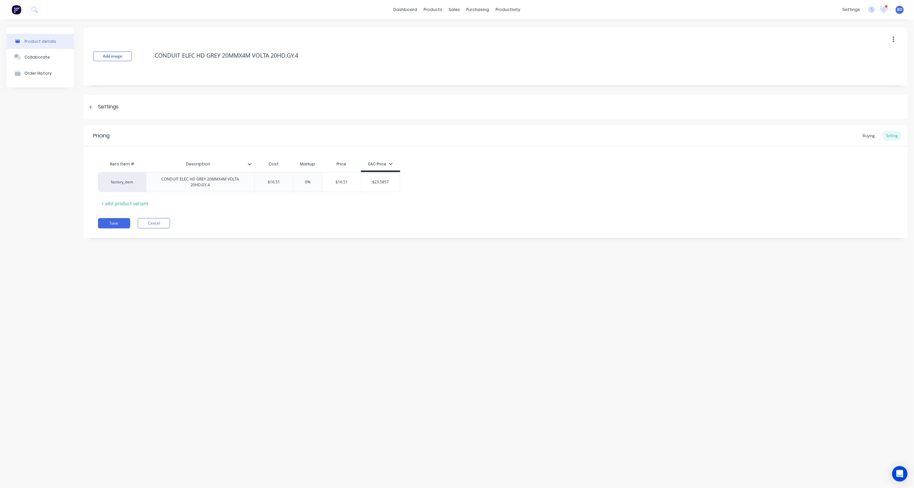
type textarea "x"
type input "0%"
drag, startPoint x: 314, startPoint y: 181, endPoint x: 299, endPoint y: 181, distance: 14.8
click at [299, 181] on input "0%" at bounding box center [308, 182] width 32 height 6
paste input "42.86"
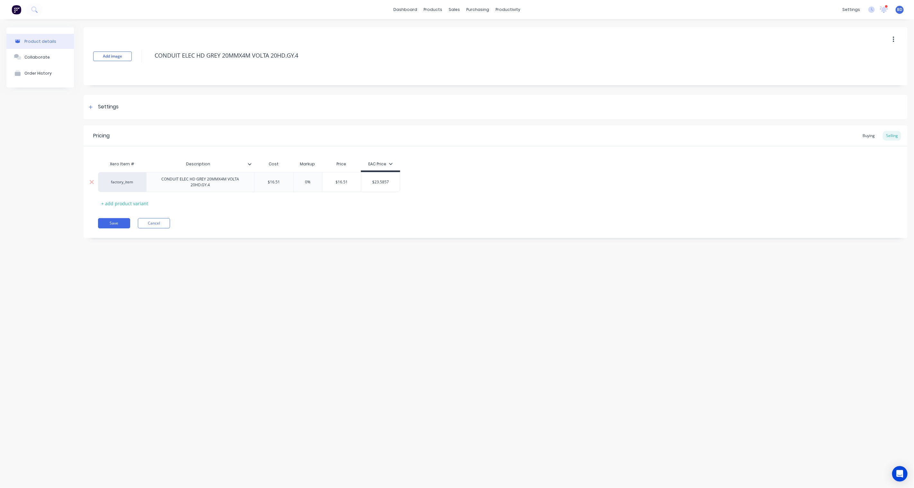
type textarea "x"
type input "42.86%"
click at [319, 216] on div "Pricing Buying Selling Xero Item # Description Cost Markup Price EAC Price fact…" at bounding box center [496, 181] width 824 height 113
click at [118, 225] on button "Save" at bounding box center [114, 223] width 32 height 10
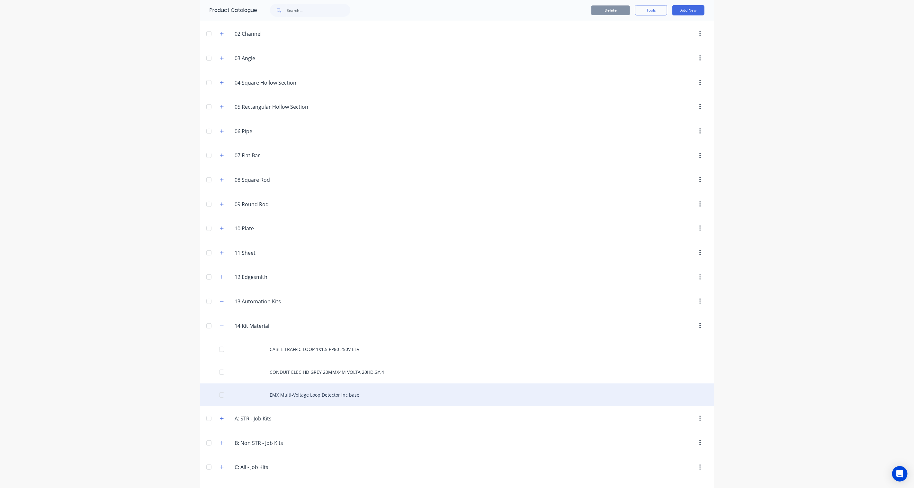
scroll to position [71, 0]
click at [335, 394] on div "EMX Multi-Voltage Loop Detector inc base" at bounding box center [457, 393] width 514 height 23
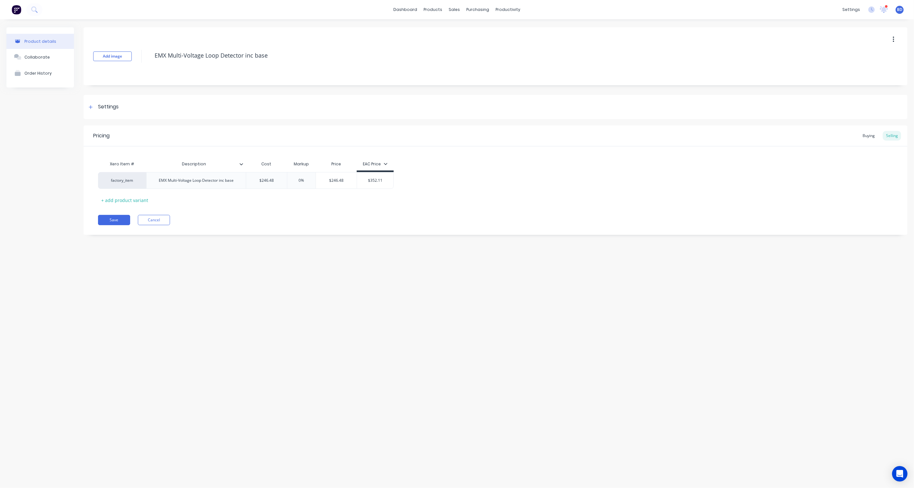
type textarea "x"
type input "0%"
drag, startPoint x: 305, startPoint y: 179, endPoint x: 268, endPoint y: 178, distance: 37.0
click at [268, 178] on div "factory_item EMX Multi-Voltage Loop Detector inc base $246.48 0% 0% $246.48 $35…" at bounding box center [246, 180] width 296 height 17
paste input "42.86"
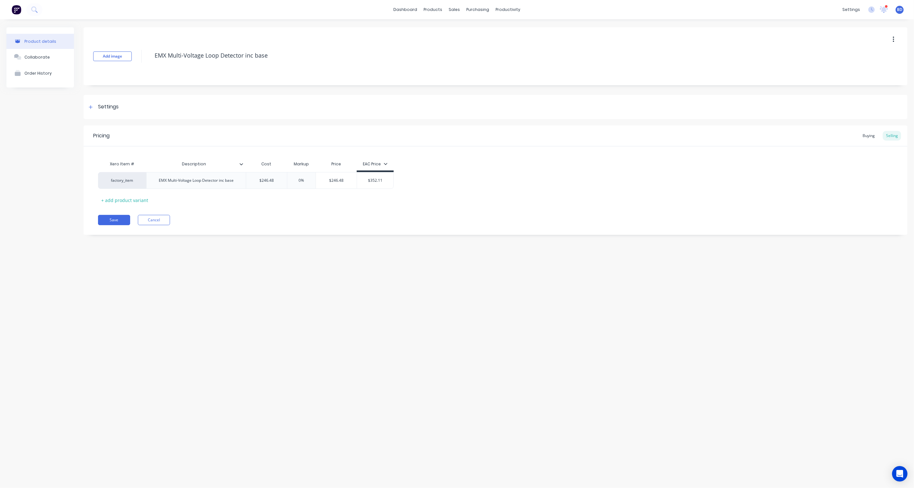
type textarea "x"
type input "42.86%"
click at [388, 246] on div "Product details Collaborate Order History Add image EMX Multi-Voltage Loop Dete…" at bounding box center [457, 247] width 914 height 456
click at [121, 218] on button "Save" at bounding box center [114, 220] width 32 height 10
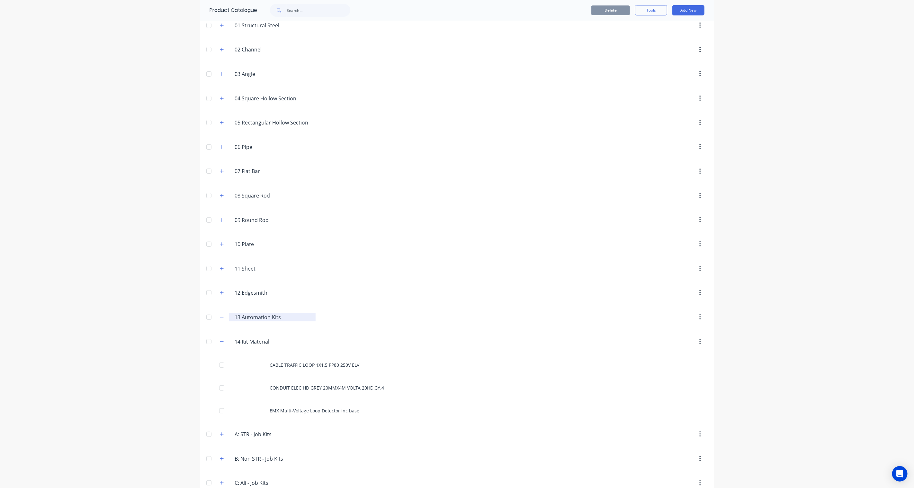
scroll to position [71, 0]
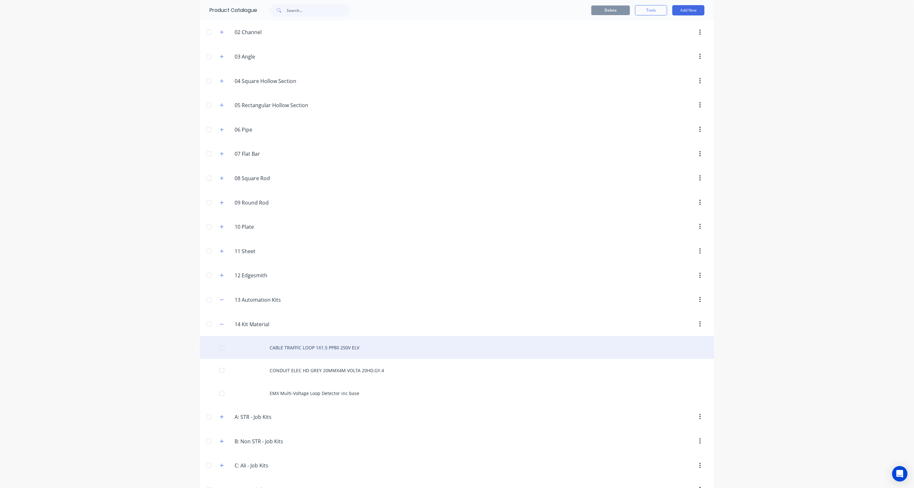
click at [307, 345] on div "CABLE TRAFFIC LOOP 1X1.5 PP80 250V ELV" at bounding box center [457, 347] width 514 height 23
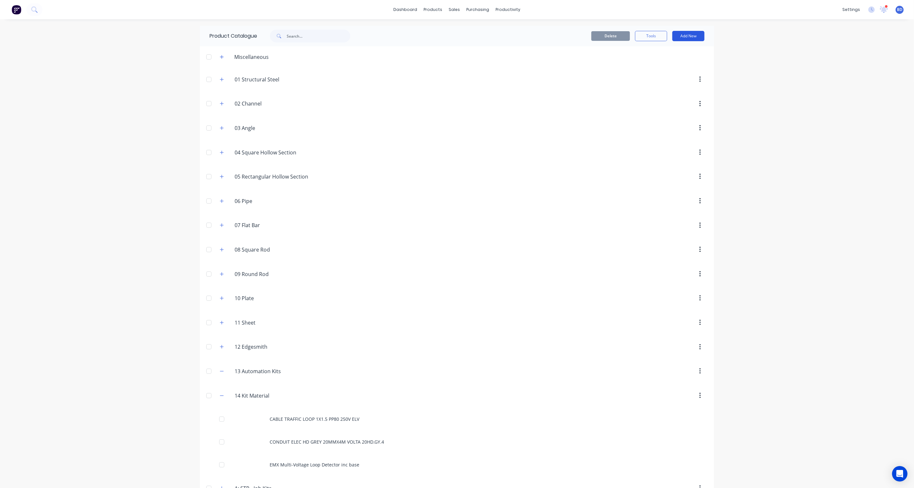
click at [689, 34] on button "Add New" at bounding box center [689, 36] width 32 height 10
click at [673, 66] on div "Product" at bounding box center [674, 65] width 50 height 9
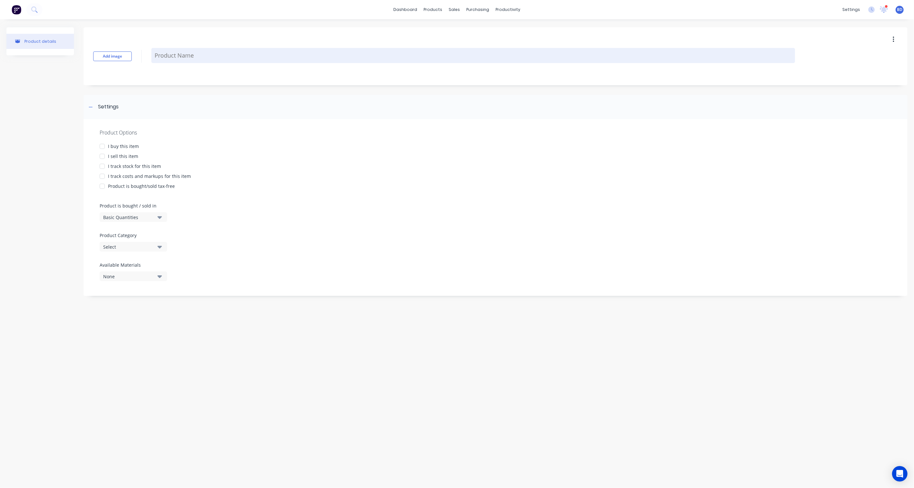
click at [237, 53] on textarea at bounding box center [473, 55] width 644 height 15
paste textarea "Misc Conduit Fittings"
type textarea "x"
type textarea "Misc Conduit Fittings"
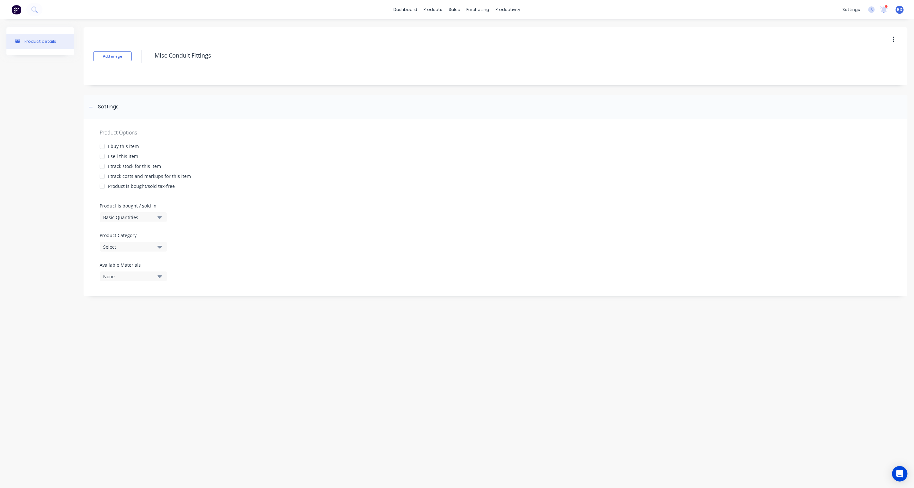
click at [103, 147] on div at bounding box center [102, 146] width 13 height 13
click at [102, 157] on div at bounding box center [102, 156] width 13 height 13
click at [101, 173] on div at bounding box center [102, 176] width 13 height 13
type textarea "x"
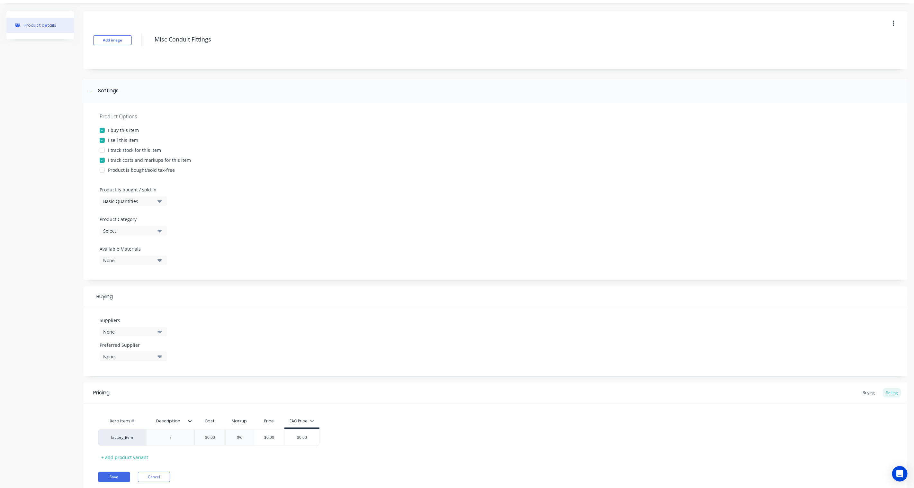
scroll to position [36, 0]
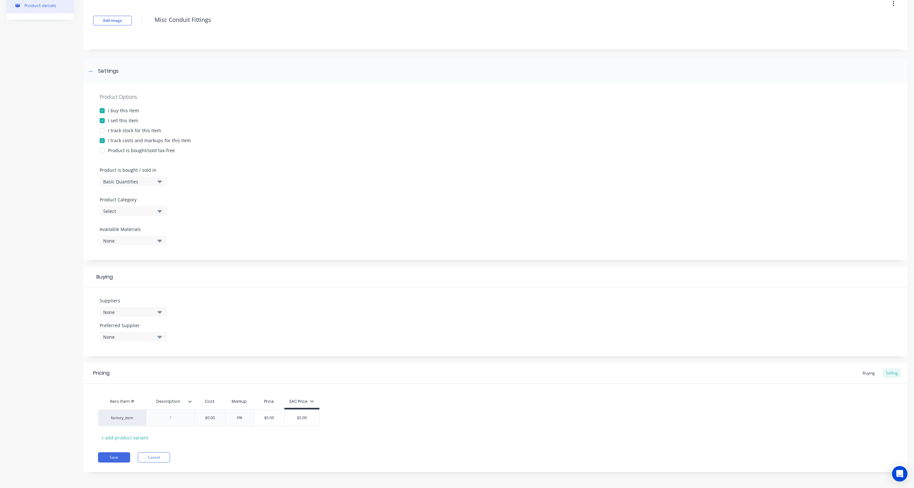
type textarea "Misc Conduit Fittings"
type textarea "x"
type textarea "Misc Conduit Fittings"
click at [159, 210] on icon "button" at bounding box center [160, 210] width 5 height 7
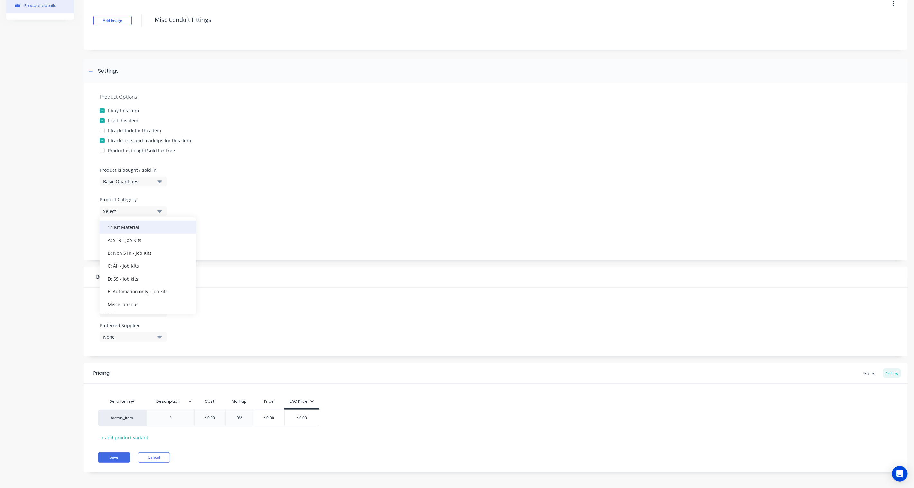
click at [137, 226] on div "14 Kit Material" at bounding box center [148, 227] width 96 height 13
type textarea "x"
click at [178, 418] on div at bounding box center [171, 417] width 32 height 8
paste div
type textarea "x"
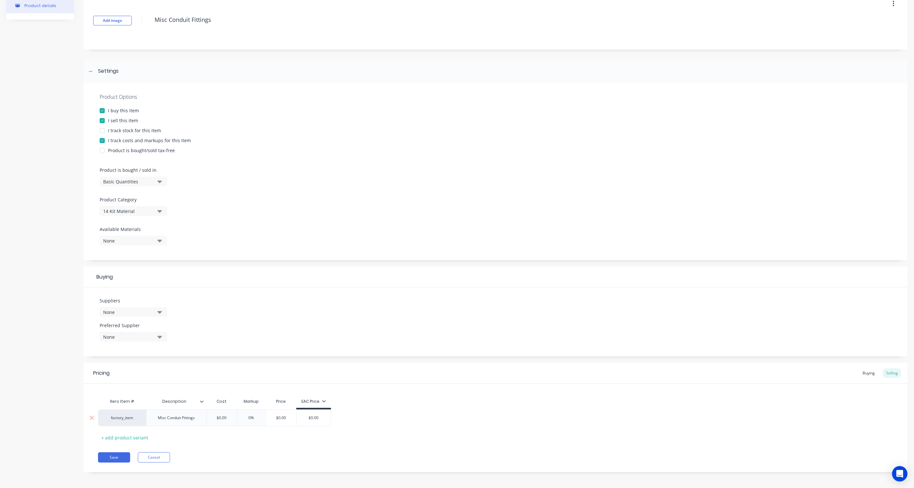
type input "$0.00"
click at [230, 419] on input "$0.00" at bounding box center [222, 418] width 32 height 6
drag, startPoint x: 231, startPoint y: 419, endPoint x: 204, endPoint y: 416, distance: 26.5
click at [204, 416] on div "factory_item Misc Conduit Fittings $0.00 $0.00 0% $0.00 $0.00" at bounding box center [214, 417] width 233 height 17
paste input "$50.00"
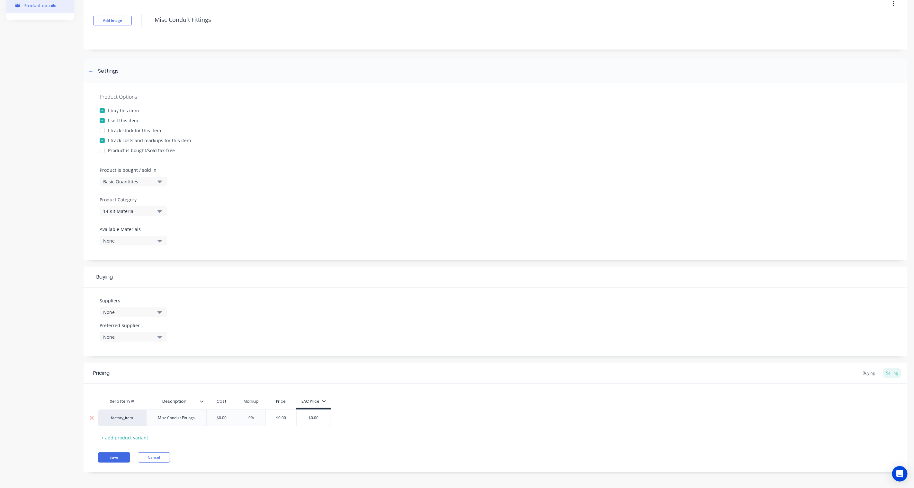
type textarea "x"
type input "$50.00"
type input "0%"
drag, startPoint x: 255, startPoint y: 416, endPoint x: 263, endPoint y: 420, distance: 8.8
click at [255, 416] on input "0%" at bounding box center [254, 418] width 32 height 6
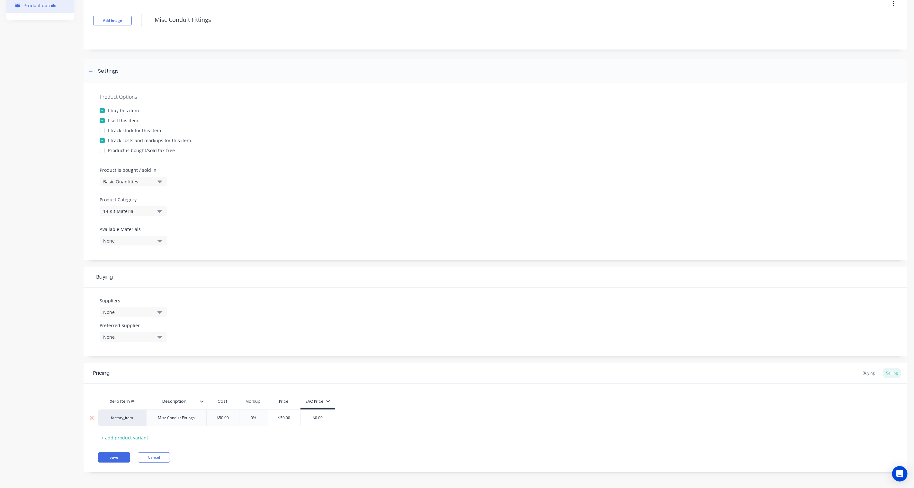
drag, startPoint x: 263, startPoint y: 420, endPoint x: 212, endPoint y: 409, distance: 52.6
click at [212, 409] on div "factory_item Misc Conduit Fittings $50.00 $50.00 0% 0% $50.00 $0.00" at bounding box center [216, 417] width 237 height 17
paste input "42.86"
type textarea "x"
type input "42.86%"
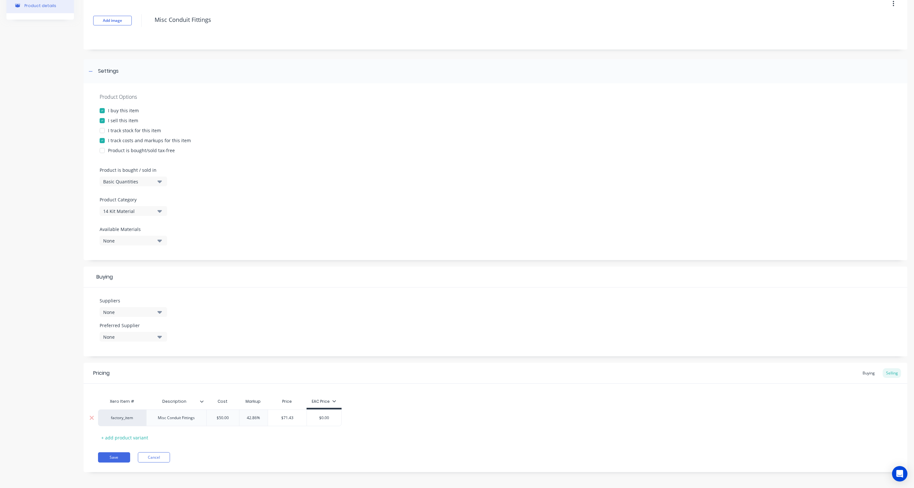
type input "$0.00"
click at [335, 418] on input "$0.00" at bounding box center [324, 418] width 34 height 6
type input "$71.43"
drag, startPoint x: 302, startPoint y: 420, endPoint x: 277, endPoint y: 420, distance: 25.1
click at [277, 420] on input "$71.43" at bounding box center [287, 418] width 39 height 6
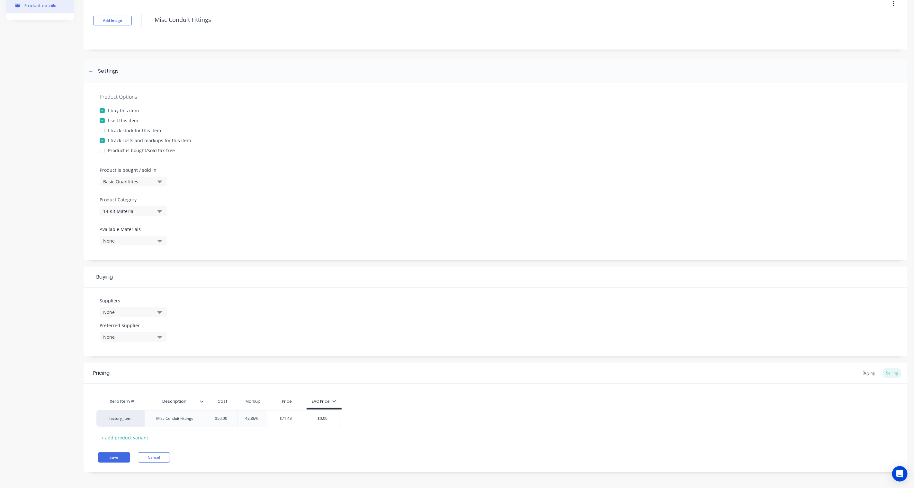
click at [331, 423] on div "factory_item Misc Conduit Fittings $50.00 $50.00 42.86% 42.86% $71.43 $71.43 $0…" at bounding box center [495, 417] width 795 height 17
click at [330, 419] on input "$0.00" at bounding box center [324, 418] width 34 height 6
drag, startPoint x: 330, startPoint y: 418, endPoint x: 309, endPoint y: 416, distance: 21.0
click at [309, 416] on input "$0.00" at bounding box center [324, 418] width 34 height 6
paste input "71.43"
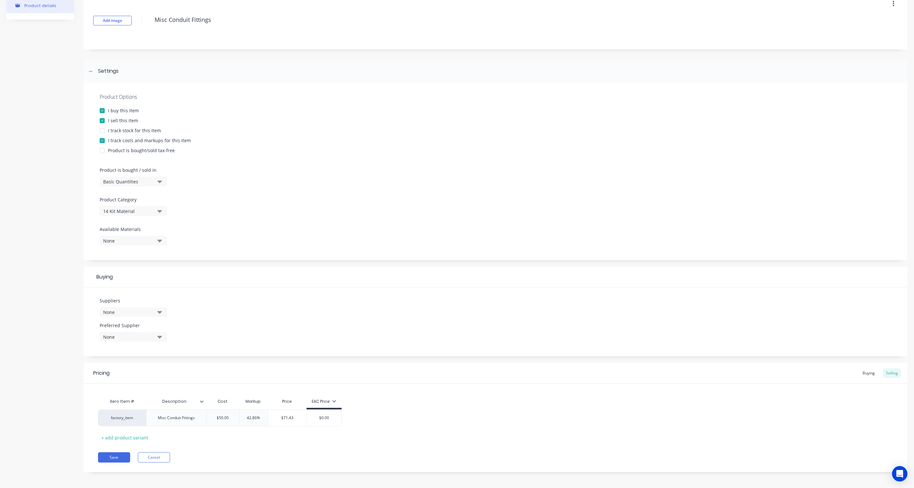
type textarea "x"
type input "$71.43"
click at [387, 419] on div "factory_item Misc Conduit Fittings $50.00 $50.00 42.86% 42.86% $71.43 $71.43 $7…" at bounding box center [495, 417] width 795 height 17
click at [116, 456] on button "Save" at bounding box center [114, 457] width 32 height 10
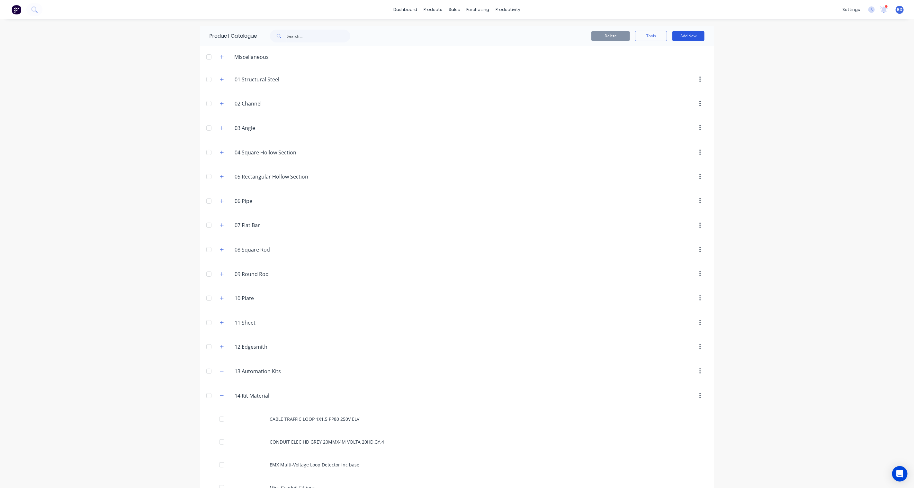
click at [689, 35] on button "Add New" at bounding box center [689, 36] width 32 height 10
click at [674, 63] on div "Product" at bounding box center [674, 65] width 50 height 9
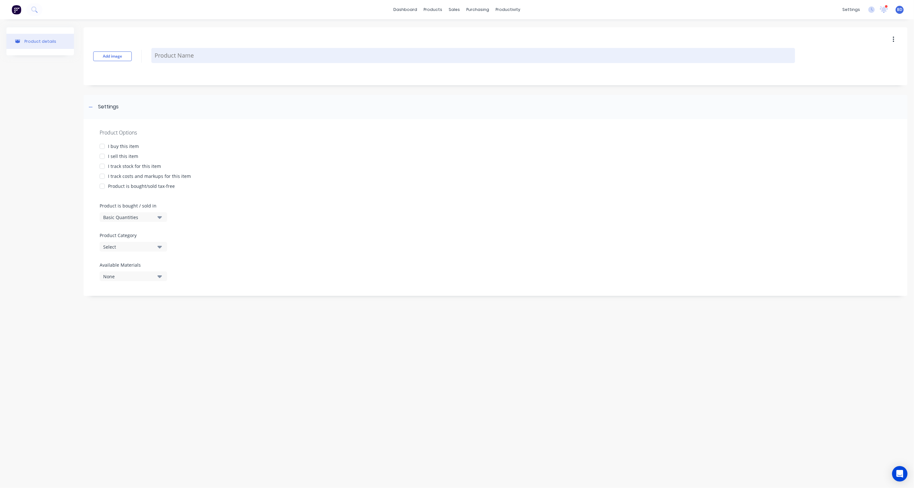
click at [189, 53] on textarea at bounding box center [473, 55] width 644 height 15
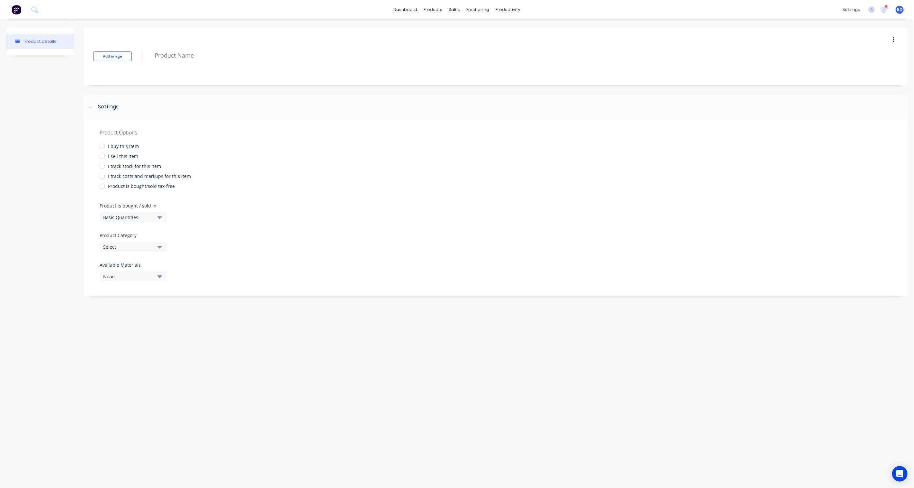
paste textarea "Sika BLACKSEAL-1 Sealant 300ML"
type textarea "x"
type textarea "Sika BLACKSEAL-1 Sealant 300ML"
click at [102, 147] on div at bounding box center [102, 146] width 13 height 13
click at [102, 154] on div at bounding box center [102, 156] width 13 height 13
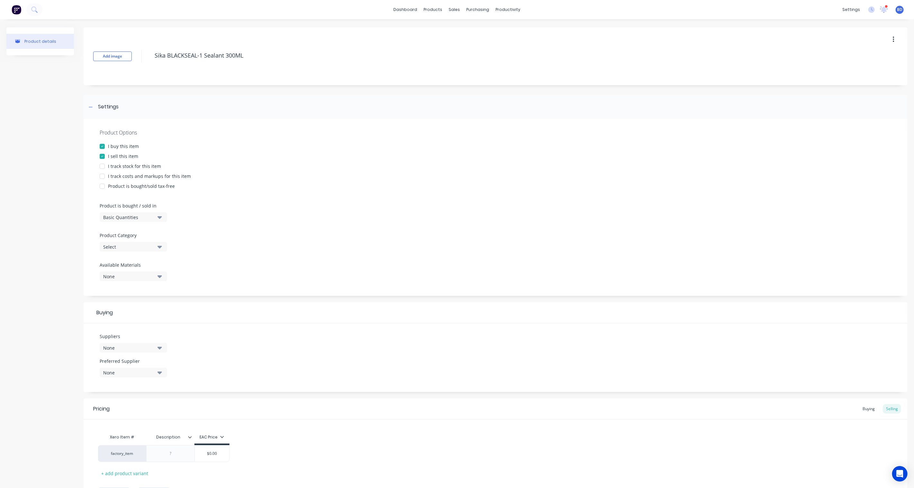
click at [102, 175] on div at bounding box center [102, 176] width 13 height 13
type textarea "x"
type textarea "Sika BLACKSEAL-1 Sealant 300ML"
type textarea "x"
type textarea "Sika BLACKSEAL-1 Sealant 300ML"
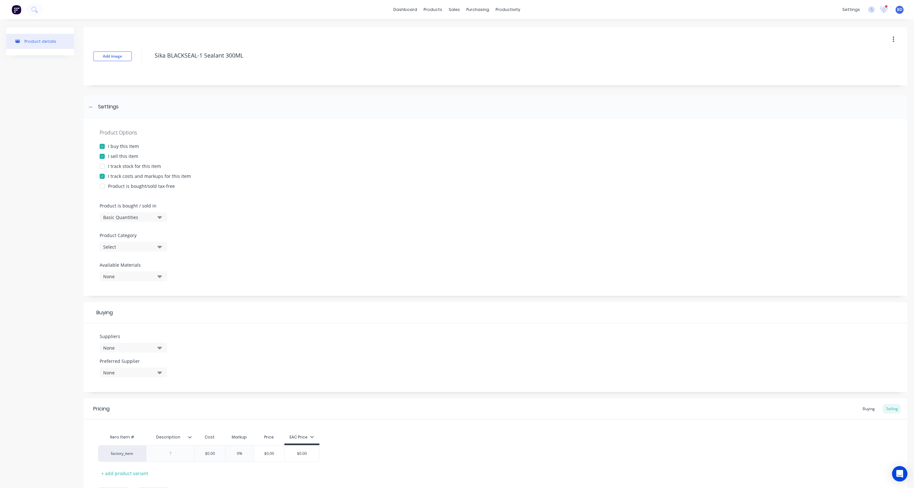
click at [158, 246] on icon "button" at bounding box center [160, 247] width 5 height 3
click at [140, 263] on div "14 Kit Material" at bounding box center [148, 262] width 96 height 13
type textarea "x"
click at [170, 455] on div at bounding box center [171, 453] width 32 height 8
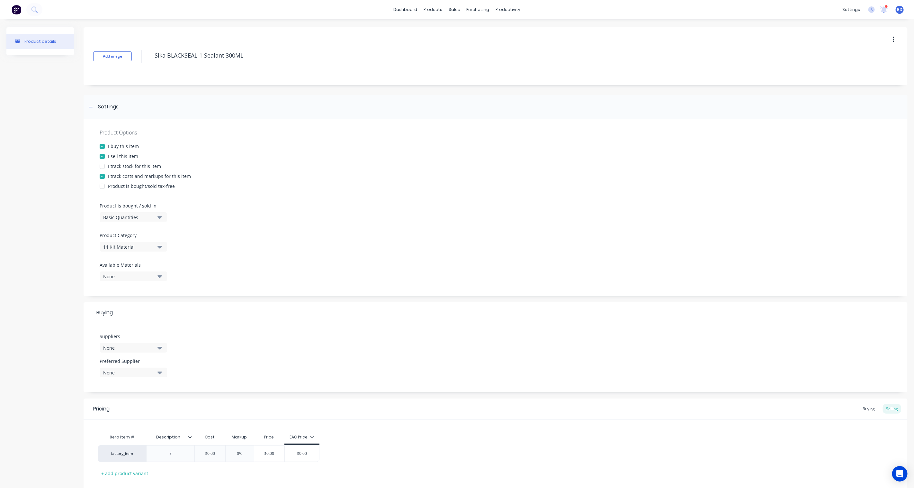
paste div
click at [240, 452] on input "text" at bounding box center [240, 453] width 32 height 6
type textarea "x"
type input "$0.00"
paste input "$27.51"
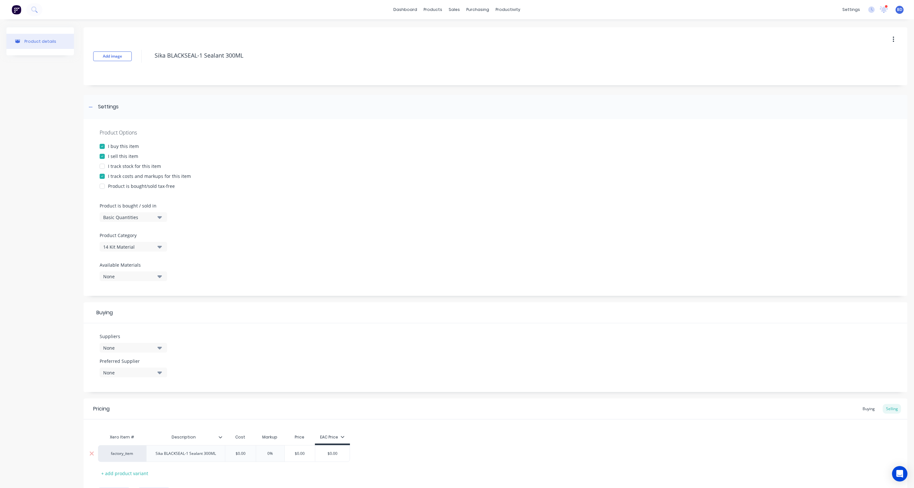
type textarea "x"
drag, startPoint x: 257, startPoint y: 453, endPoint x: 219, endPoint y: 452, distance: 38.0
click at [219, 452] on div "factory_item Sika BLACKSEAL-1 Sealant 300ML $27.51 $0 $27.51 .00 0% $27.51 $0.00" at bounding box center [232, 453] width 269 height 17
paste input "$27.51"
type input "$27.51"
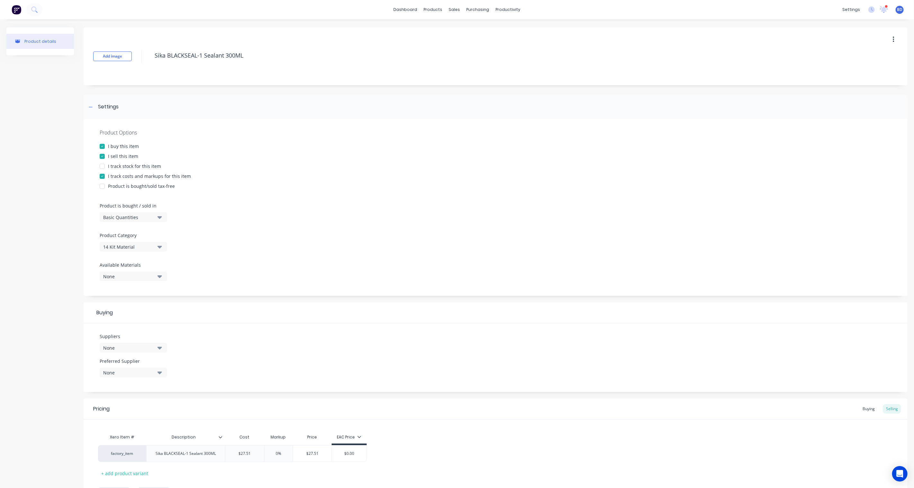
click at [406, 453] on div "factory_item Sika BLACKSEAL-1 Sealant 300ML $27.51 $27.51 0% $27.51 $0.00" at bounding box center [495, 453] width 795 height 17
type input "0%"
drag, startPoint x: 280, startPoint y: 455, endPoint x: 286, endPoint y: 454, distance: 5.8
click at [280, 455] on input "0%" at bounding box center [279, 453] width 32 height 6
drag, startPoint x: 282, startPoint y: 455, endPoint x: 260, endPoint y: 455, distance: 21.5
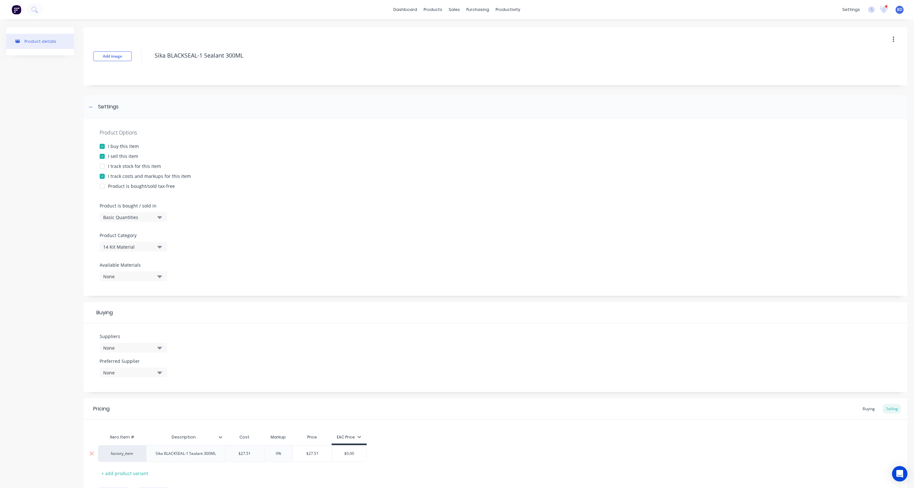
click at [260, 455] on div "factory_item Sika BLACKSEAL-1 Sealant 300ML $27.51 $27.51 0% 0% $27.51 $0.00" at bounding box center [232, 453] width 269 height 17
paste input "42.86"
type textarea "x"
type input "42.86%"
click at [412, 466] on div "Xero Item # Description Cost Markup Price EAC Price factory_item Sika BLACKSEAL…" at bounding box center [495, 455] width 795 height 48
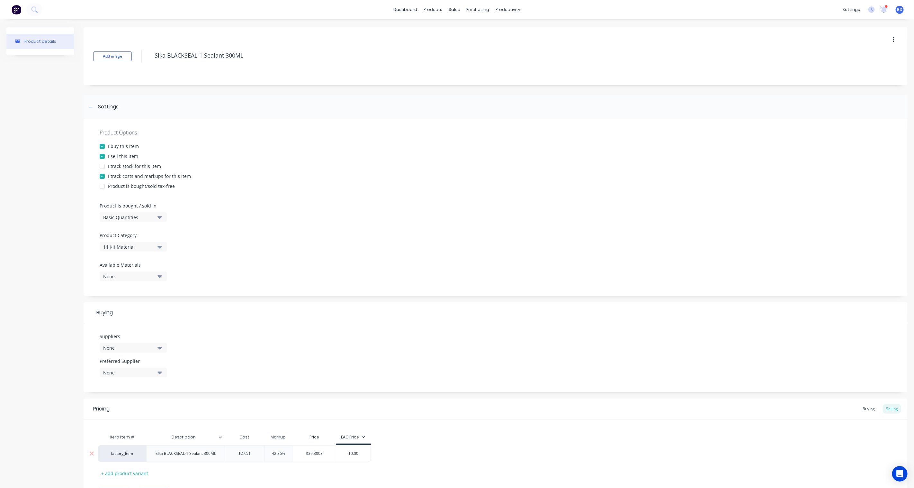
type input "$39.3008"
drag, startPoint x: 328, startPoint y: 455, endPoint x: 304, endPoint y: 454, distance: 24.1
click at [304, 454] on input "$39.3008" at bounding box center [314, 453] width 43 height 6
type input "$0.00"
drag, startPoint x: 360, startPoint y: 453, endPoint x: 337, endPoint y: 452, distance: 23.5
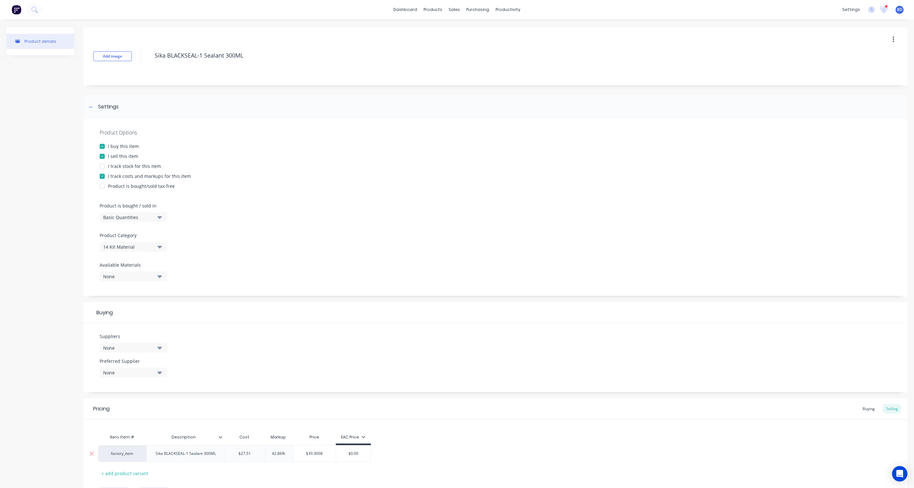
click at [337, 452] on input "$0.00" at bounding box center [353, 453] width 34 height 6
paste input "39.3008"
type textarea "x"
type input "$39.3008"
click at [405, 454] on div "factory_item Sika BLACKSEAL-1 Sealant 300ML $27.51 $27.51 42.86% 42.86% $39.300…" at bounding box center [495, 453] width 795 height 17
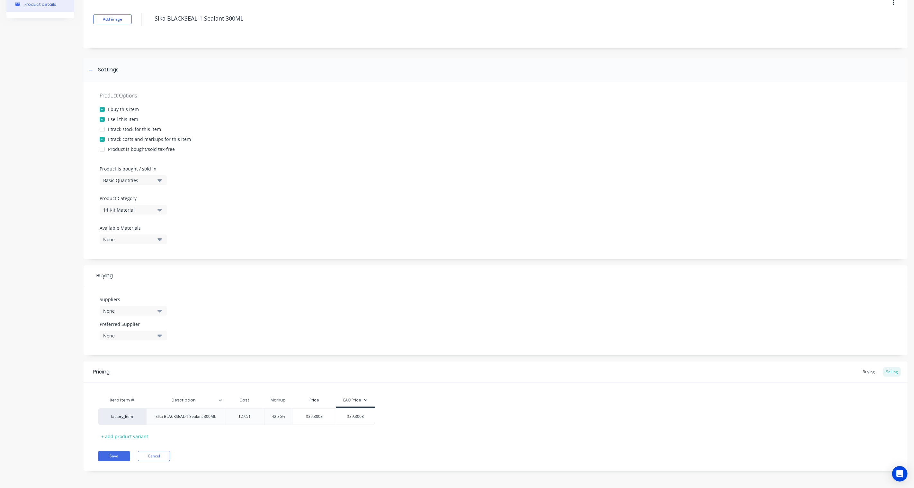
scroll to position [37, 0]
click at [117, 456] on button "Save" at bounding box center [114, 455] width 32 height 10
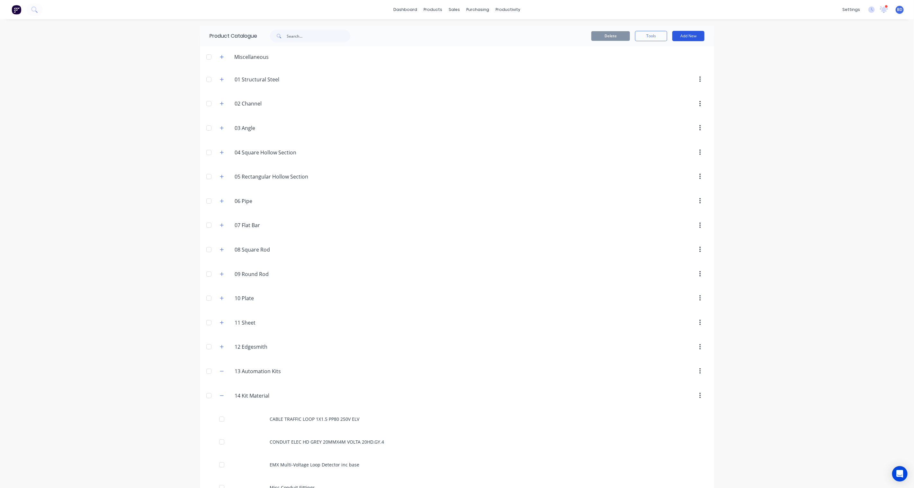
click at [689, 33] on button "Add New" at bounding box center [689, 36] width 32 height 10
click at [667, 63] on div "Product" at bounding box center [674, 65] width 50 height 9
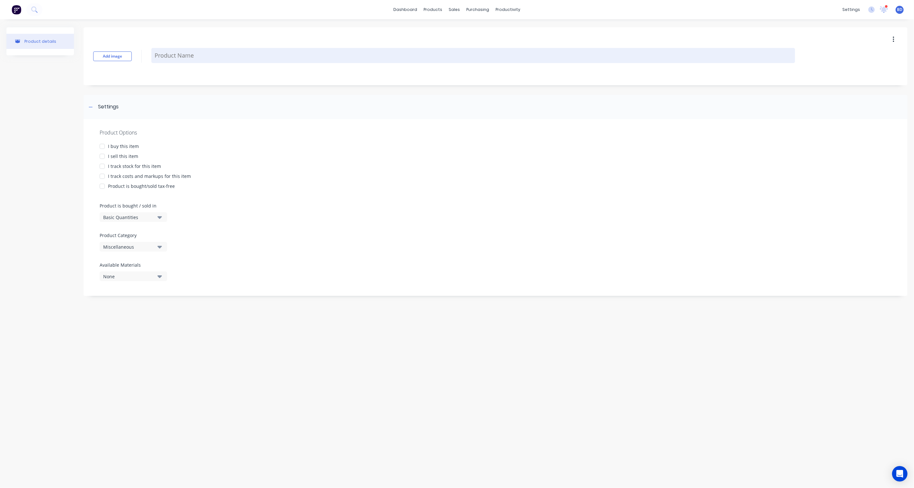
click at [198, 58] on textarea at bounding box center [473, 55] width 644 height 15
paste textarea "Painter's Mate 55m Green Painter's Tape - 36mm"
type textarea "x"
type textarea "Painter's Mate 55m Green Painter's Tape - 36mm"
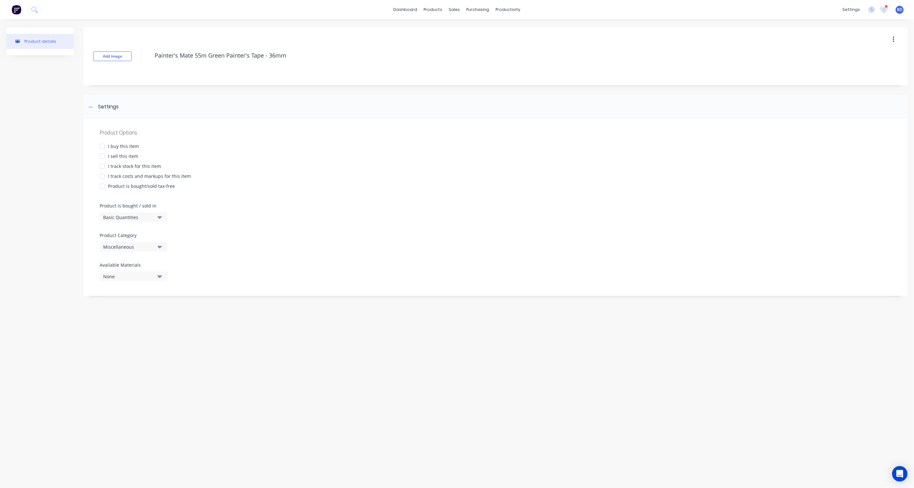
click at [101, 147] on div at bounding box center [102, 146] width 13 height 13
click at [101, 158] on div at bounding box center [102, 156] width 13 height 13
click at [102, 177] on div at bounding box center [102, 176] width 13 height 13
type textarea "x"
type textarea "Painter's Mate 55m Green Painter's Tape - 36mm"
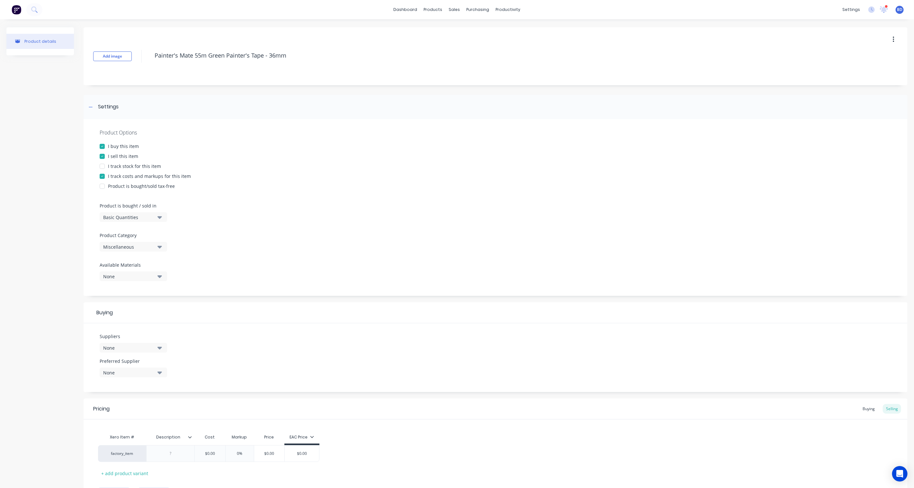
type textarea "x"
type textarea "Painter's Mate 55m Green Painter's Tape - 36mm"
click at [159, 246] on icon "button" at bounding box center [160, 247] width 5 height 3
click at [161, 264] on div "14 Kit Material" at bounding box center [148, 262] width 96 height 13
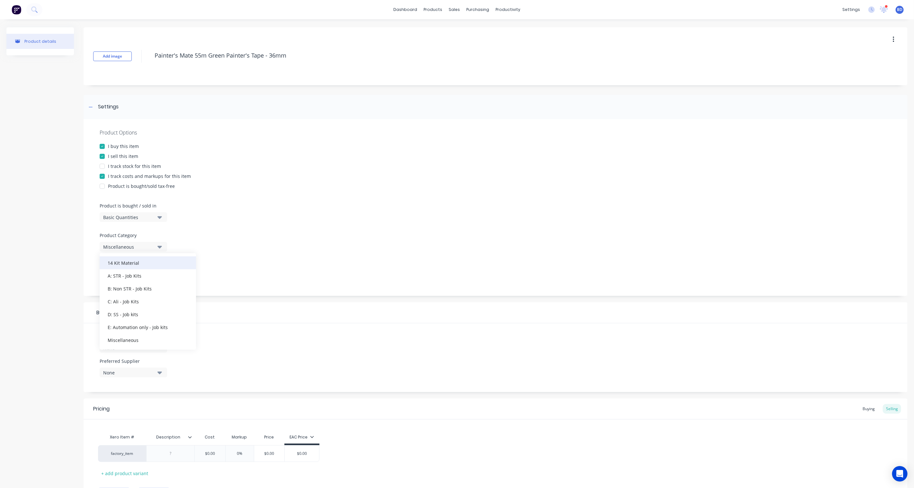
type textarea "x"
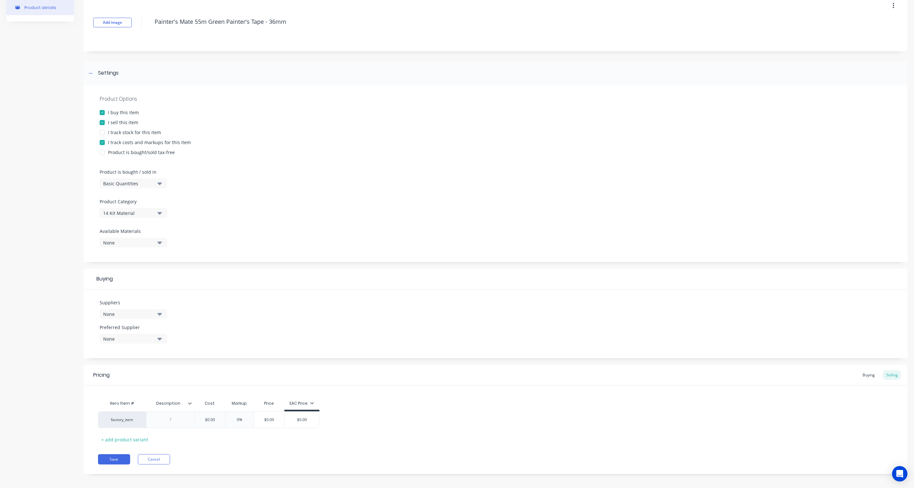
scroll to position [37, 0]
click at [174, 417] on div at bounding box center [171, 416] width 32 height 8
paste div
type textarea "x"
click at [456, 408] on div "factory_item Painter's Mate 55m Green Painter's Tape - 36mm $0.00 0% $0.00 $0.00" at bounding box center [495, 424] width 795 height 32
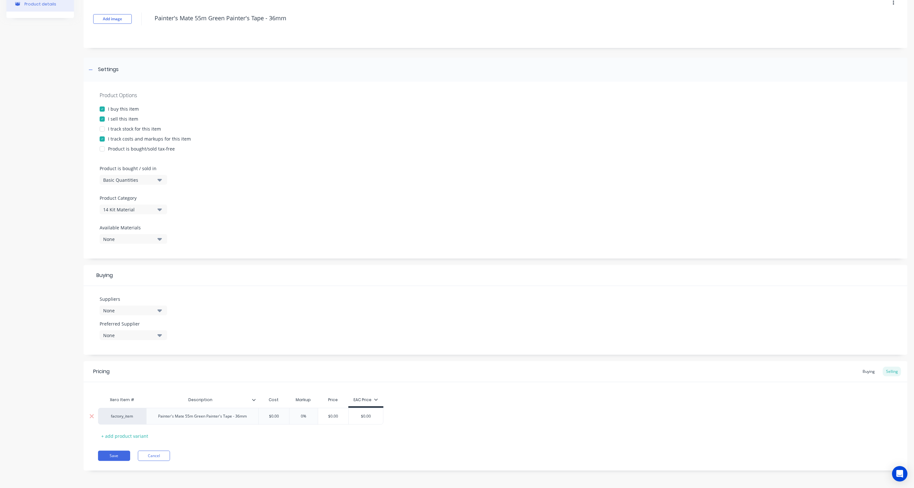
type input "$0.00"
drag, startPoint x: 282, startPoint y: 416, endPoint x: 264, endPoint y: 415, distance: 18.1
click at [264, 415] on input "$0.00" at bounding box center [274, 416] width 32 height 6
paste input "$10.42"
type textarea "x"
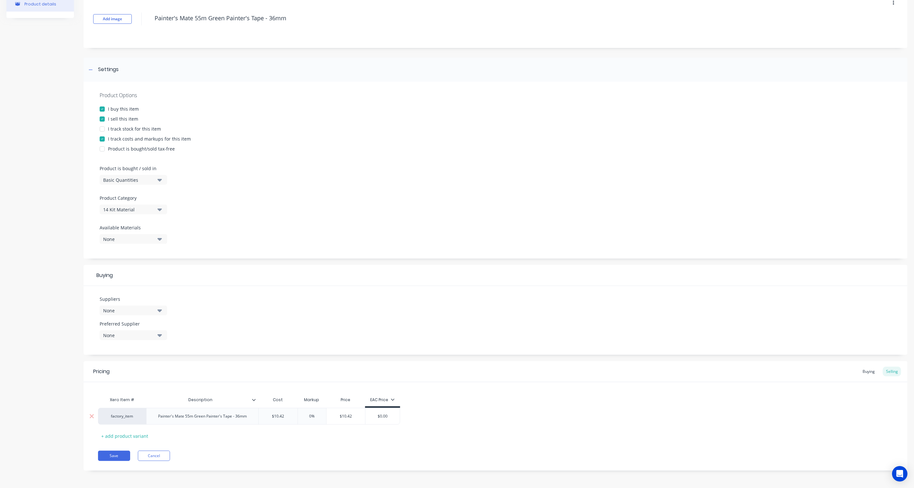
type input "$10.42"
type input "0%"
drag, startPoint x: 319, startPoint y: 416, endPoint x: 287, endPoint y: 416, distance: 31.8
click at [287, 416] on div "factory_item Painter's Mate 55m Green Painter's Tape - 36mm $10.42 $10.42 0% 0%…" at bounding box center [249, 416] width 302 height 17
paste input "42.86"
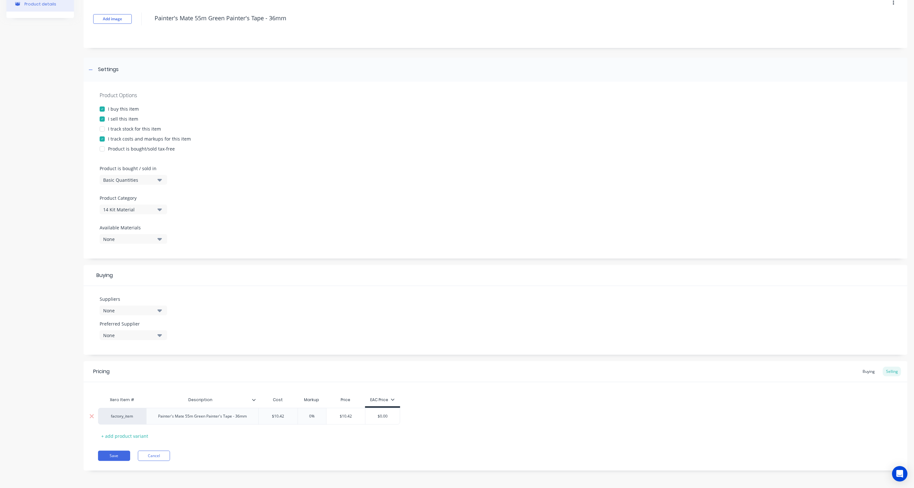
type textarea "x"
type input "42.86%"
click at [399, 441] on div "Pricing Buying Selling Xero Item # Description Cost Markup Price EAC Price fact…" at bounding box center [496, 415] width 824 height 109
type input "$14.886"
drag, startPoint x: 357, startPoint y: 417, endPoint x: 333, endPoint y: 417, distance: 23.8
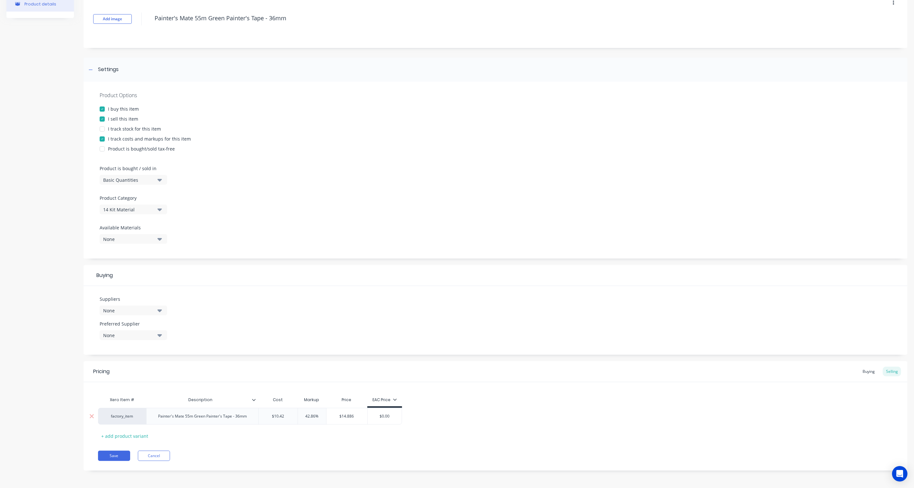
click at [333, 417] on input "$14.886" at bounding box center [347, 416] width 41 height 6
type input "$0.00"
drag, startPoint x: 391, startPoint y: 416, endPoint x: 367, endPoint y: 413, distance: 24.3
click at [367, 413] on div "factory_item Painter's Mate 55m Green Painter's Tape - 36mm $10.42 $10.42 42.86…" at bounding box center [250, 416] width 304 height 17
paste input "14.886"
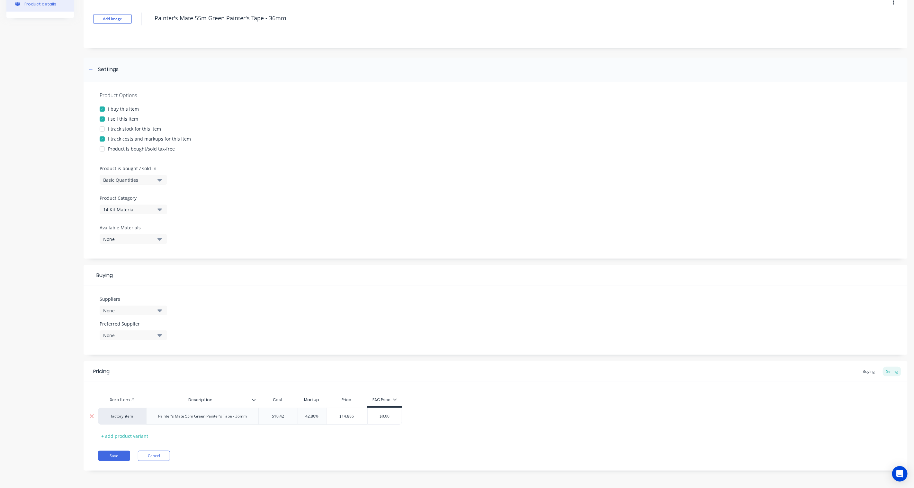
type textarea "x"
type input "$14.886"
click at [449, 424] on div "Xero Item # Description Cost Markup Price EAC Price factory_item Painter's Mate…" at bounding box center [495, 417] width 795 height 48
click at [120, 456] on button "Save" at bounding box center [114, 455] width 32 height 10
type textarea "x"
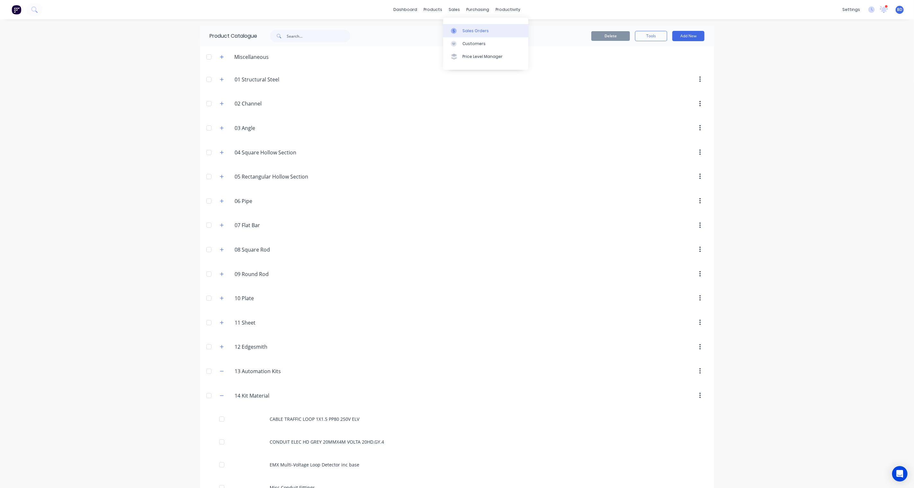
click at [458, 28] on div at bounding box center [456, 31] width 10 height 6
